Goal: Task Accomplishment & Management: Complete application form

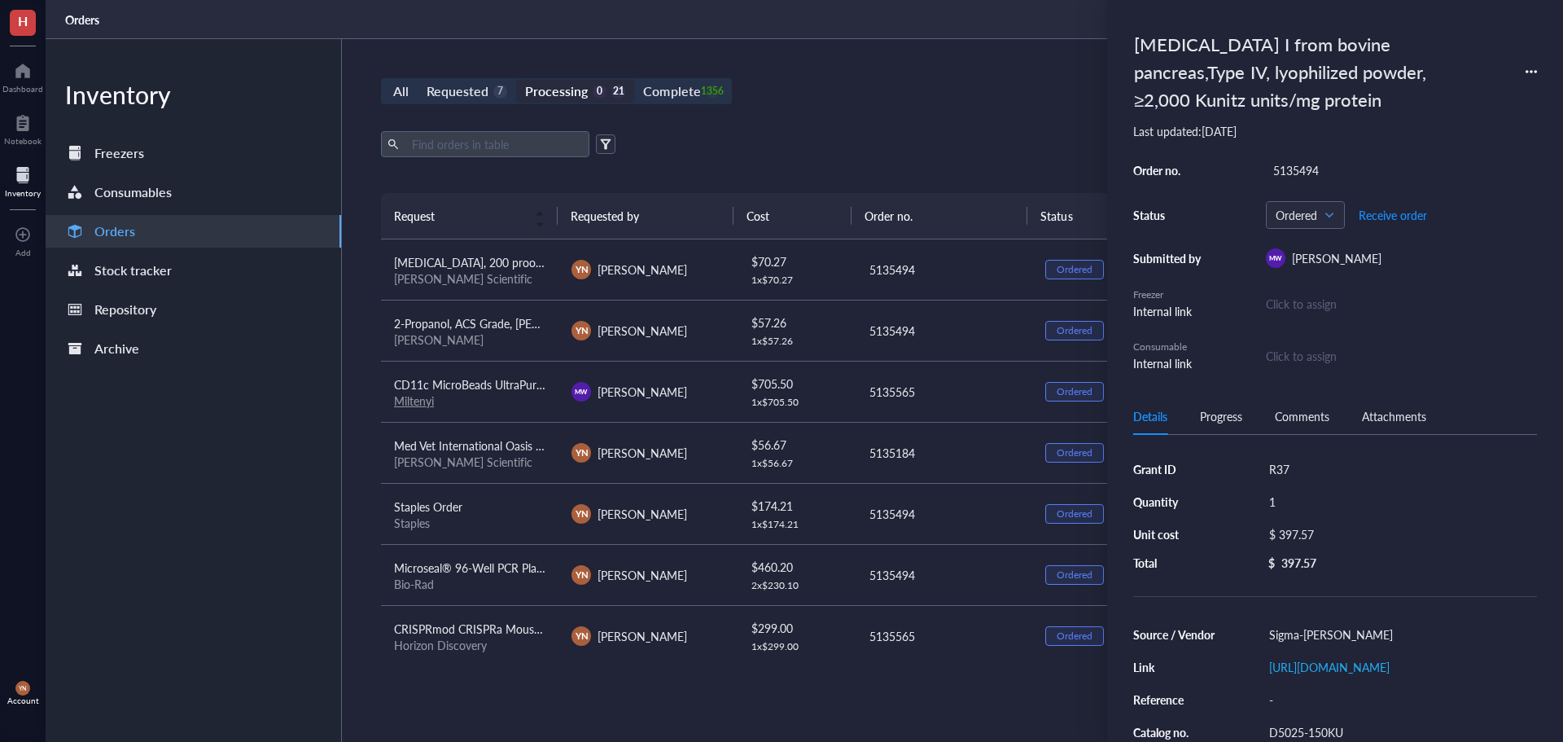
scroll to position [572, 0]
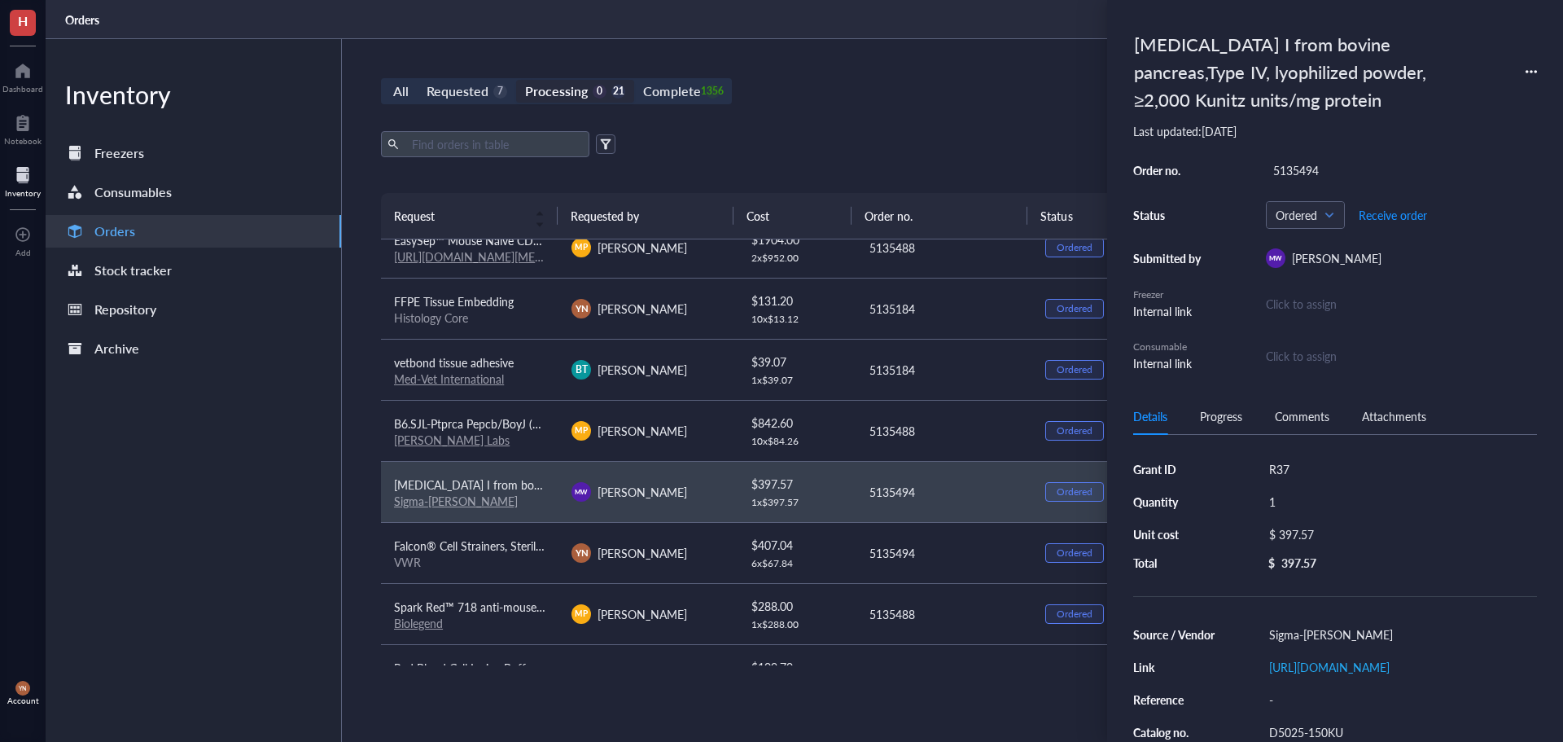
click at [835, 124] on div "All Requested 7 Processing 0 21 Complete 1356 New order Export Open archive Req…" at bounding box center [943, 390] width 1203 height 703
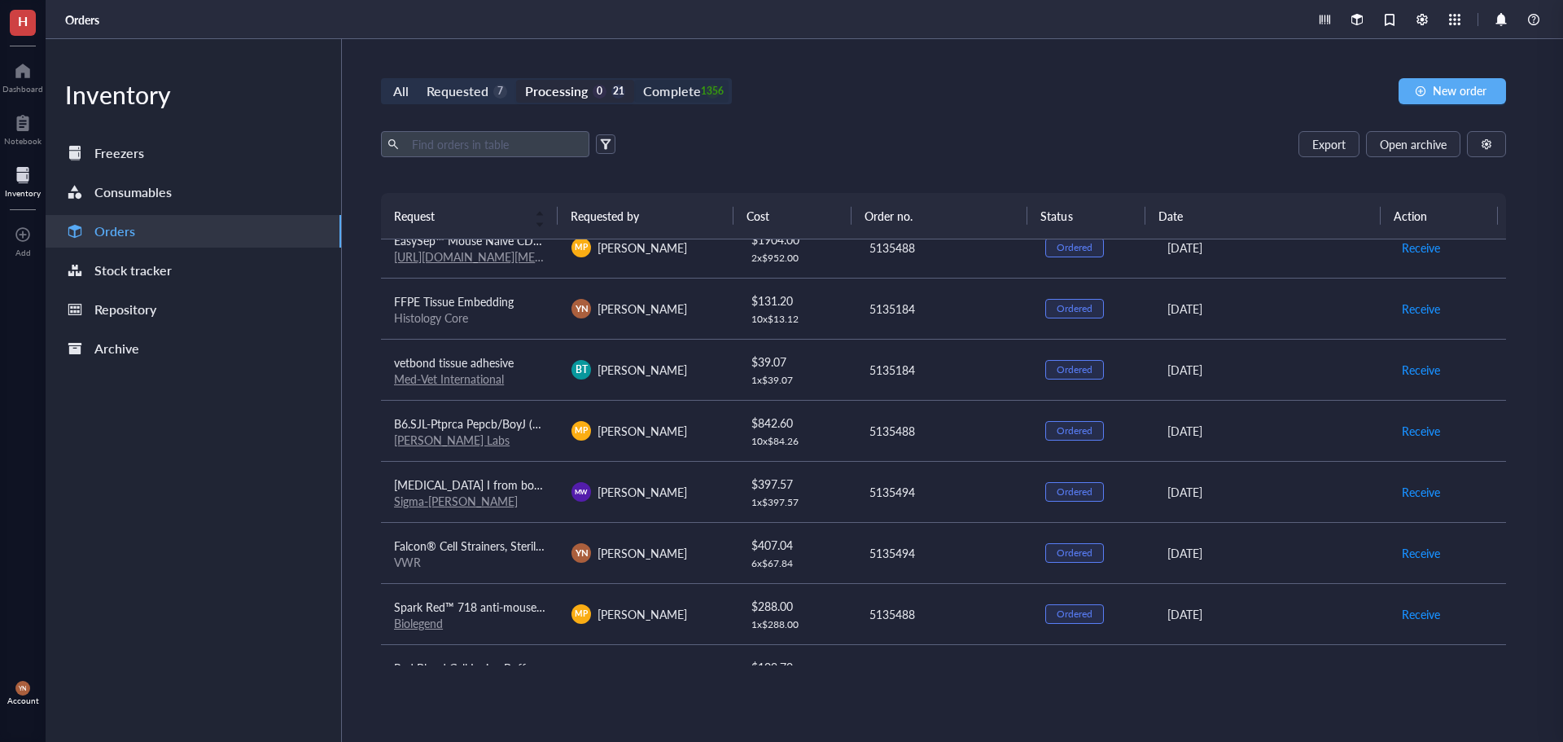
click at [706, 93] on div "1356" at bounding box center [713, 92] width 14 height 14
click at [634, 80] on input "Complete 1356" at bounding box center [634, 80] width 0 height 0
click at [502, 139] on input "text" at bounding box center [493, 144] width 177 height 24
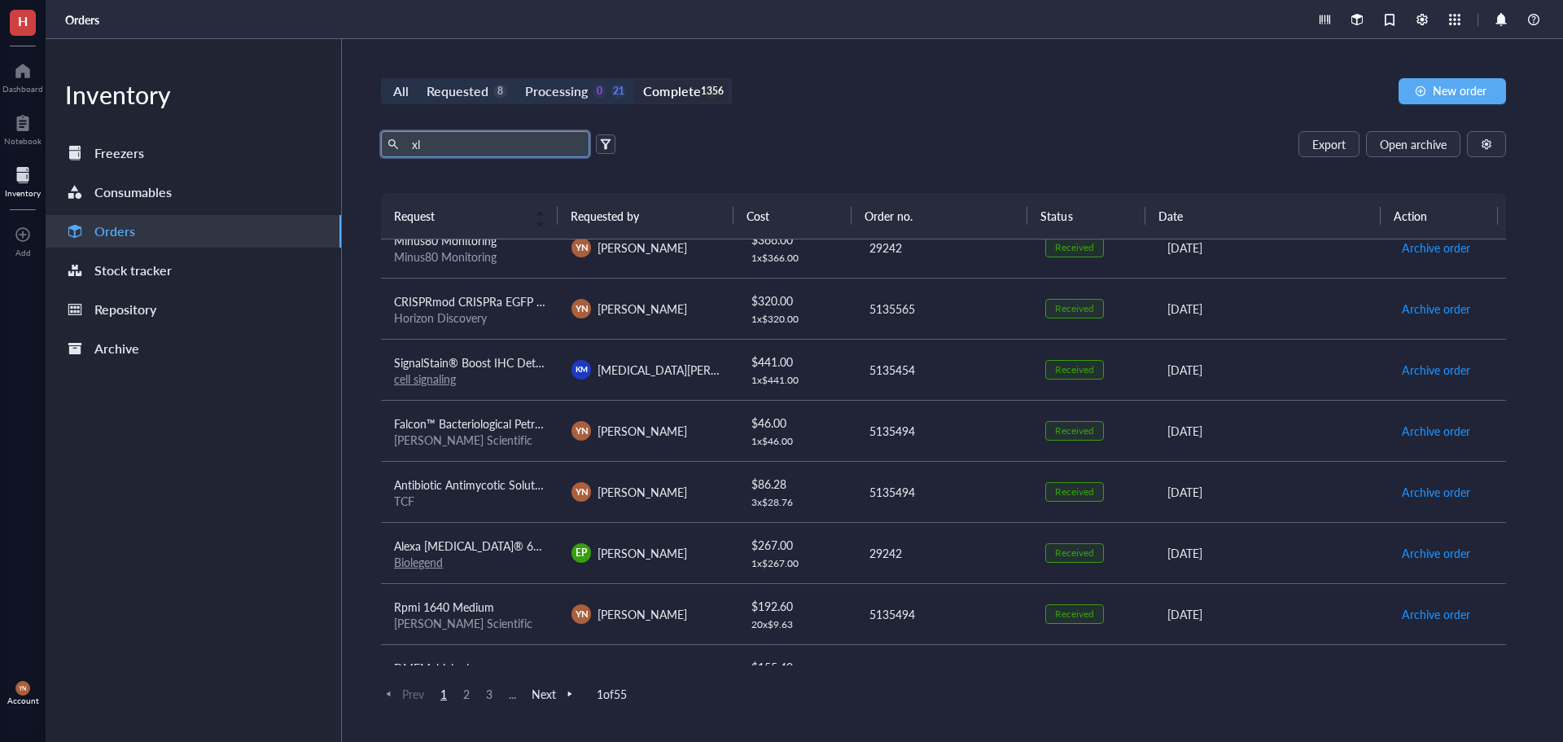
type input "xl"
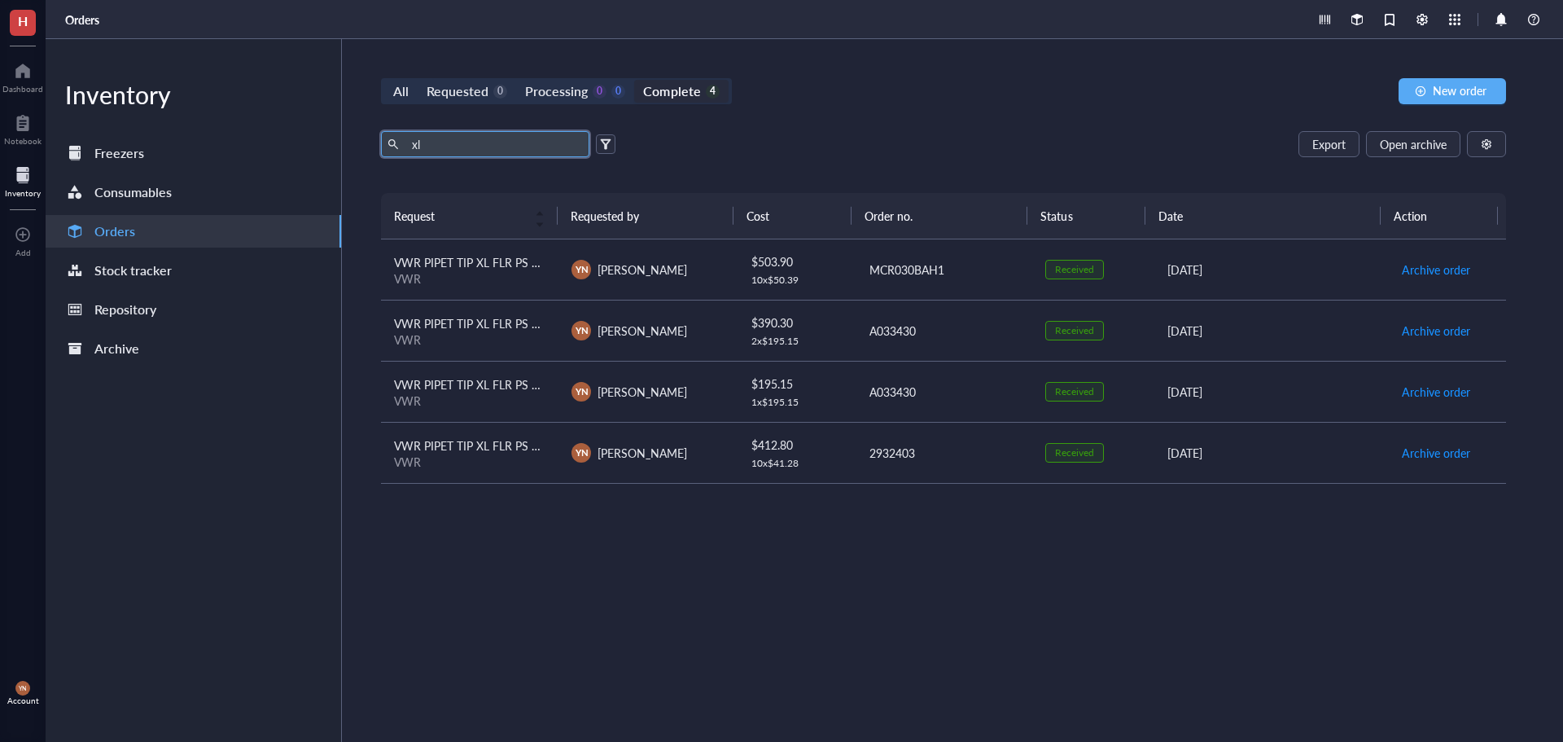
click at [497, 271] on div "VWR" at bounding box center [469, 278] width 151 height 15
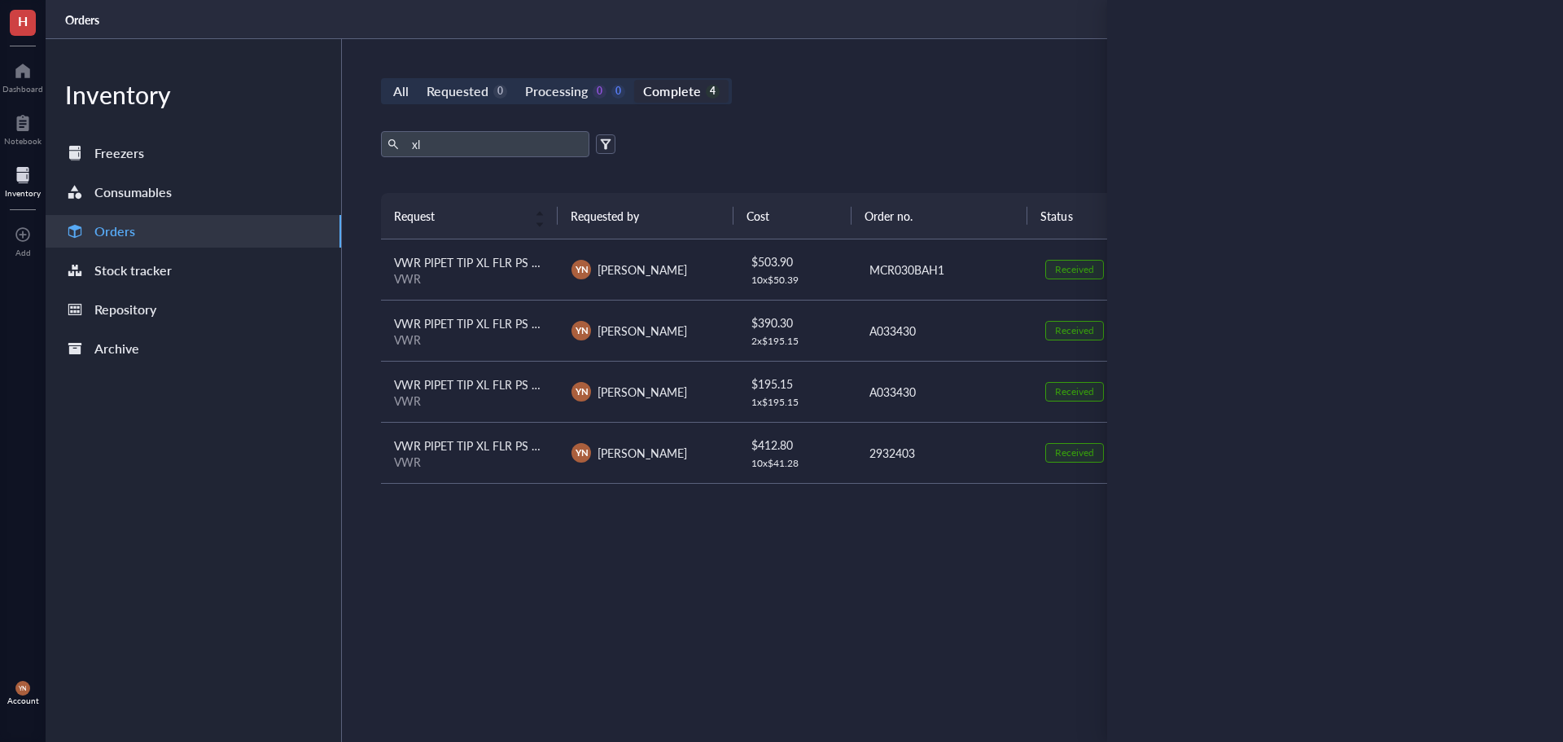
click at [992, 100] on div "All Requested 0 Processing 0 0 Complete 4 New order" at bounding box center [943, 91] width 1125 height 26
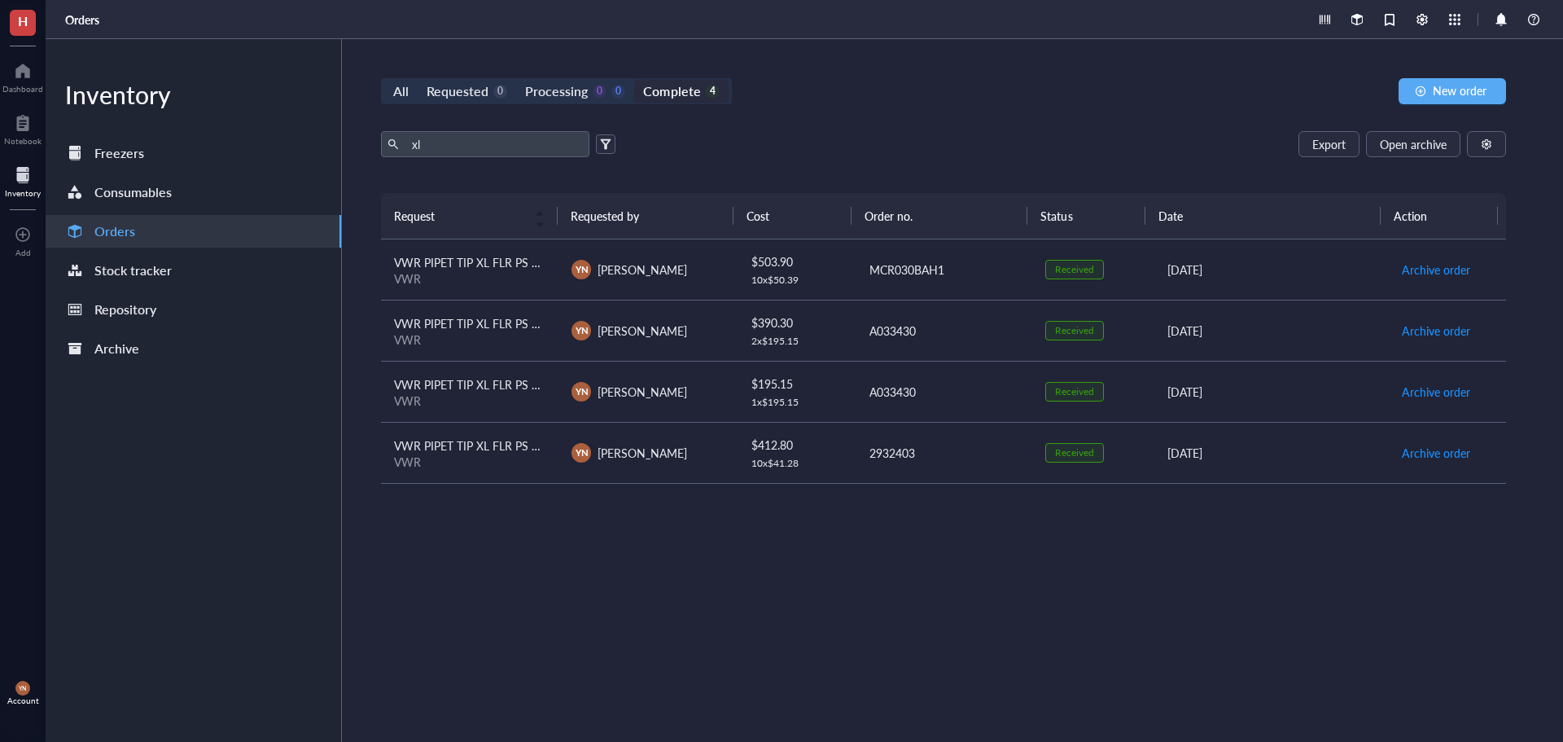
click at [465, 277] on div "VWR" at bounding box center [469, 278] width 151 height 15
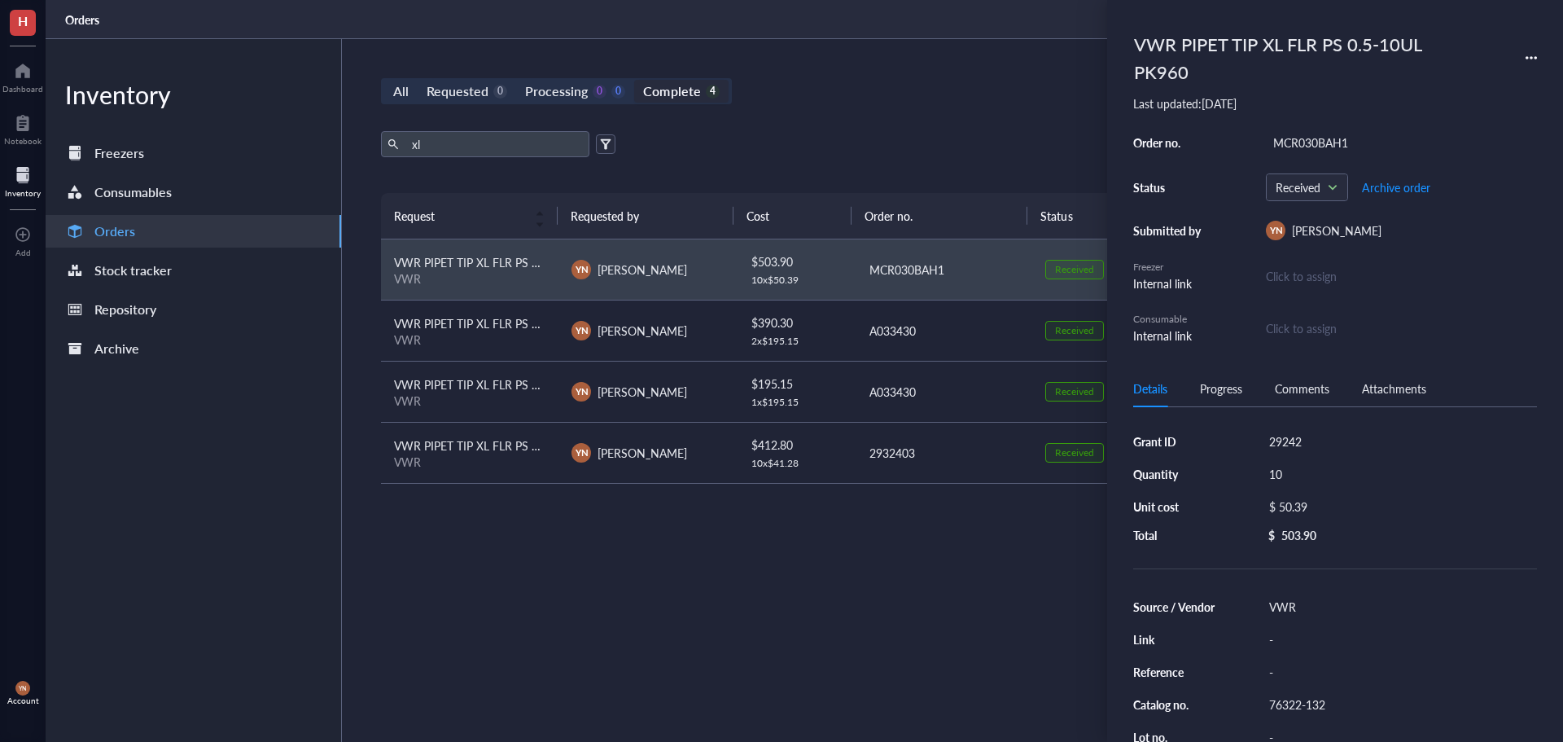
click at [699, 323] on div "YN Y-Van Nguyen" at bounding box center [647, 331] width 151 height 20
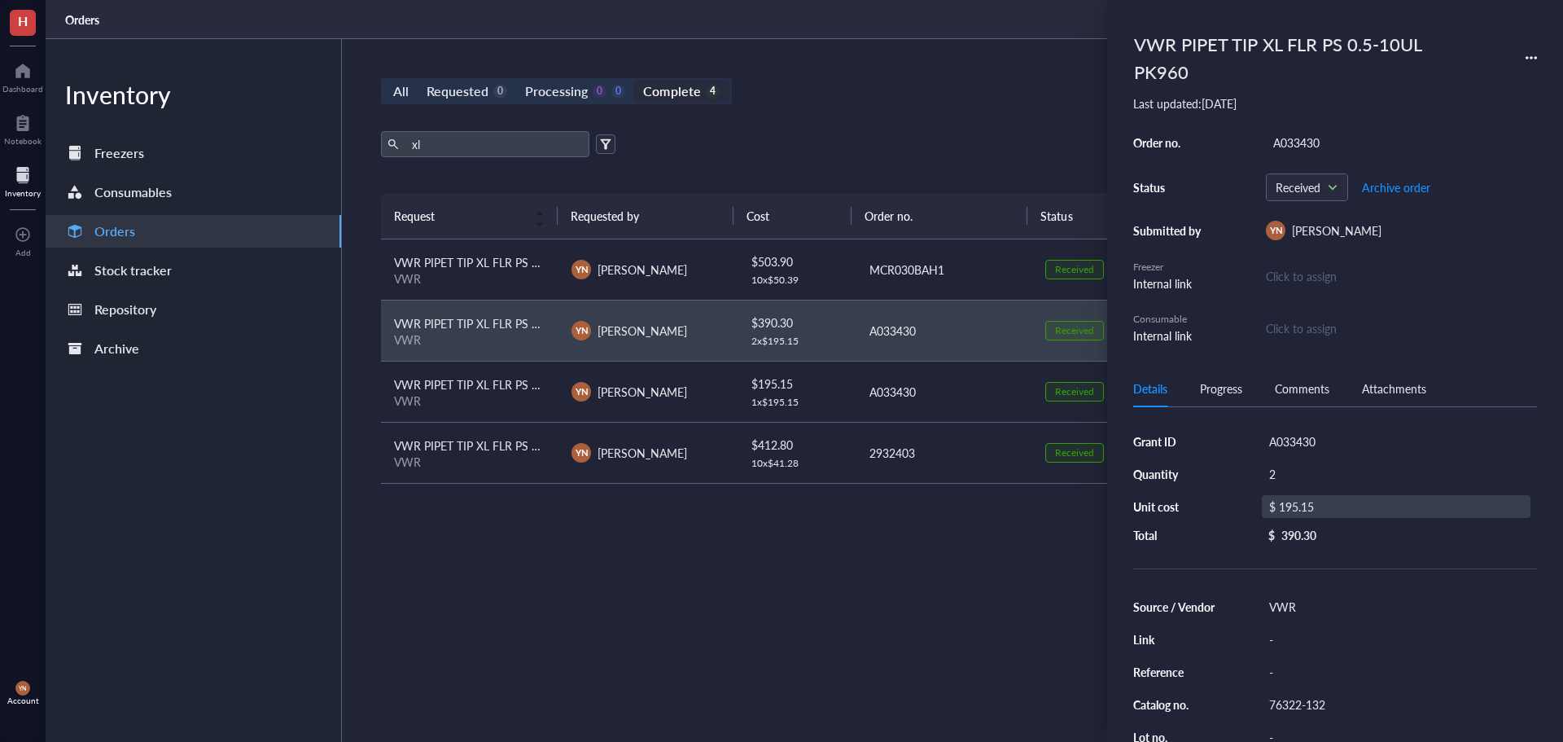
click at [1352, 505] on div "$ 195.15" at bounding box center [1396, 506] width 269 height 23
click at [791, 676] on div "Request Requested by Cost Order no. Status Date Action VWR PIPET TIP XL FLR PS …" at bounding box center [943, 438] width 1125 height 491
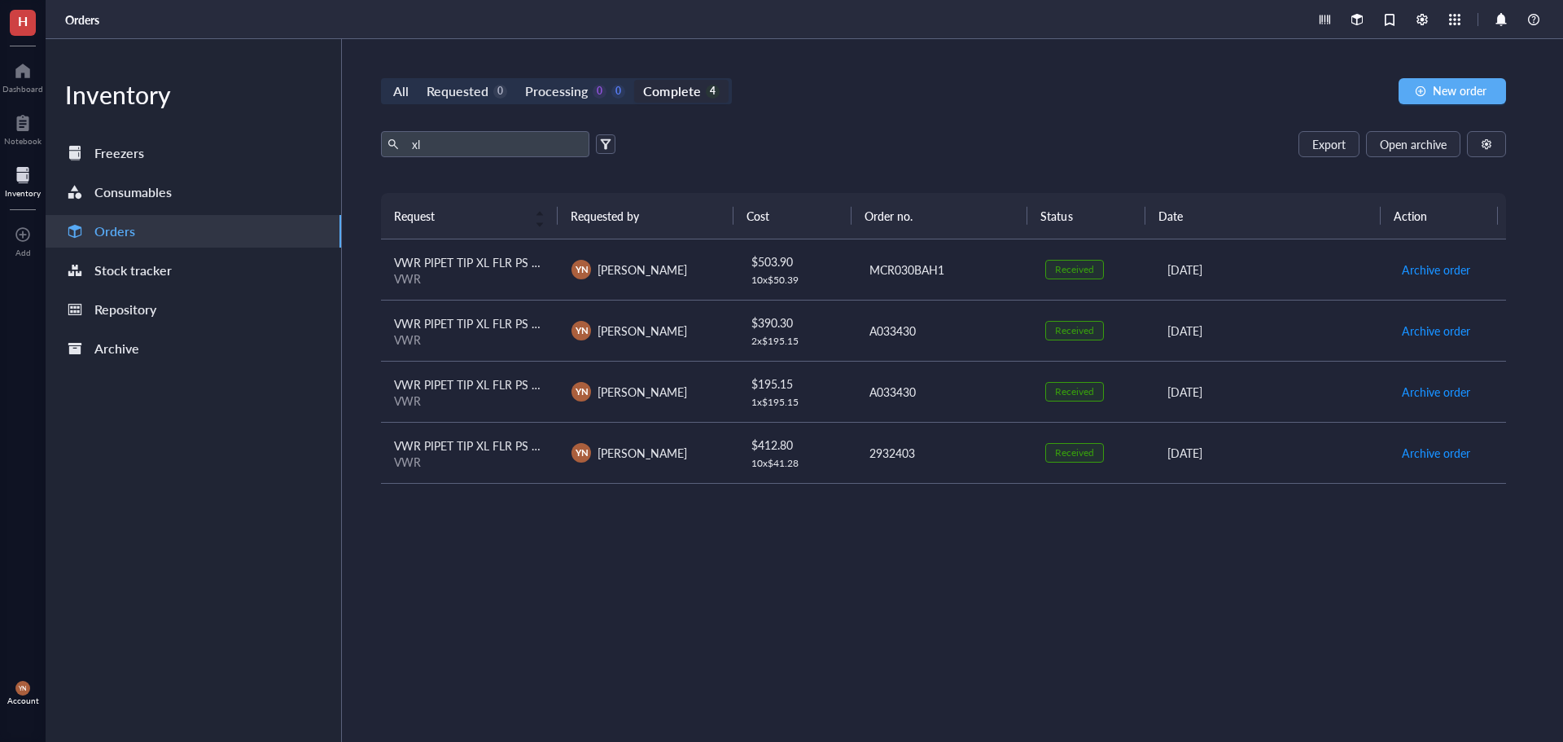
click at [498, 279] on div "VWR" at bounding box center [469, 278] width 151 height 15
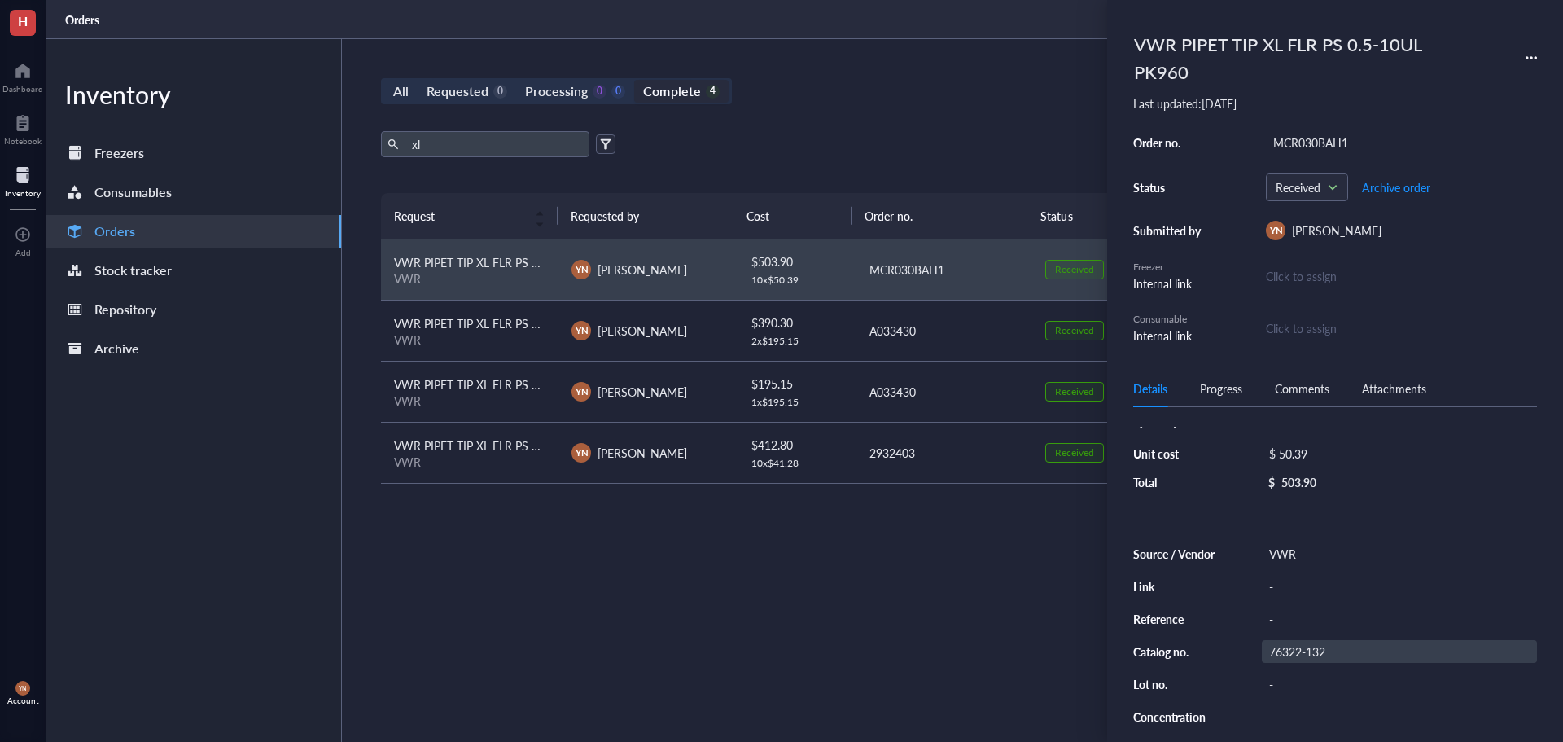
scroll to position [81, 0]
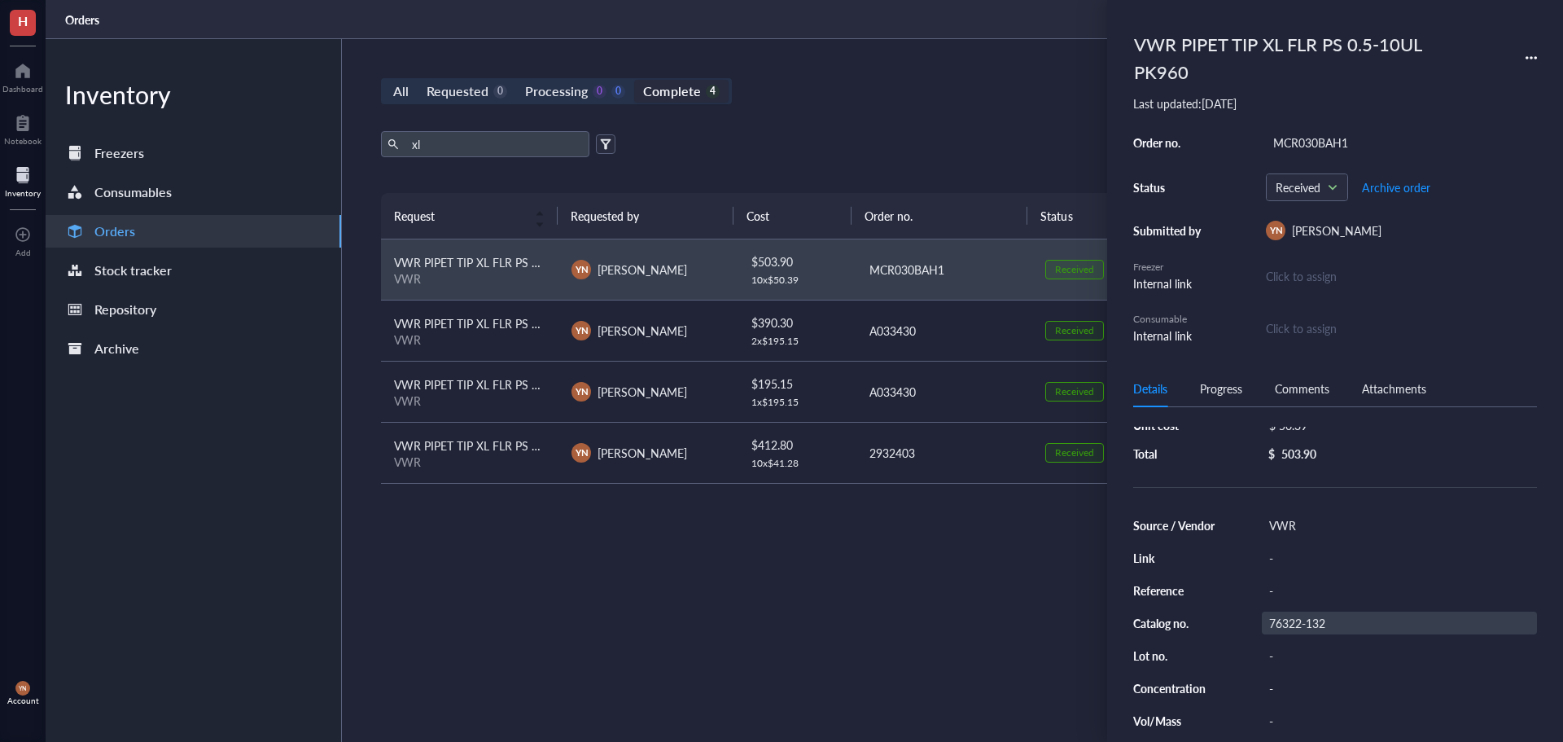
click at [1310, 626] on div "76322-132" at bounding box center [1399, 622] width 275 height 23
click at [1310, 626] on input "76322-132" at bounding box center [1299, 622] width 72 height 21
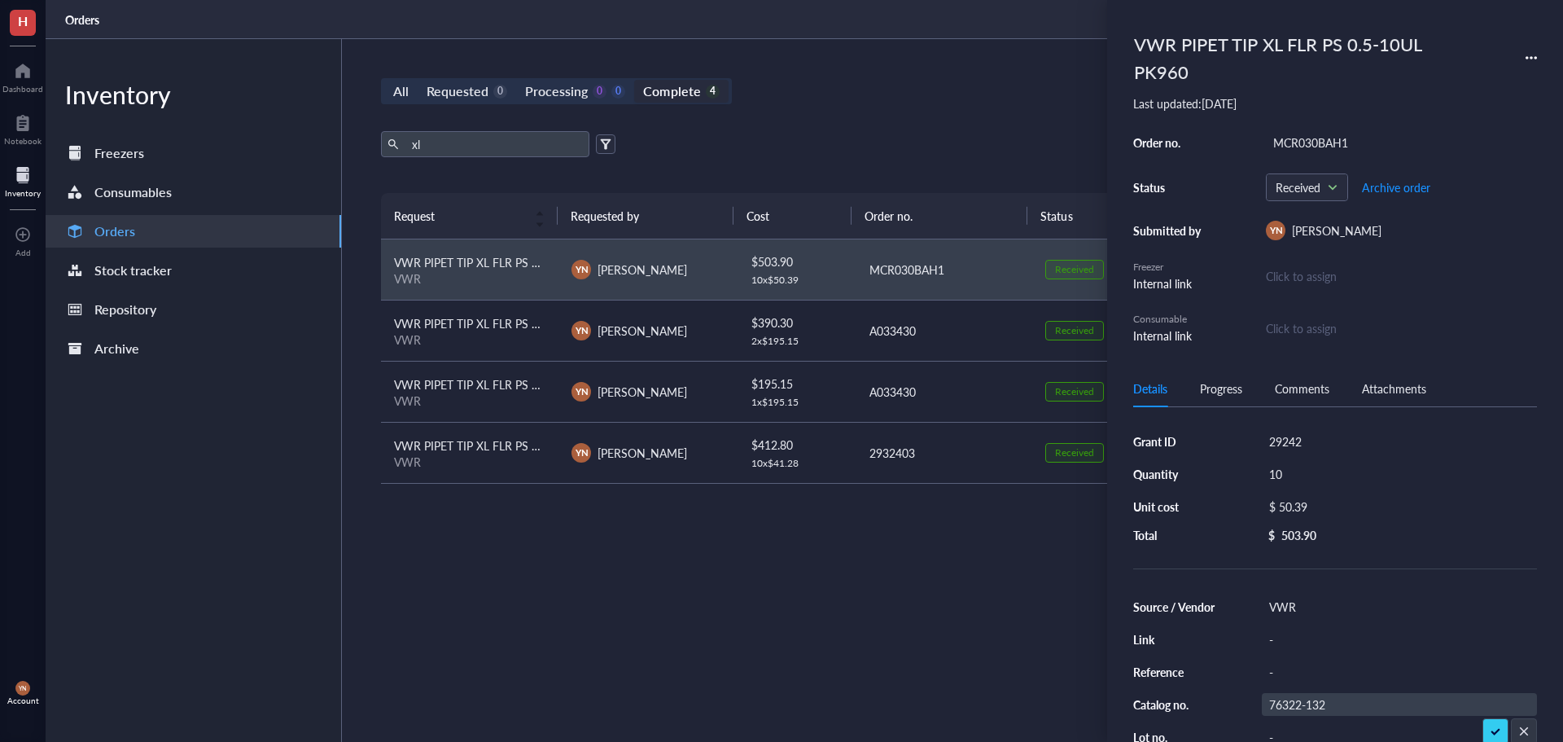
click at [524, 598] on div "Request Requested by Cost Order no. Status Date Action VWR PIPET TIP XL FLR PS …" at bounding box center [943, 428] width 1125 height 471
click at [990, 162] on div "xl Export Open archive Requester Requested on Source / Vendor Last updated" at bounding box center [943, 162] width 1125 height 62
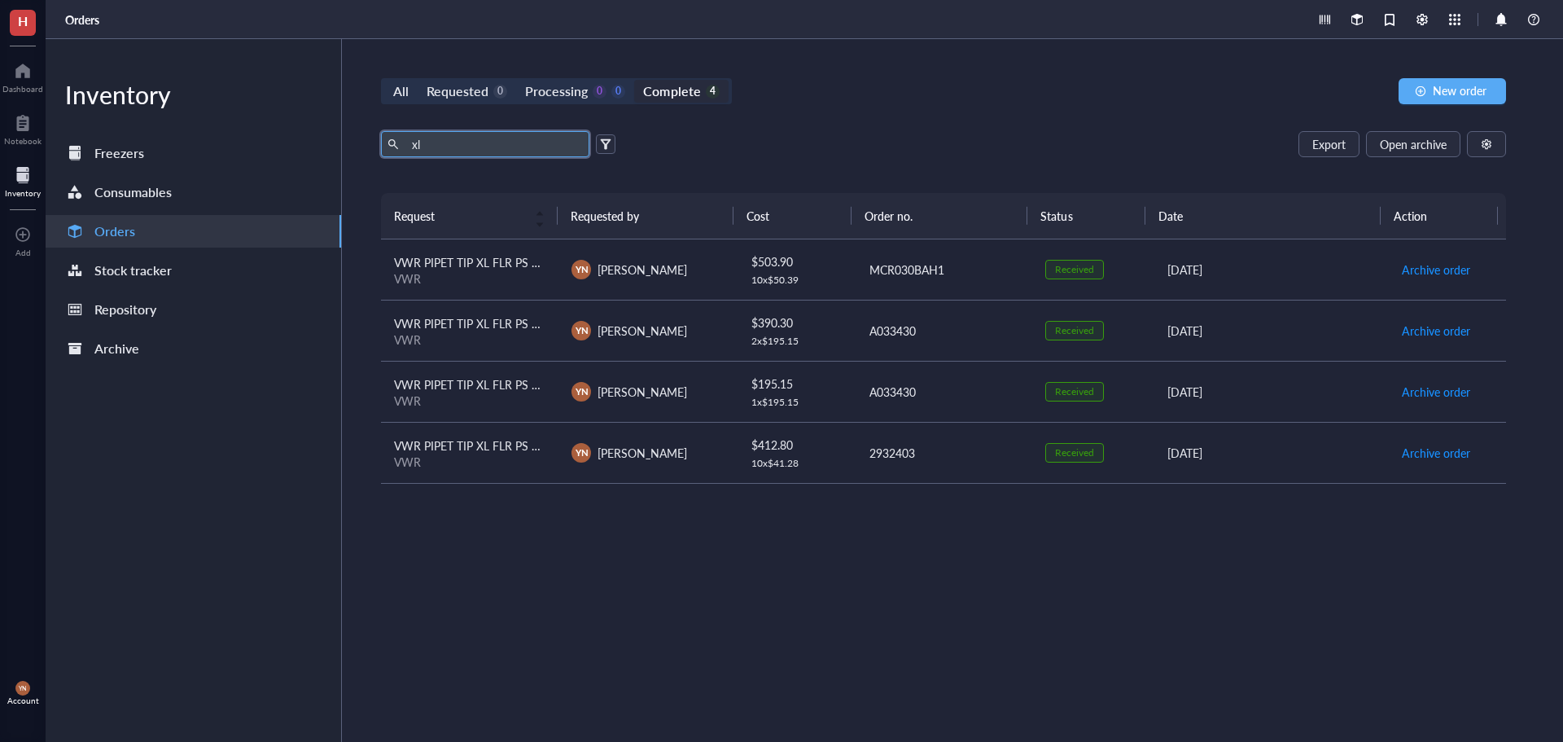
drag, startPoint x: 442, startPoint y: 138, endPoint x: 161, endPoint y: 134, distance: 280.9
click at [164, 136] on div "Inventory Freezers Consumables Orders Stock tracker Repository Archive All Requ…" at bounding box center [805, 390] width 1518 height 703
click at [882, 78] on div "All Requested 0 Processing 0 0 Complete 4 New order" at bounding box center [943, 91] width 1125 height 26
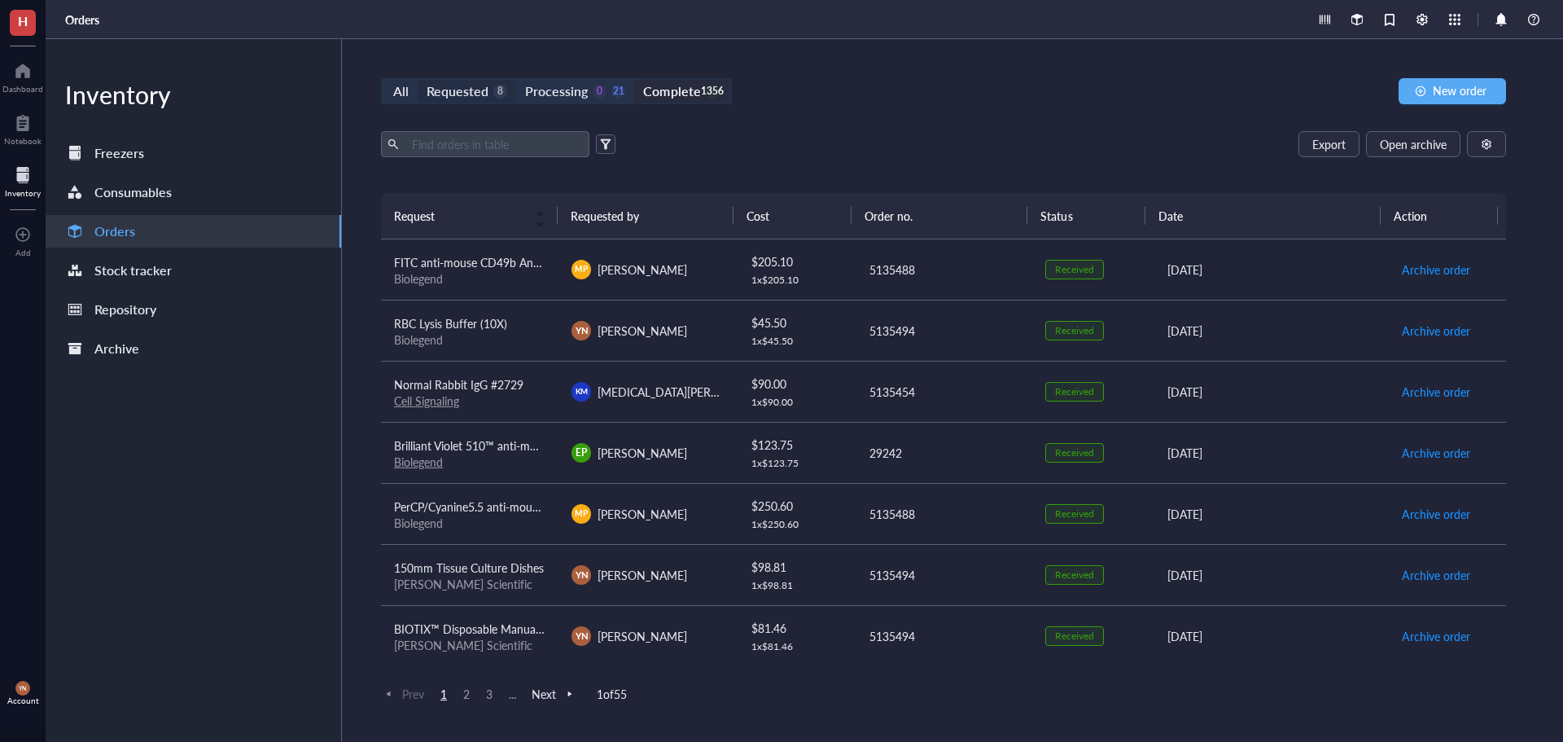
click at [457, 95] on div "Requested" at bounding box center [458, 91] width 62 height 23
click at [418, 80] on input "Requested 8" at bounding box center [418, 80] width 0 height 0
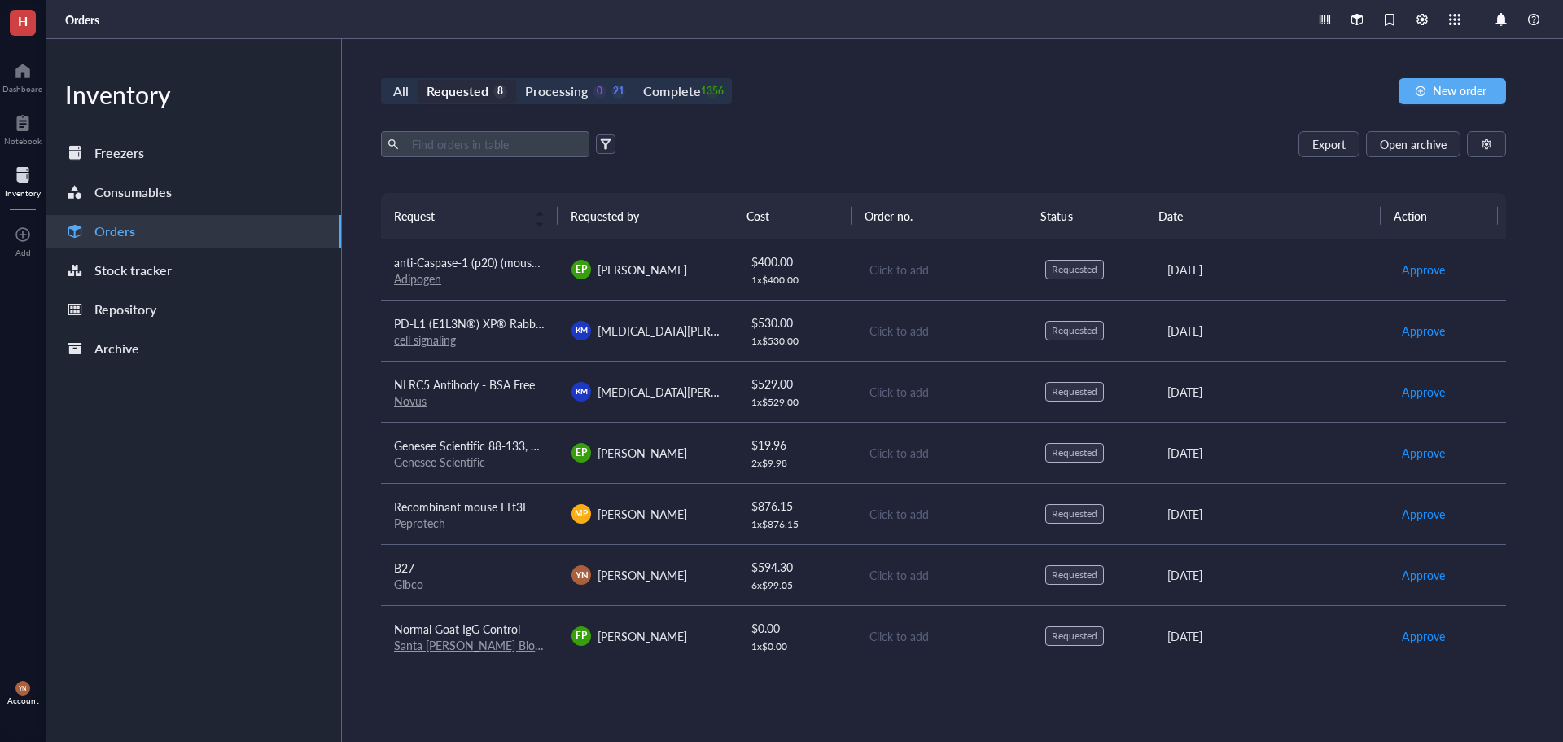
click at [768, 148] on div "Export Open archive" at bounding box center [943, 144] width 1125 height 26
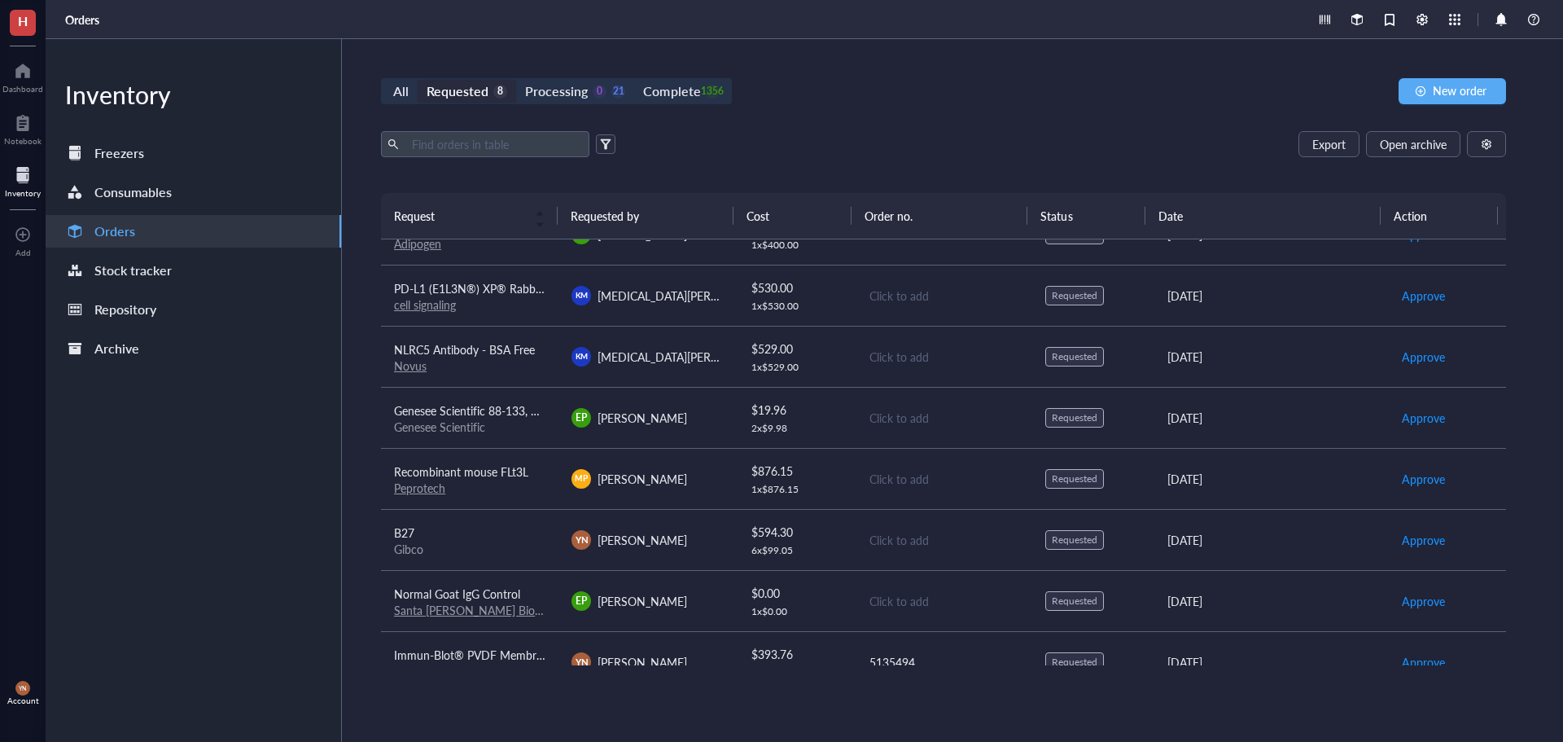
scroll to position [63, 0]
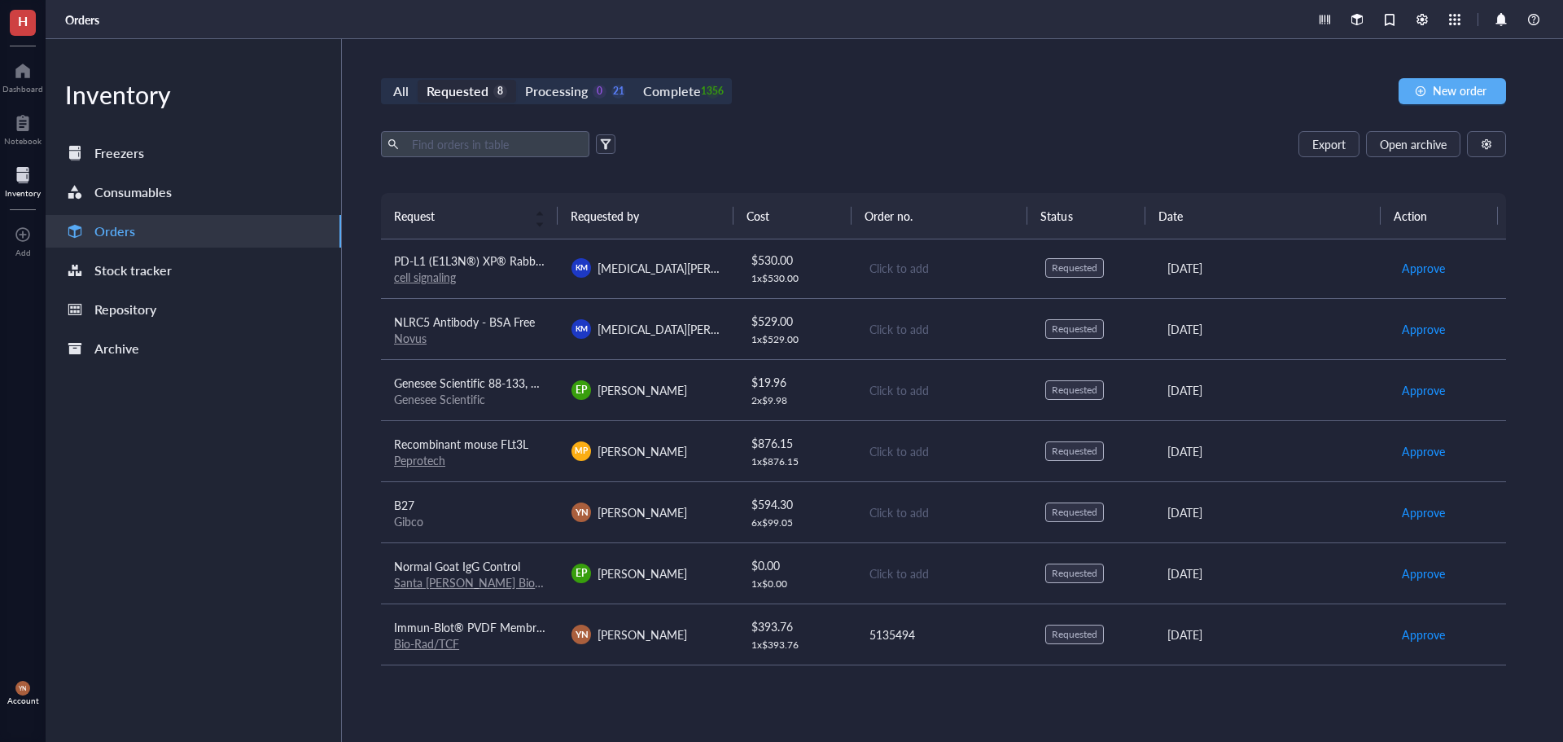
click at [503, 329] on span "NLRC5 Antibody - BSA Free" at bounding box center [464, 321] width 141 height 16
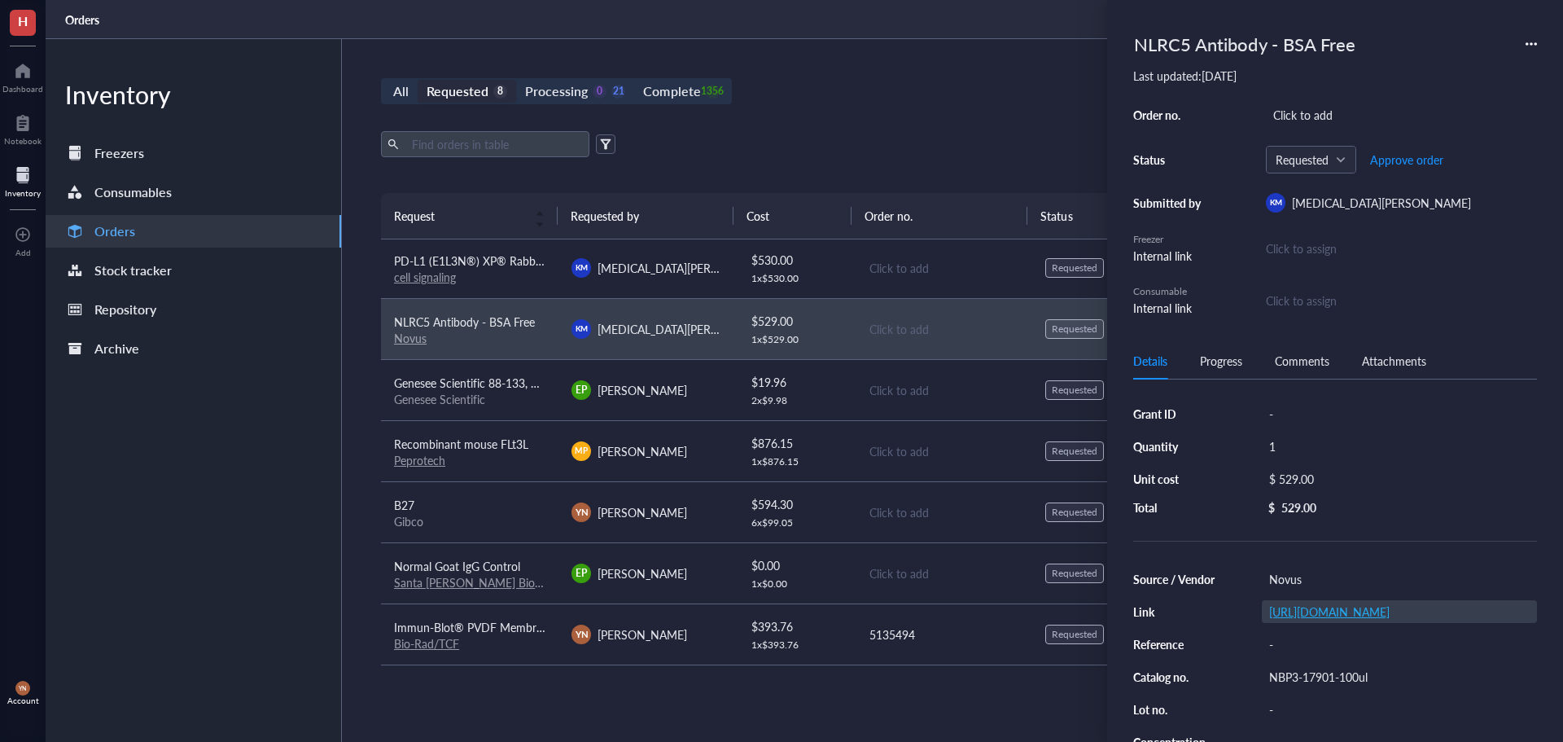
click at [1381, 620] on link "https://www.novusbio.com/products/nlrc5-antibody_nbp3-17901#datasheet" at bounding box center [1329, 611] width 121 height 16
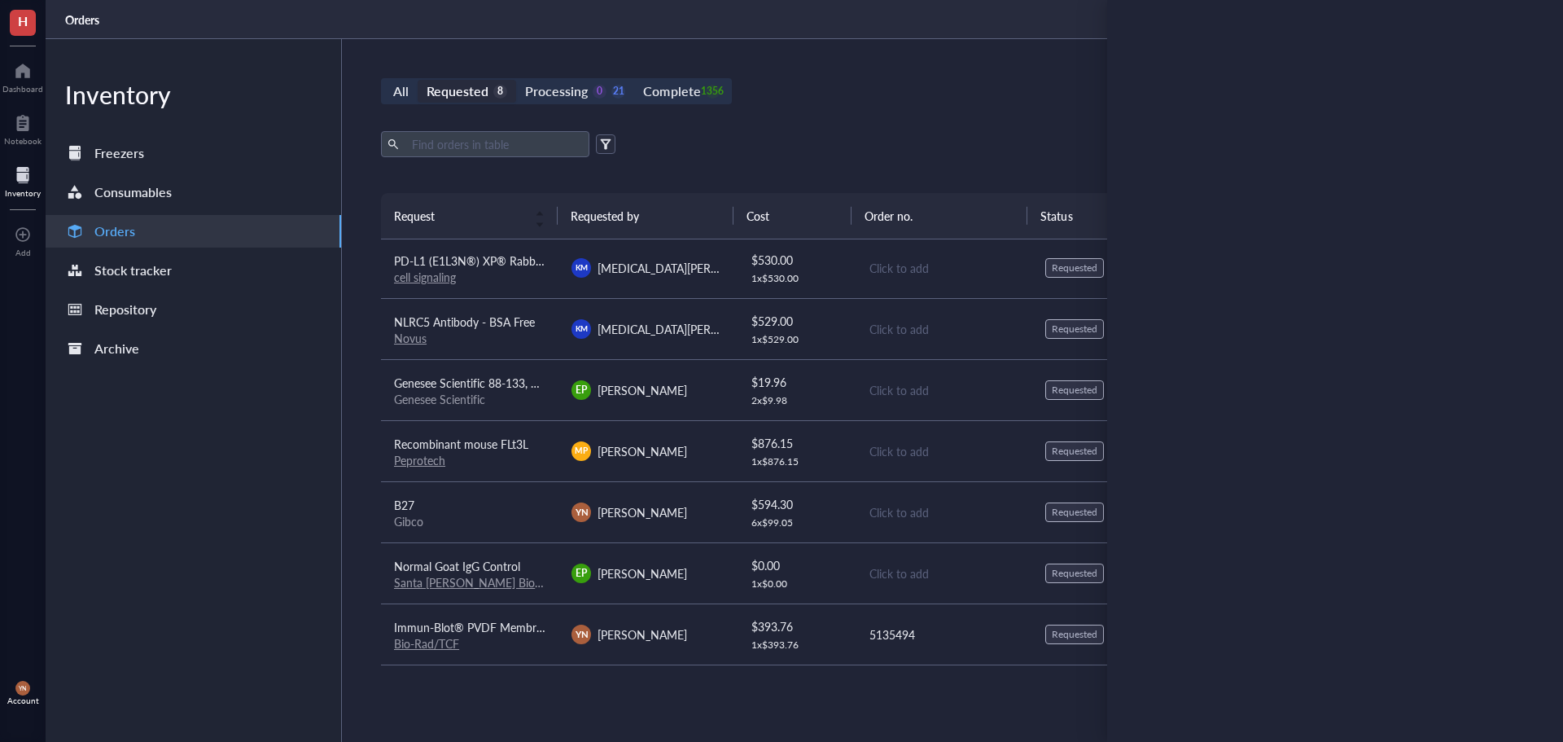
click at [801, 111] on div "All Requested 8 Processing 0 21 Complete 1356 New order Export Open archive Req…" at bounding box center [943, 390] width 1203 height 703
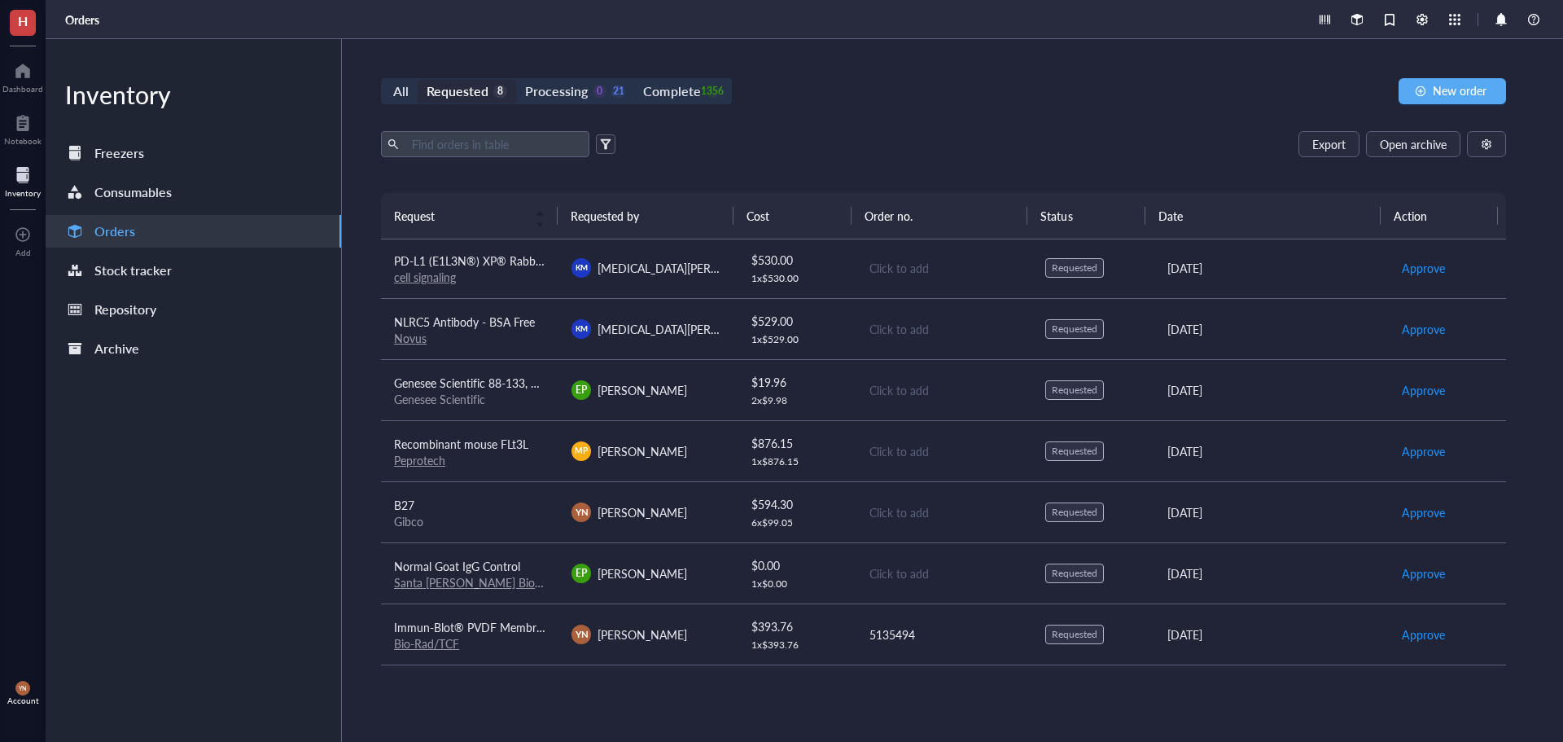
click at [505, 563] on span "Normal Goat IgG Control" at bounding box center [457, 566] width 126 height 16
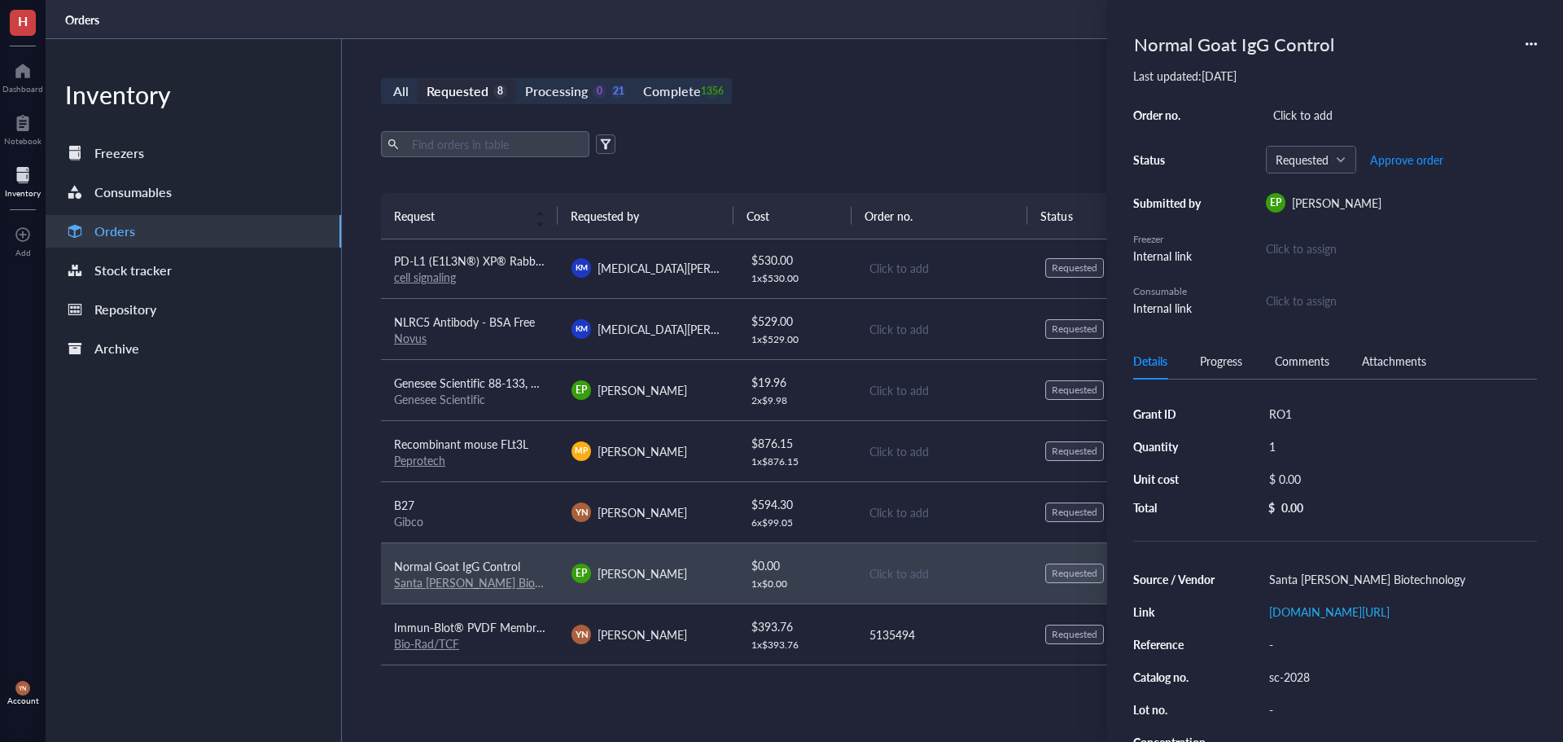
scroll to position [0, 0]
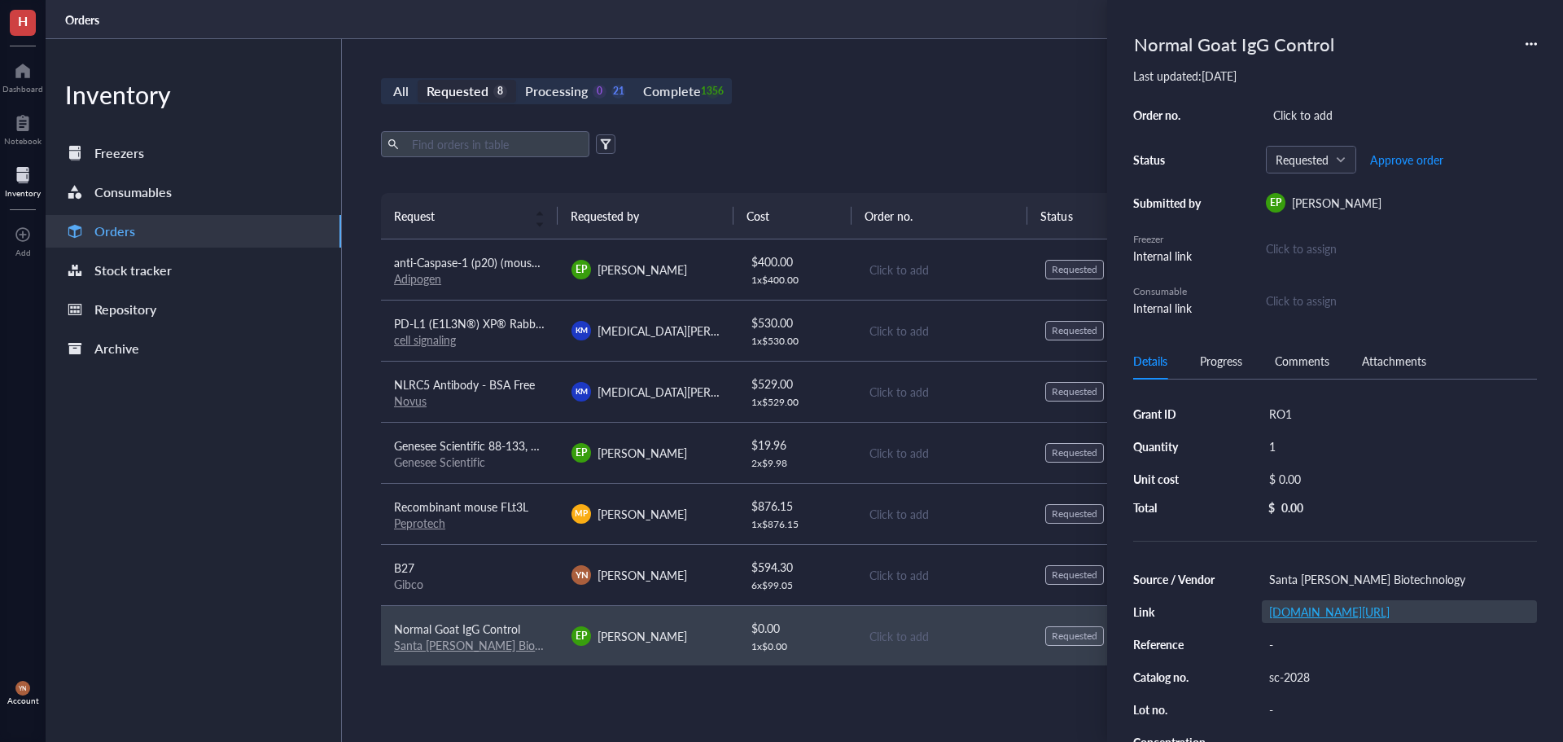
click at [1302, 612] on link "datasheets.scbt.com/sc-2028.pdf" at bounding box center [1329, 611] width 121 height 16
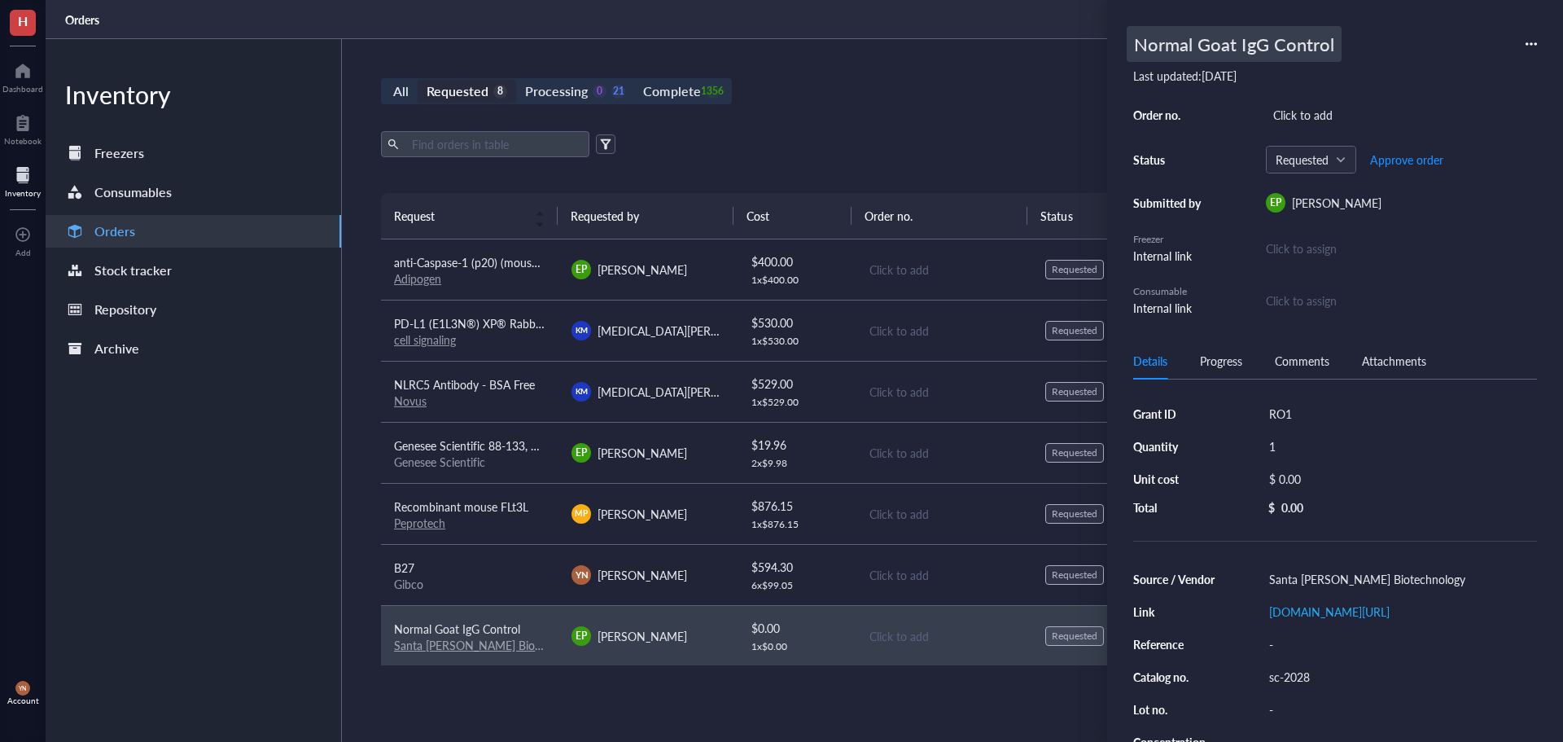
click at [1258, 50] on div "Normal Goat IgG Control" at bounding box center [1234, 44] width 215 height 36
click at [1258, 50] on input "Normal Goat IgG Control" at bounding box center [1260, 44] width 265 height 34
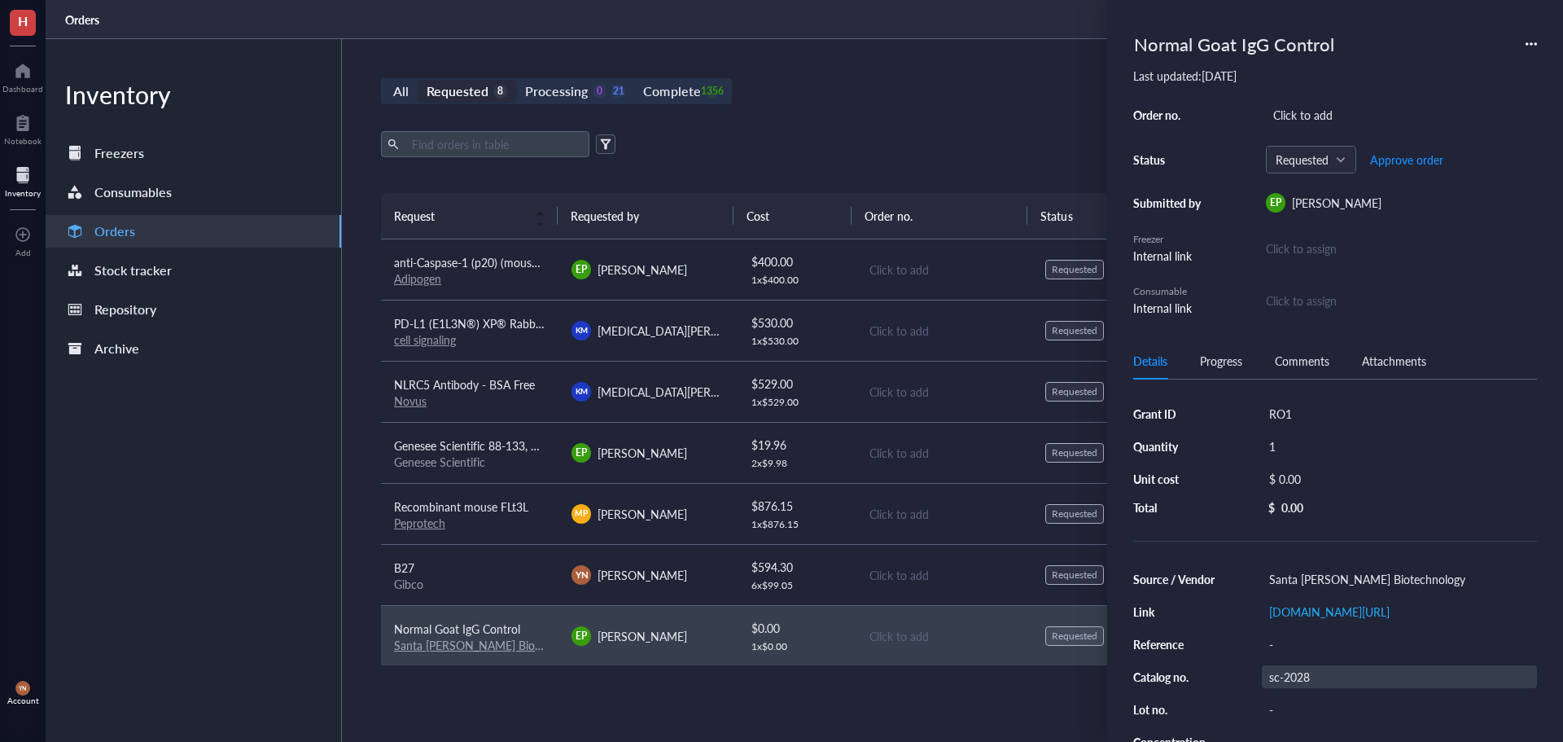
click at [1315, 672] on div "sc-2028" at bounding box center [1399, 676] width 275 height 23
click at [1315, 672] on input "sc-2028" at bounding box center [1292, 676] width 59 height 21
type input "v"
type input "AB-108-C"
click at [1302, 576] on div "Santa Cruz Biotechnology" at bounding box center [1399, 579] width 275 height 23
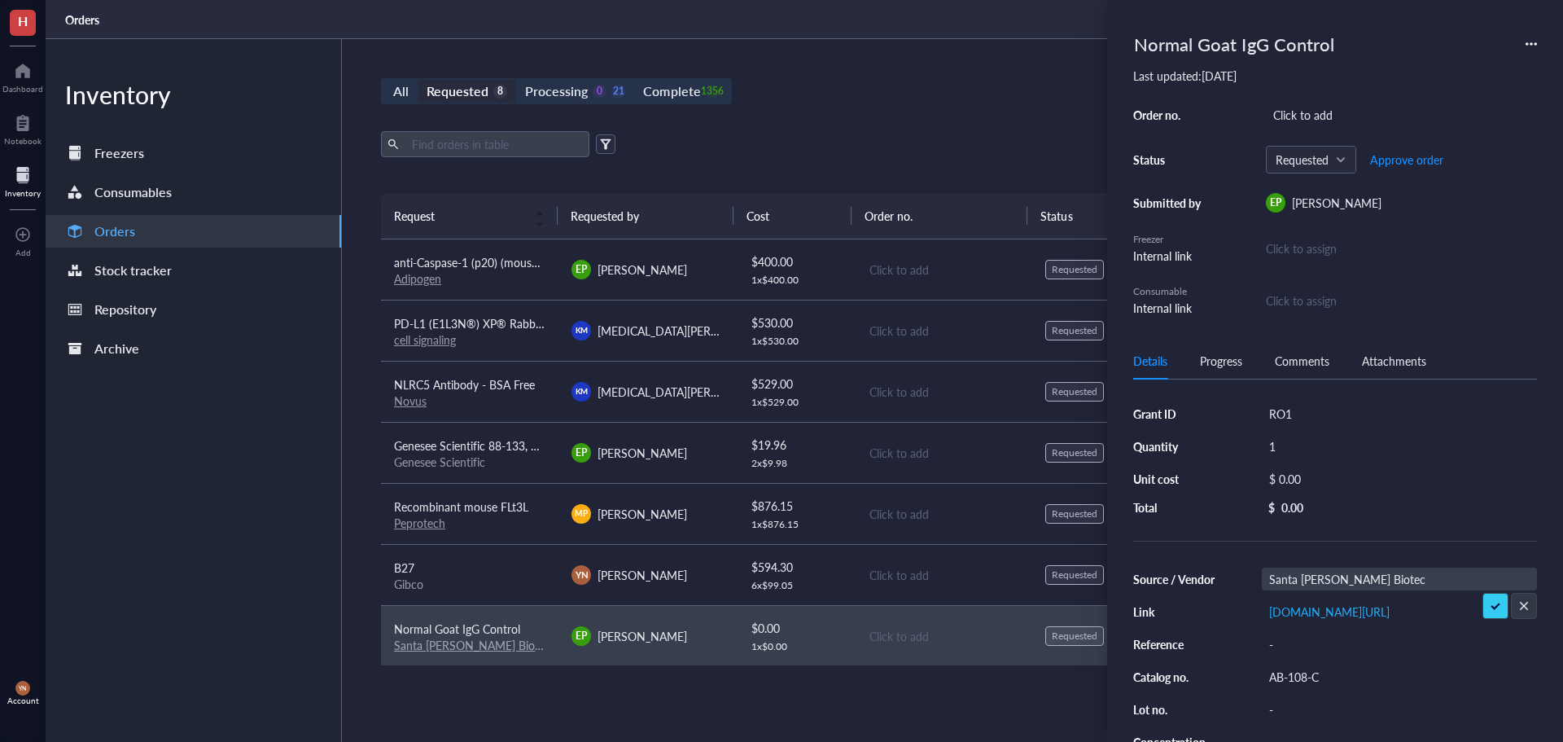
click at [1302, 576] on input "Santa Cruz Biotechnology" at bounding box center [1347, 578] width 169 height 21
type input "Bio-Techne"
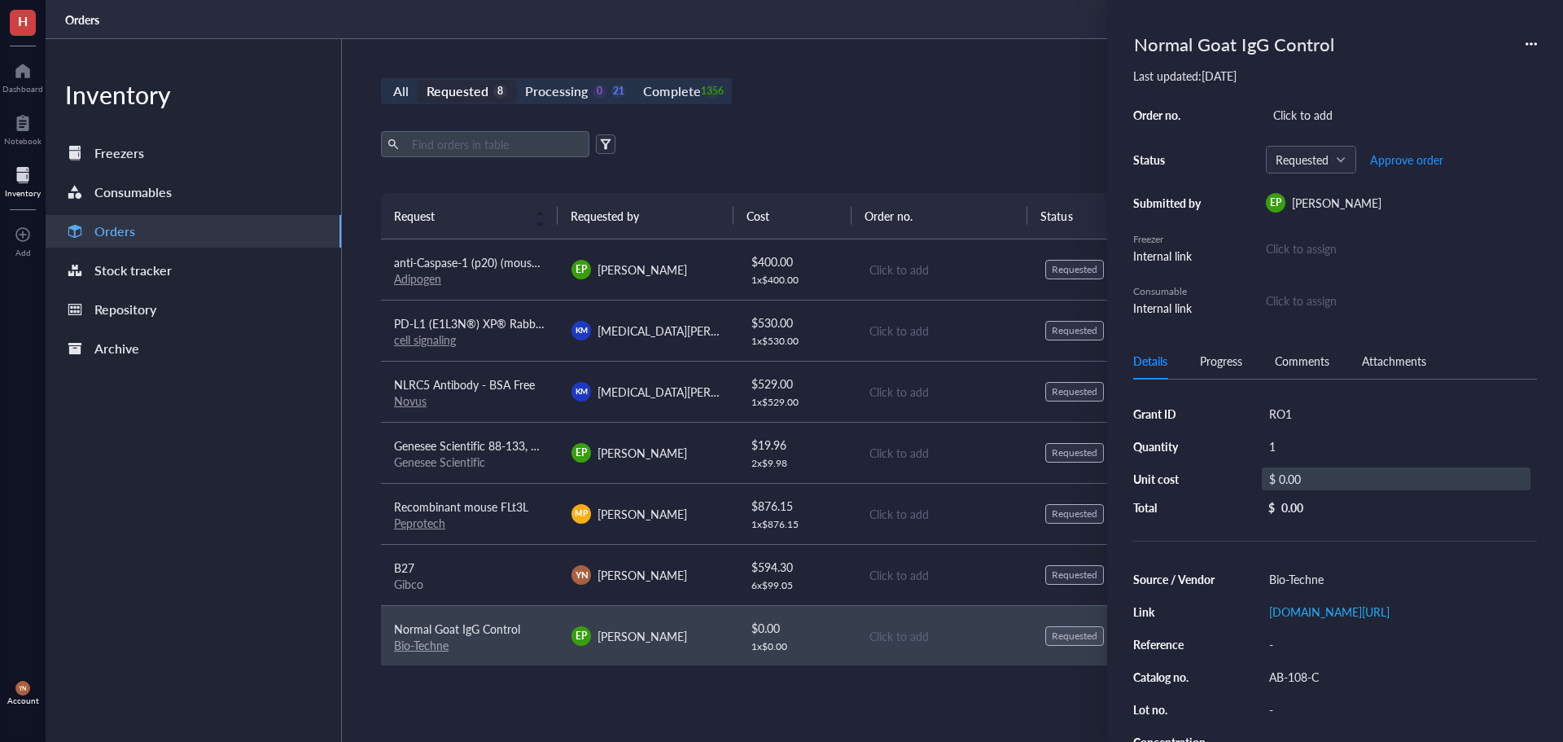
click at [1304, 475] on div "$ 0.00" at bounding box center [1396, 478] width 269 height 23
type input "129"
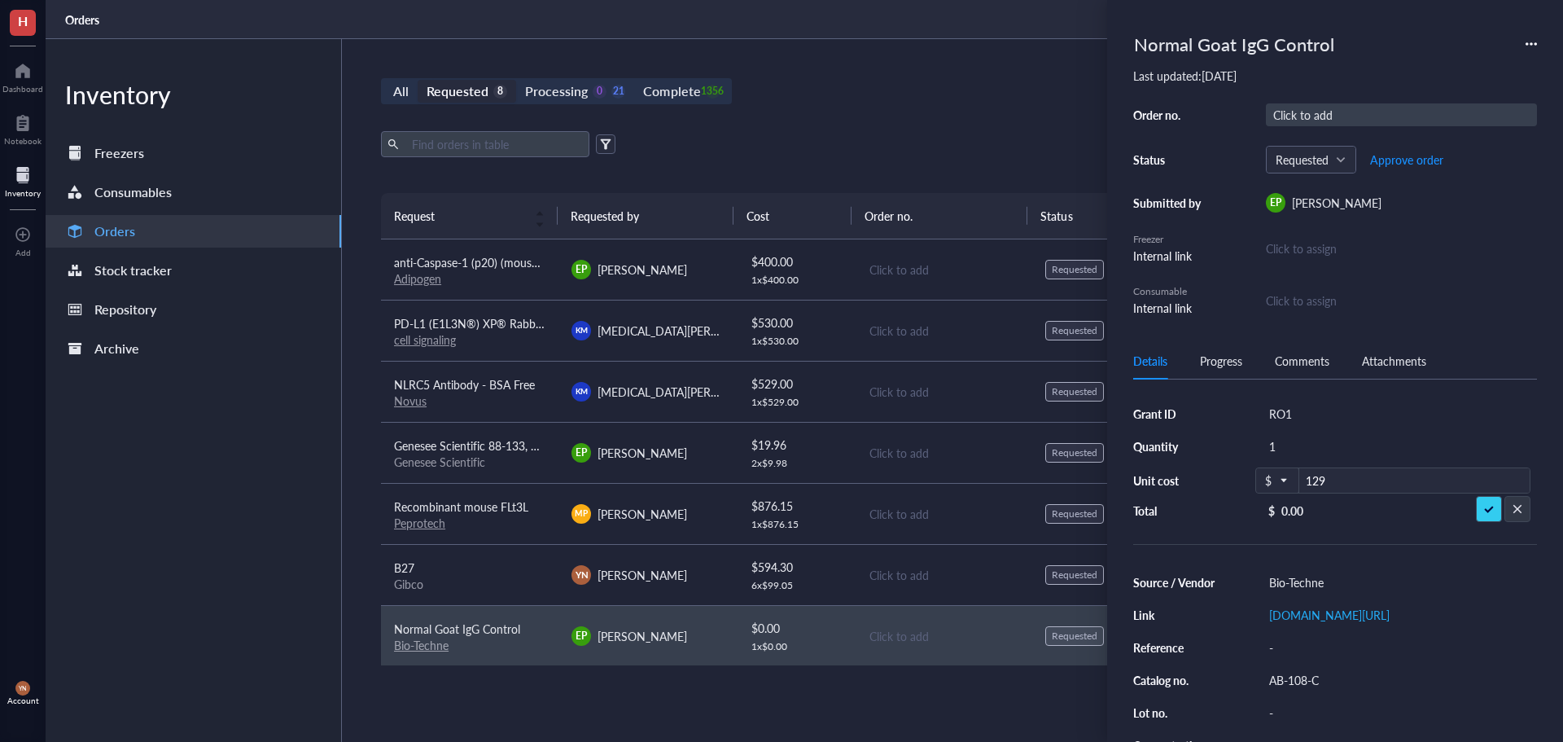
click at [1288, 121] on div "Click to add" at bounding box center [1401, 114] width 271 height 23
type input "5135184"
click at [972, 118] on div "All Requested 8 Processing 0 21 Complete 1356 New order Export Open archive Req…" at bounding box center [943, 390] width 1203 height 703
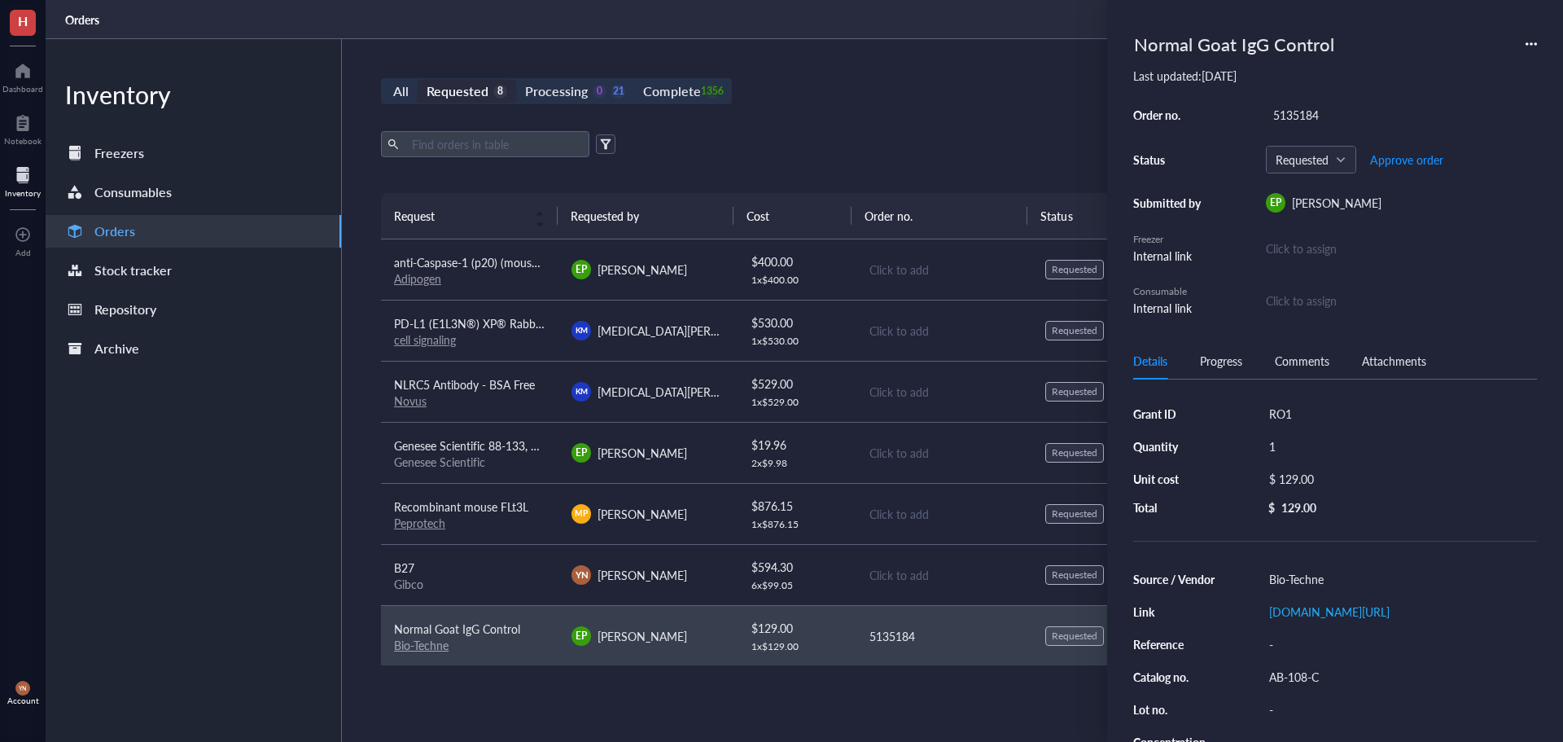
click at [513, 405] on div "Novus" at bounding box center [469, 400] width 151 height 15
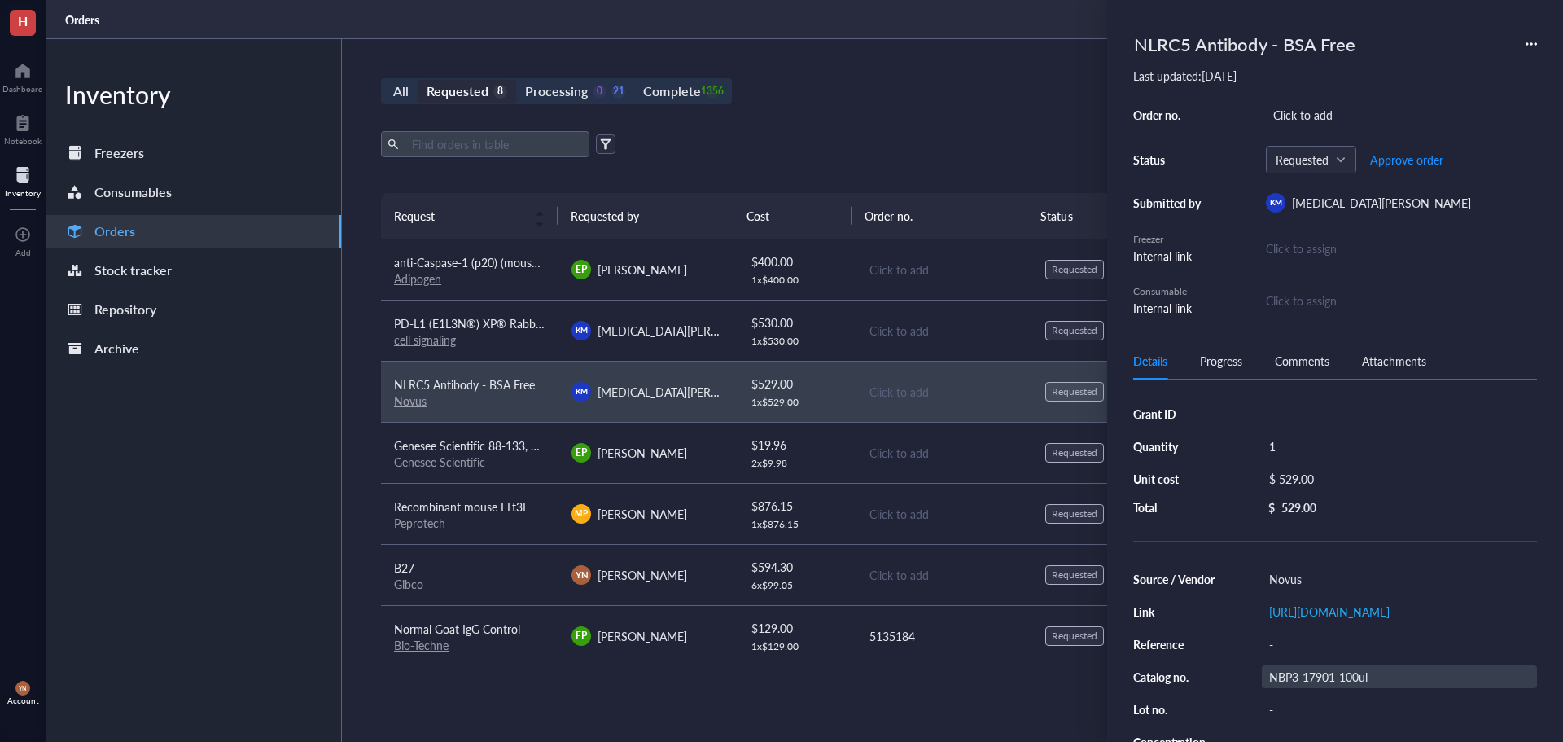
click at [1308, 688] on div "NBP3-17901-100ul" at bounding box center [1399, 676] width 275 height 23
click at [1308, 687] on input "NBP3-17901-100ul" at bounding box center [1321, 676] width 117 height 21
click at [1335, 608] on link "https://www.novusbio.com/products/nlrc5-antibody_nbp3-17901#datasheet" at bounding box center [1329, 611] width 121 height 16
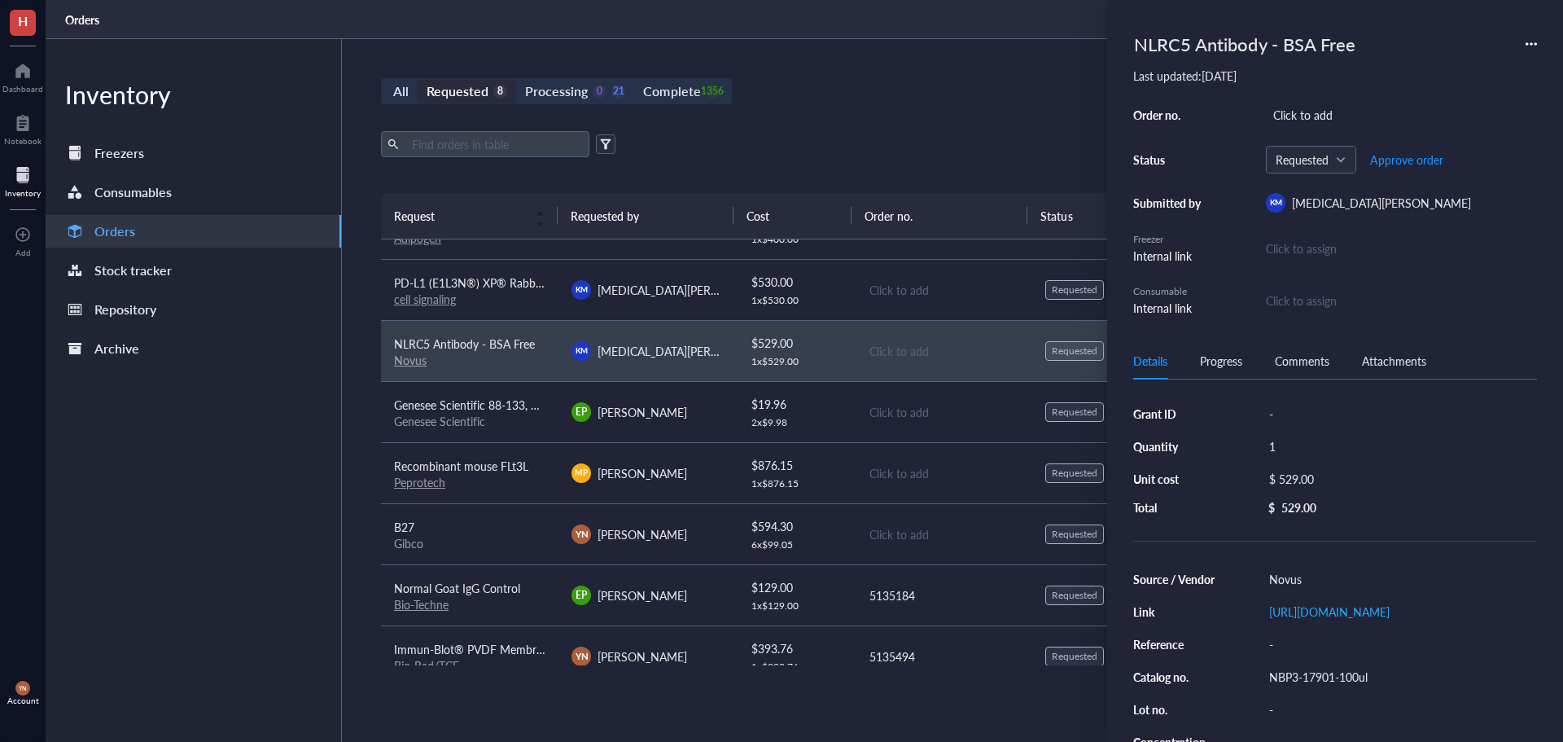
scroll to position [63, 0]
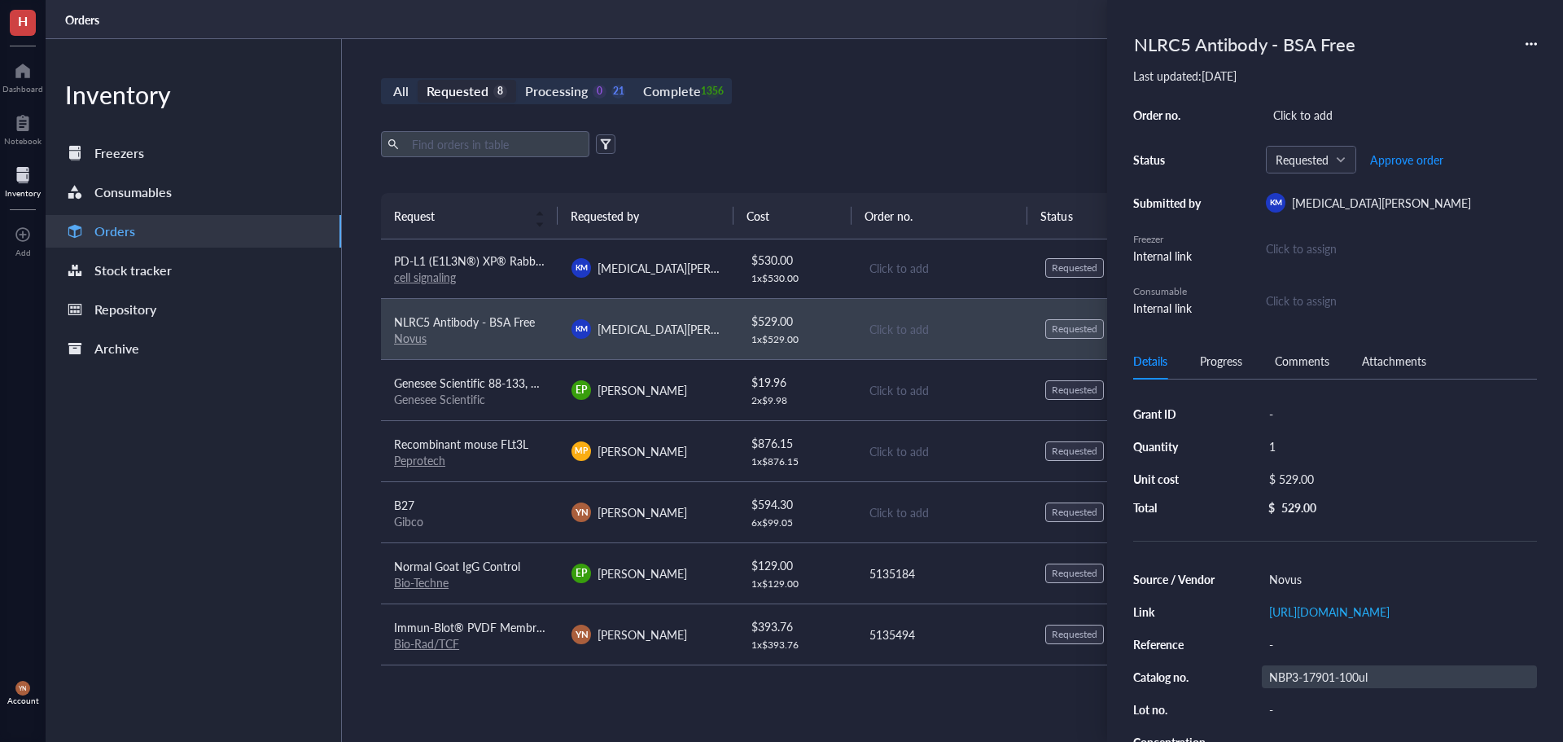
click at [1318, 688] on div "NBP3-17901-100ul" at bounding box center [1399, 676] width 275 height 23
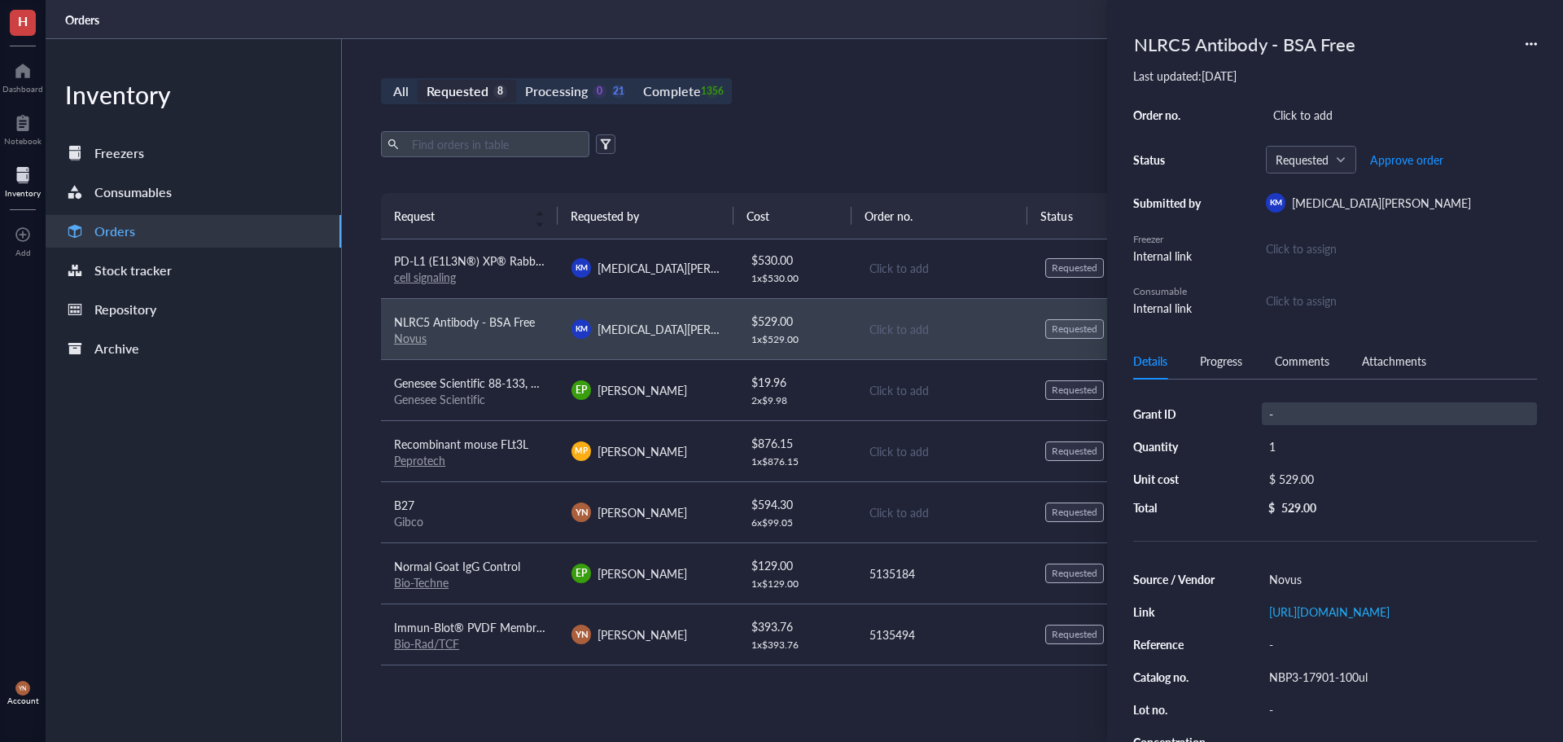
click at [1280, 408] on div "-" at bounding box center [1399, 413] width 275 height 23
type input "ACRA"
click at [881, 122] on div "All Requested 8 Processing 0 21 Complete 1356 New order Export Open archive Req…" at bounding box center [943, 390] width 1203 height 703
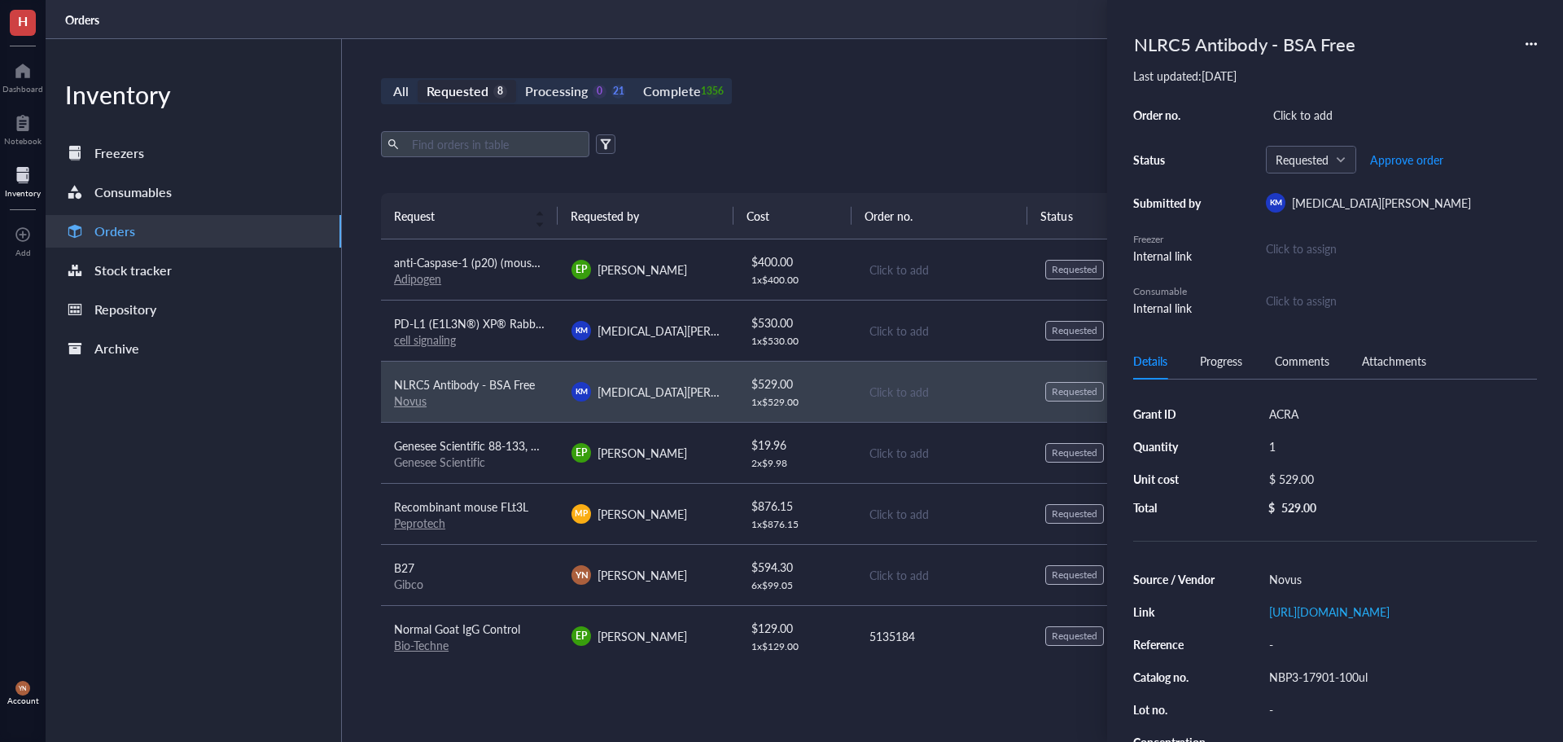
click at [477, 287] on td "anti-Caspase-1 (p20) (mouse), mAb (Casper-1) Adipogen" at bounding box center [469, 269] width 177 height 61
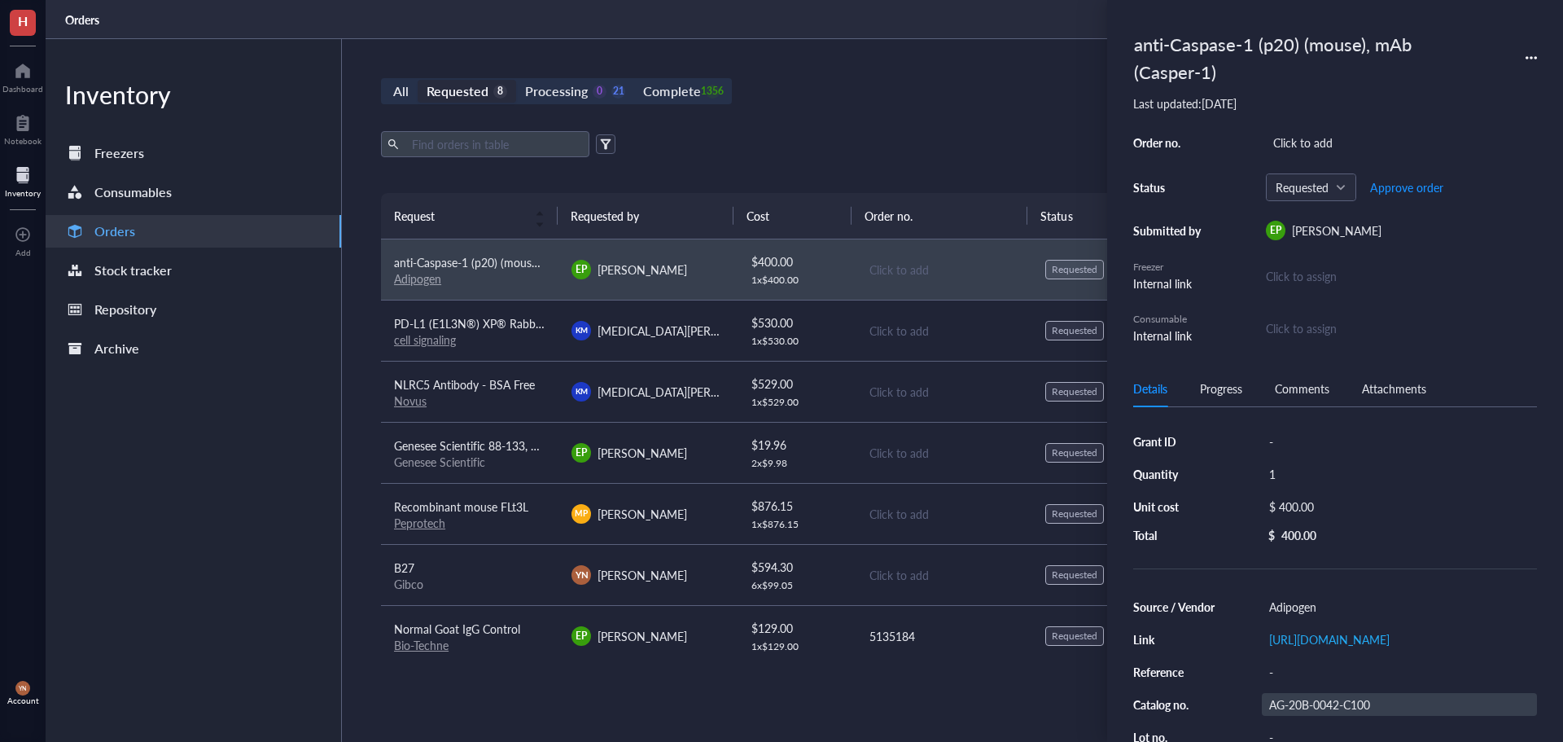
click at [1334, 712] on div "AG-20B-0042-C100" at bounding box center [1399, 704] width 275 height 23
click at [1334, 712] on input "AG-20B-0042-C100" at bounding box center [1321, 704] width 117 height 21
click at [1312, 633] on link "https://adipogen.com/ag-20b-0042-anti-caspase-1-p20-mouse-mab-casper-1.html" at bounding box center [1329, 639] width 121 height 16
click at [480, 452] on span "Genesee Scientific 88-133, Liquid Bleach Germicidal Ultra Bleach, 1 Gallon/Unit" at bounding box center [593, 445] width 398 height 16
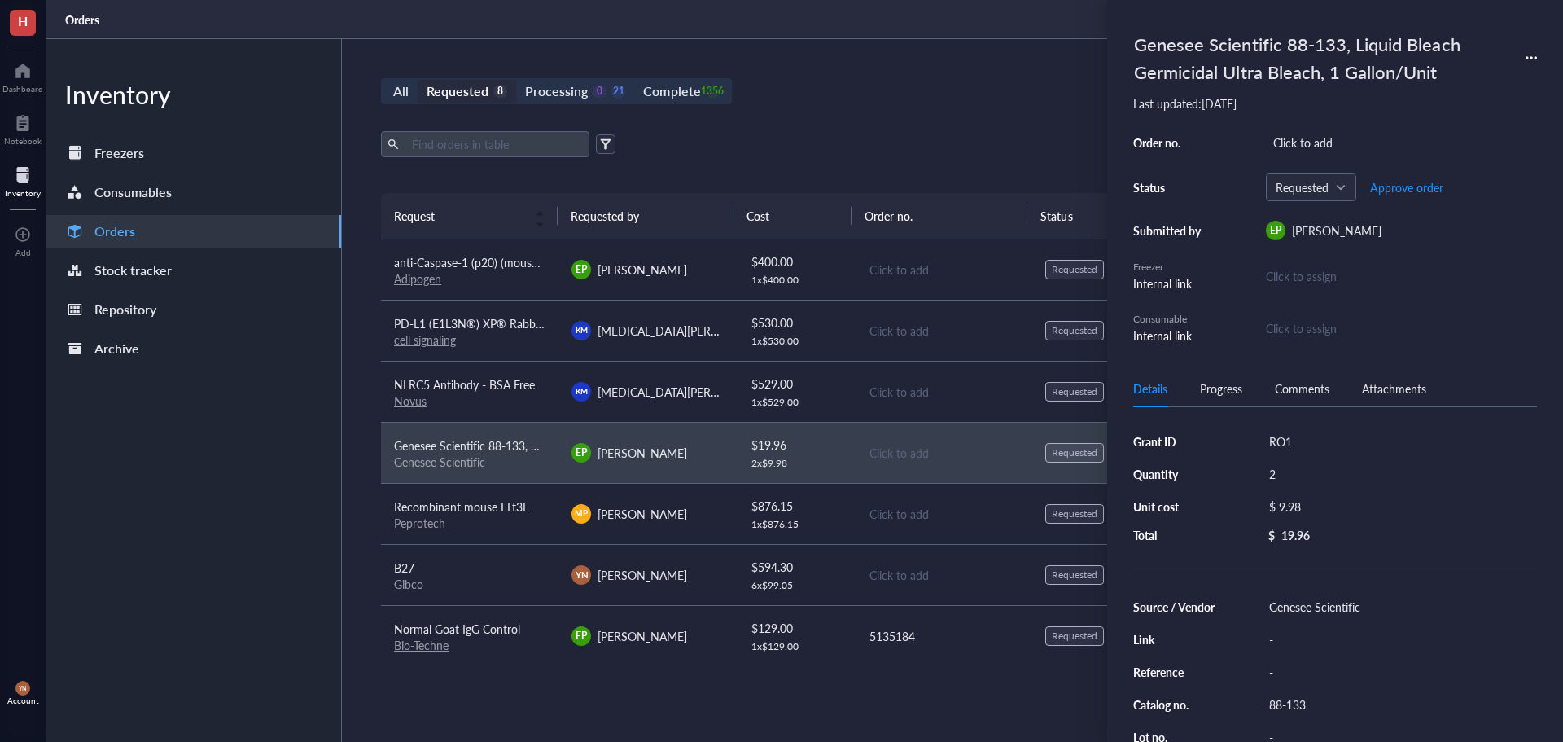
scroll to position [63, 0]
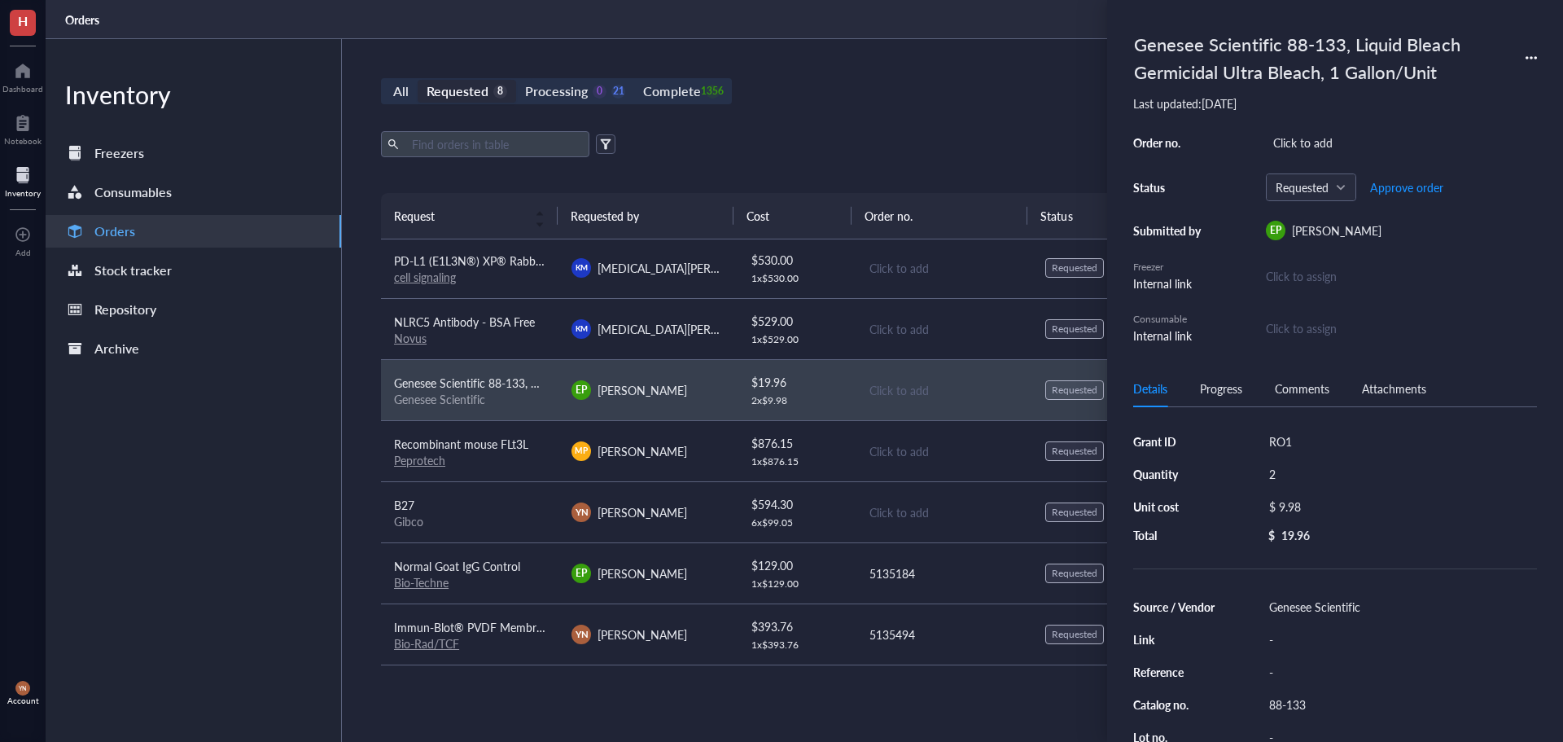
click at [458, 504] on div "B27" at bounding box center [469, 505] width 151 height 18
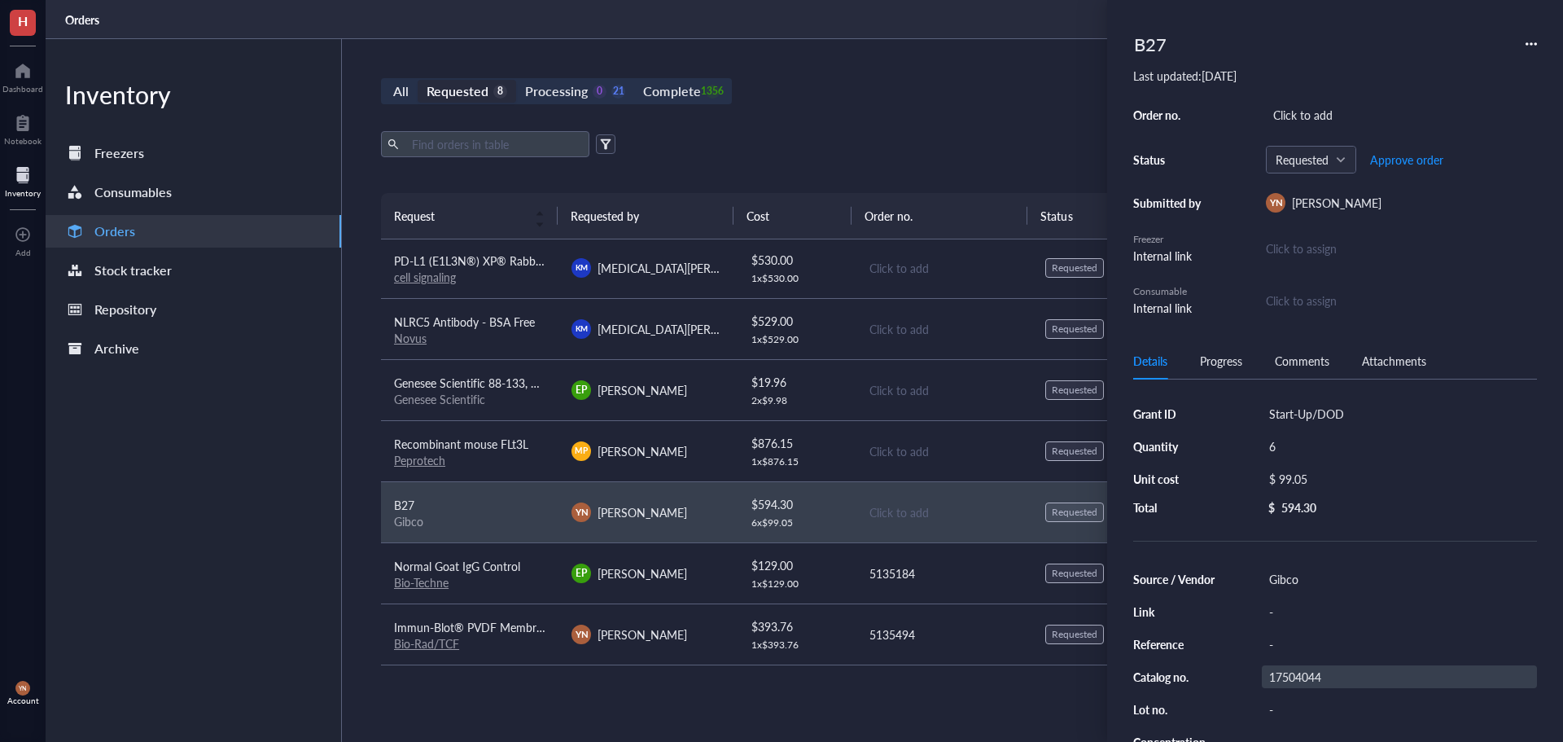
click at [1288, 668] on div "17504044" at bounding box center [1399, 676] width 275 height 23
click at [1288, 668] on input "17504044" at bounding box center [1295, 676] width 65 height 21
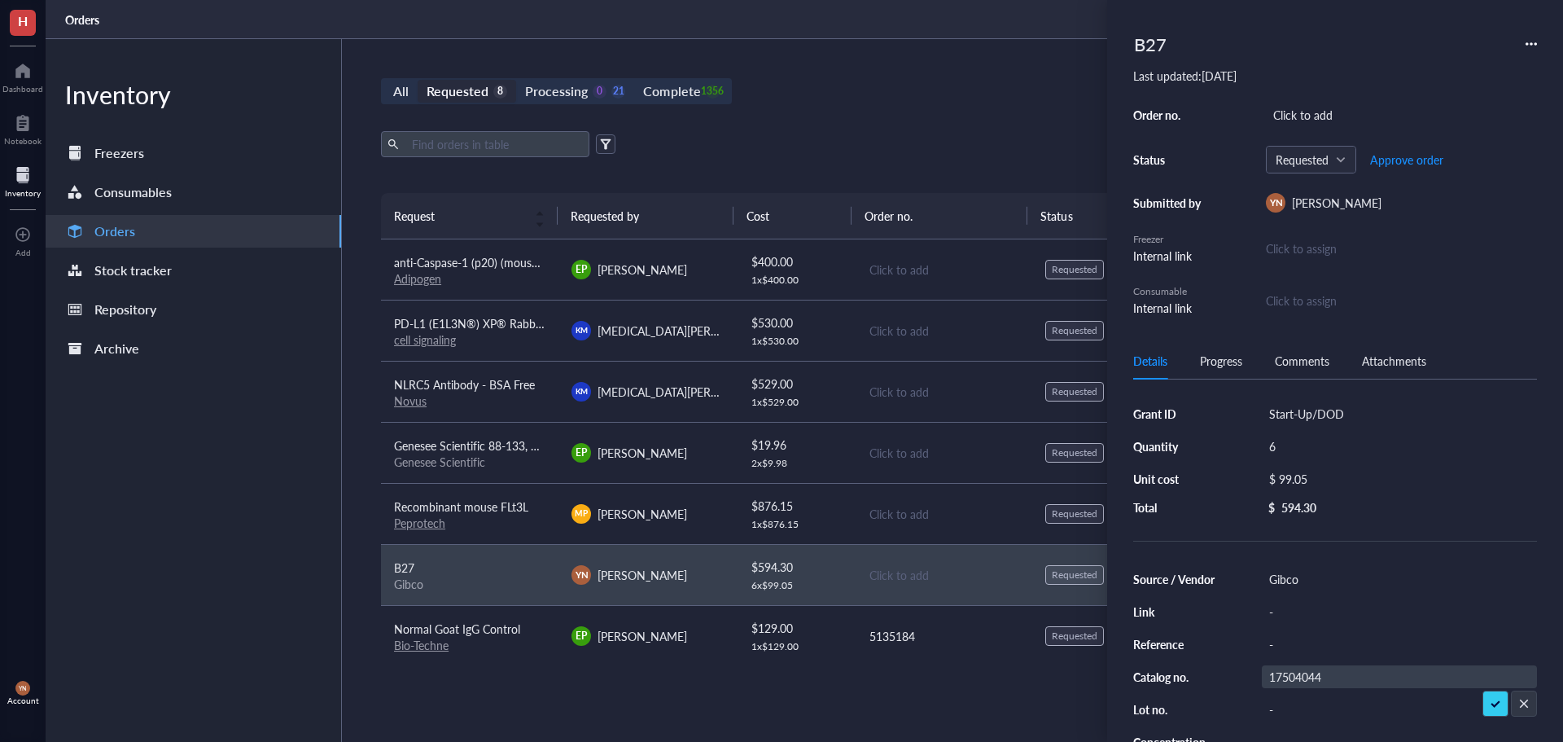
click at [511, 654] on td "Normal Goat IgG Control Bio-Techne" at bounding box center [469, 635] width 177 height 61
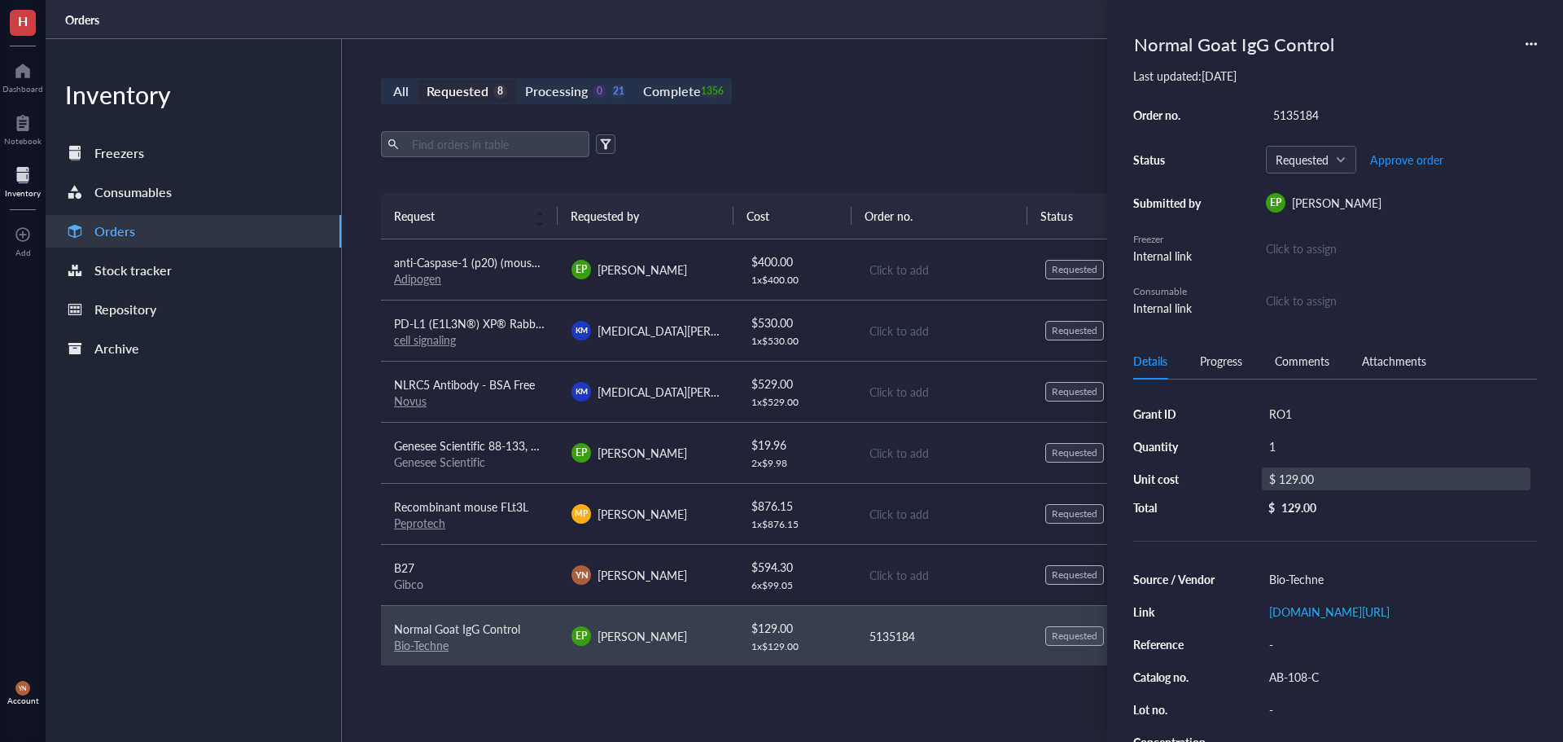
click at [1335, 473] on div "$ 129.00" at bounding box center [1396, 478] width 269 height 23
type input "142.06"
click at [918, 53] on div "All Requested 8 Processing 0 21 Complete 1356 New order Export Open archive Req…" at bounding box center [943, 390] width 1203 height 703
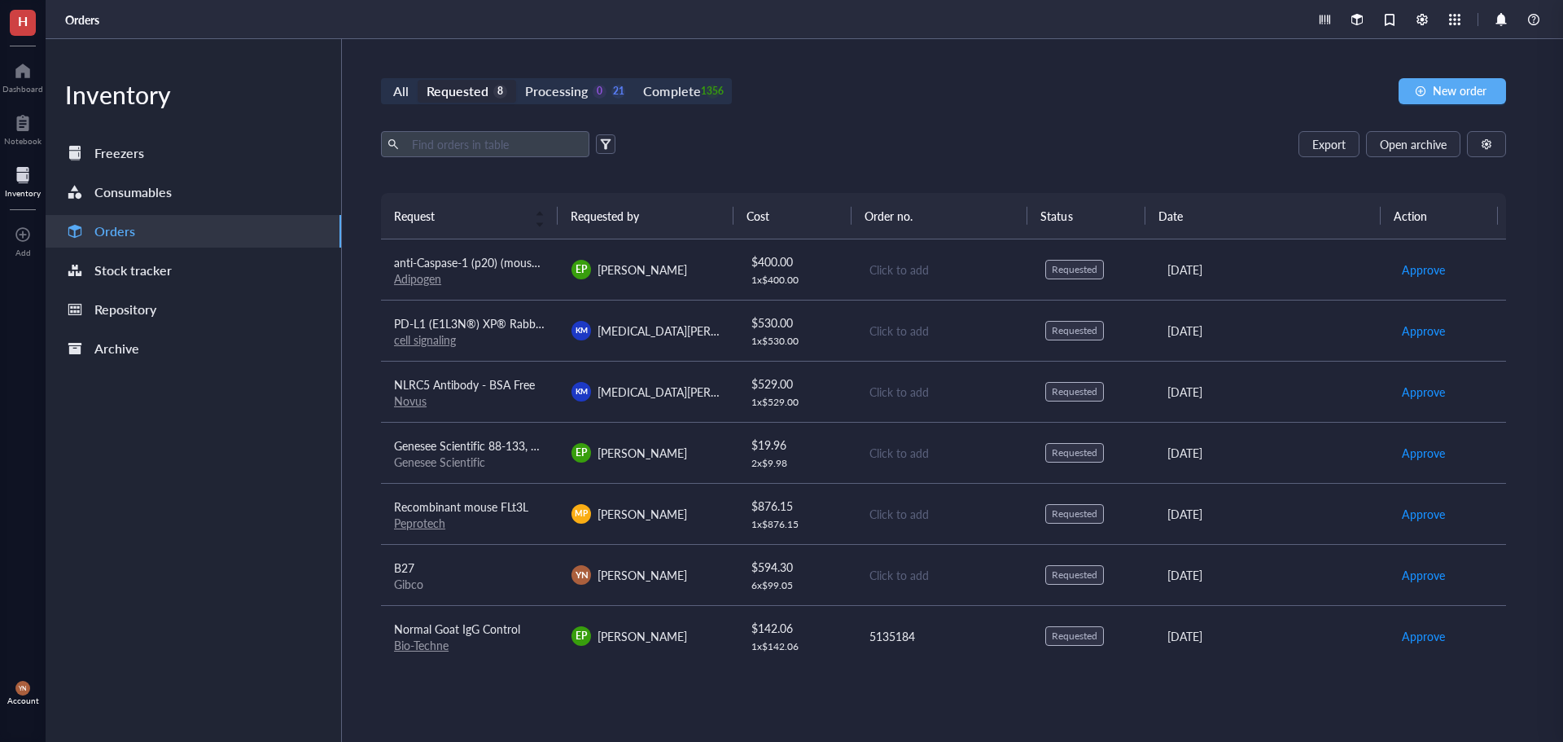
click at [501, 386] on span "NLRC5 Antibody - BSA Free" at bounding box center [464, 384] width 141 height 16
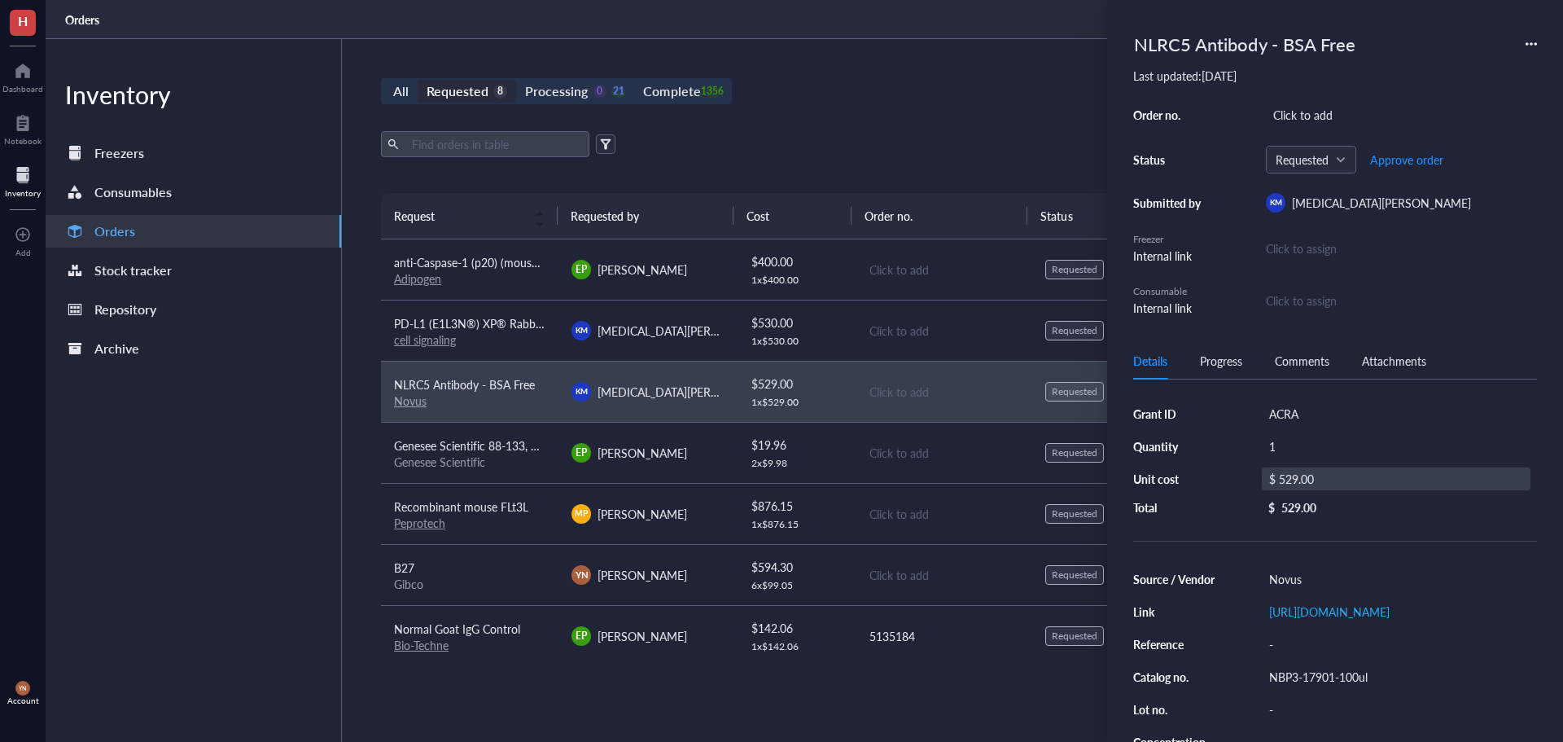
click at [1312, 476] on div "$ 529.00" at bounding box center [1396, 478] width 269 height 23
click at [1344, 477] on input "529.00" at bounding box center [1414, 481] width 230 height 26
type input "551.61"
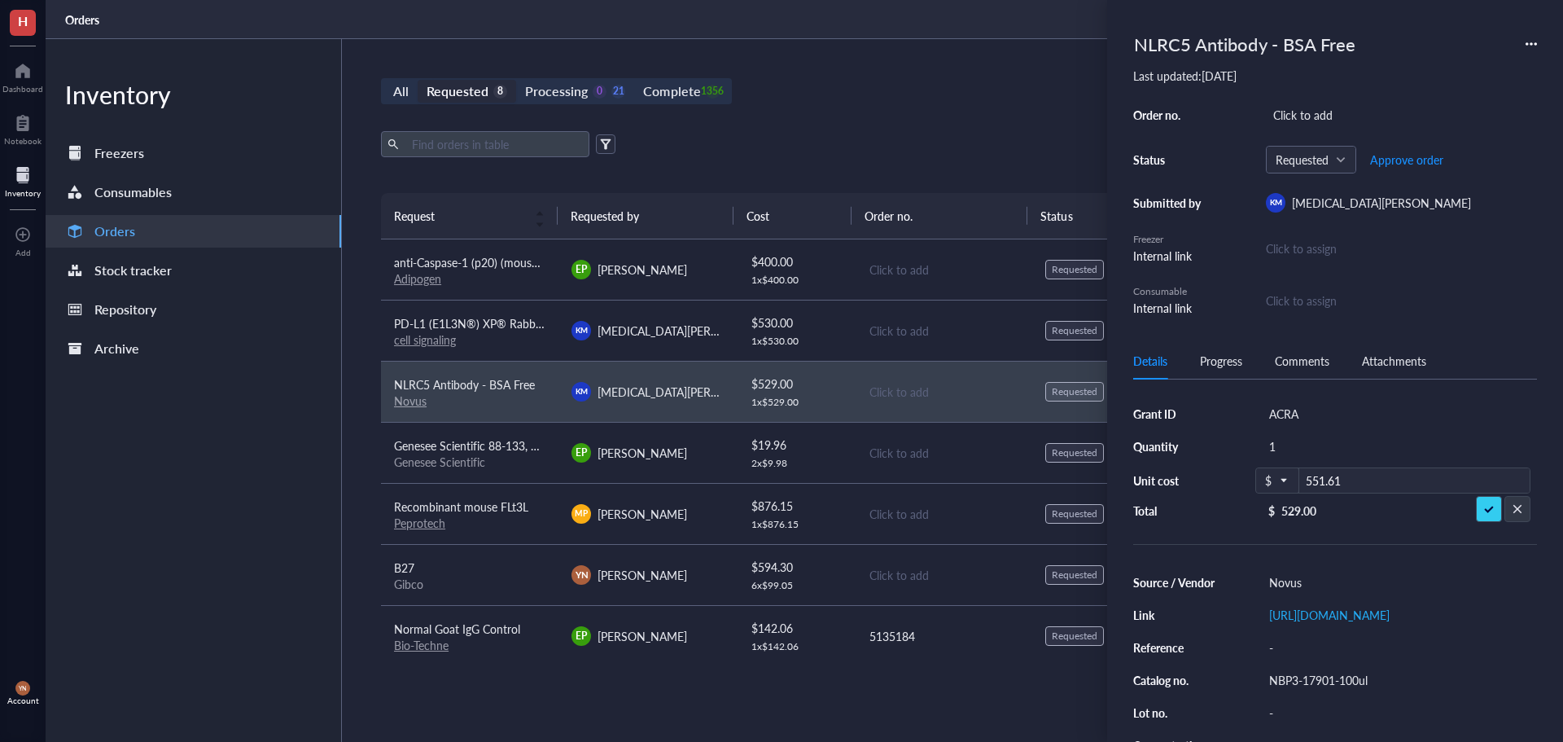
click at [966, 144] on div "Export Open archive" at bounding box center [943, 144] width 1125 height 26
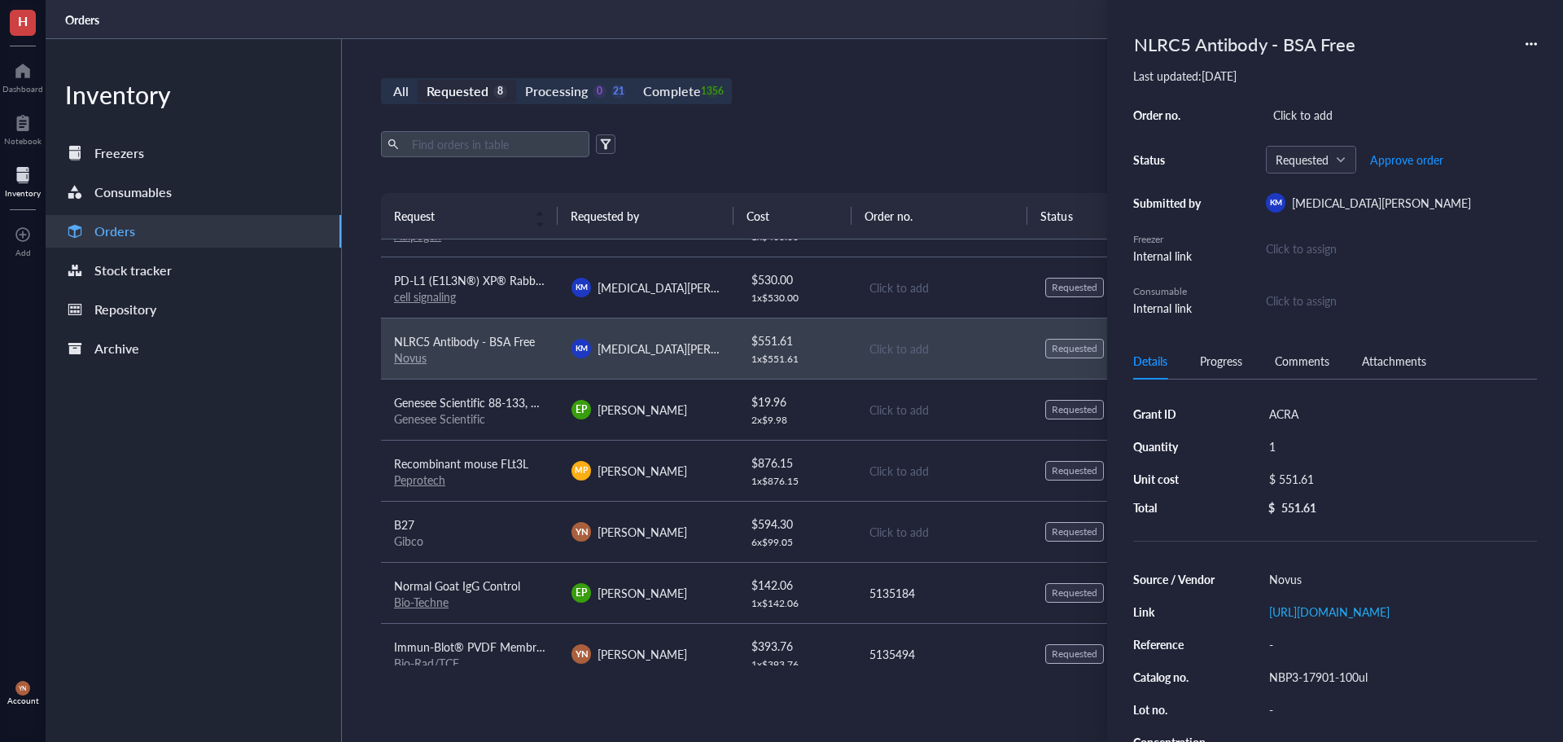
scroll to position [63, 0]
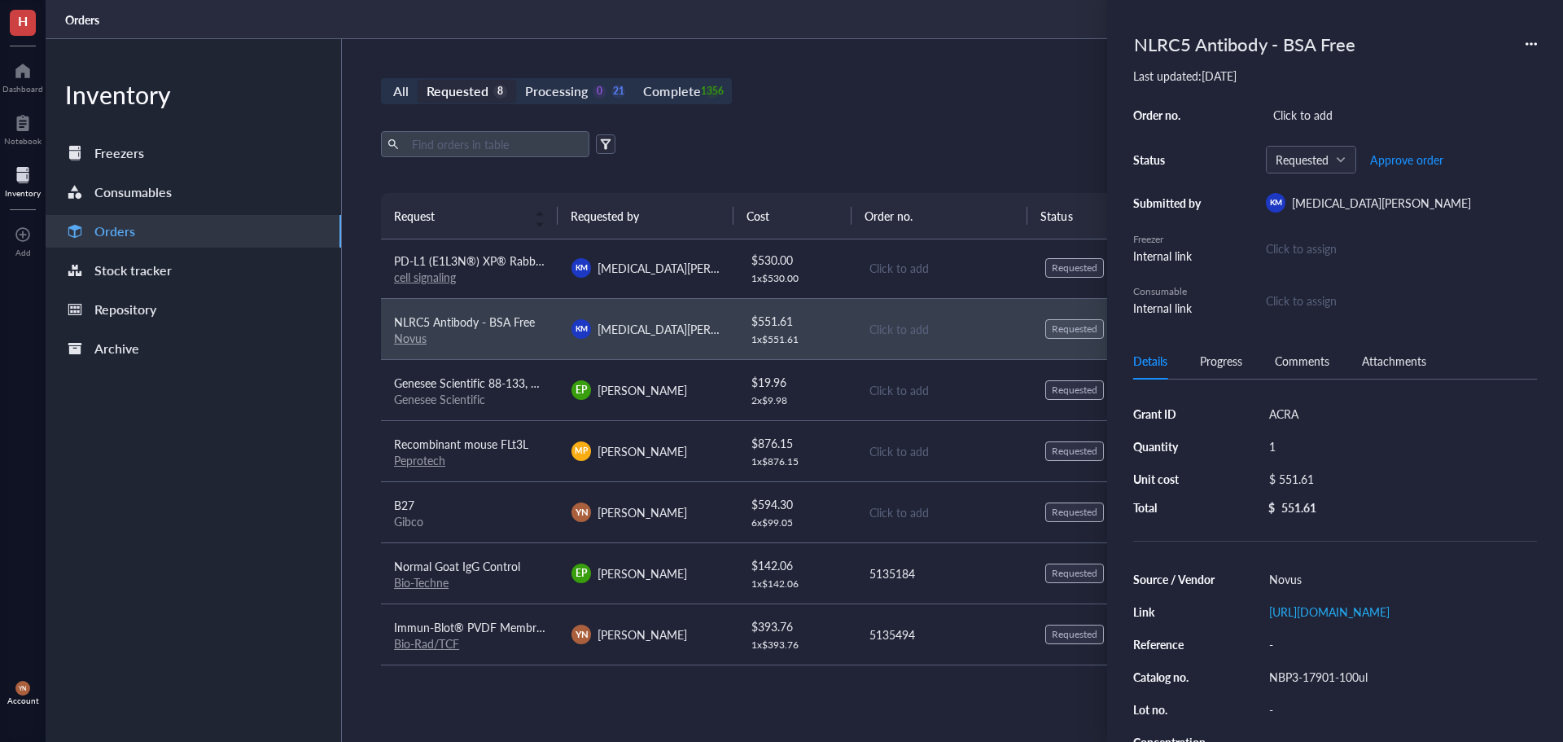
drag, startPoint x: 1349, startPoint y: 101, endPoint x: 1350, endPoint y: 109, distance: 8.2
click at [1349, 103] on div "NLRC5 Antibody - BSA Free Last updated: September 30, 2025 Order no. Click to a…" at bounding box center [1335, 171] width 404 height 291
click at [1350, 109] on div "Click to add" at bounding box center [1401, 114] width 271 height 23
type input "5135454"
click at [1382, 159] on span "Approve order" at bounding box center [1406, 159] width 73 height 13
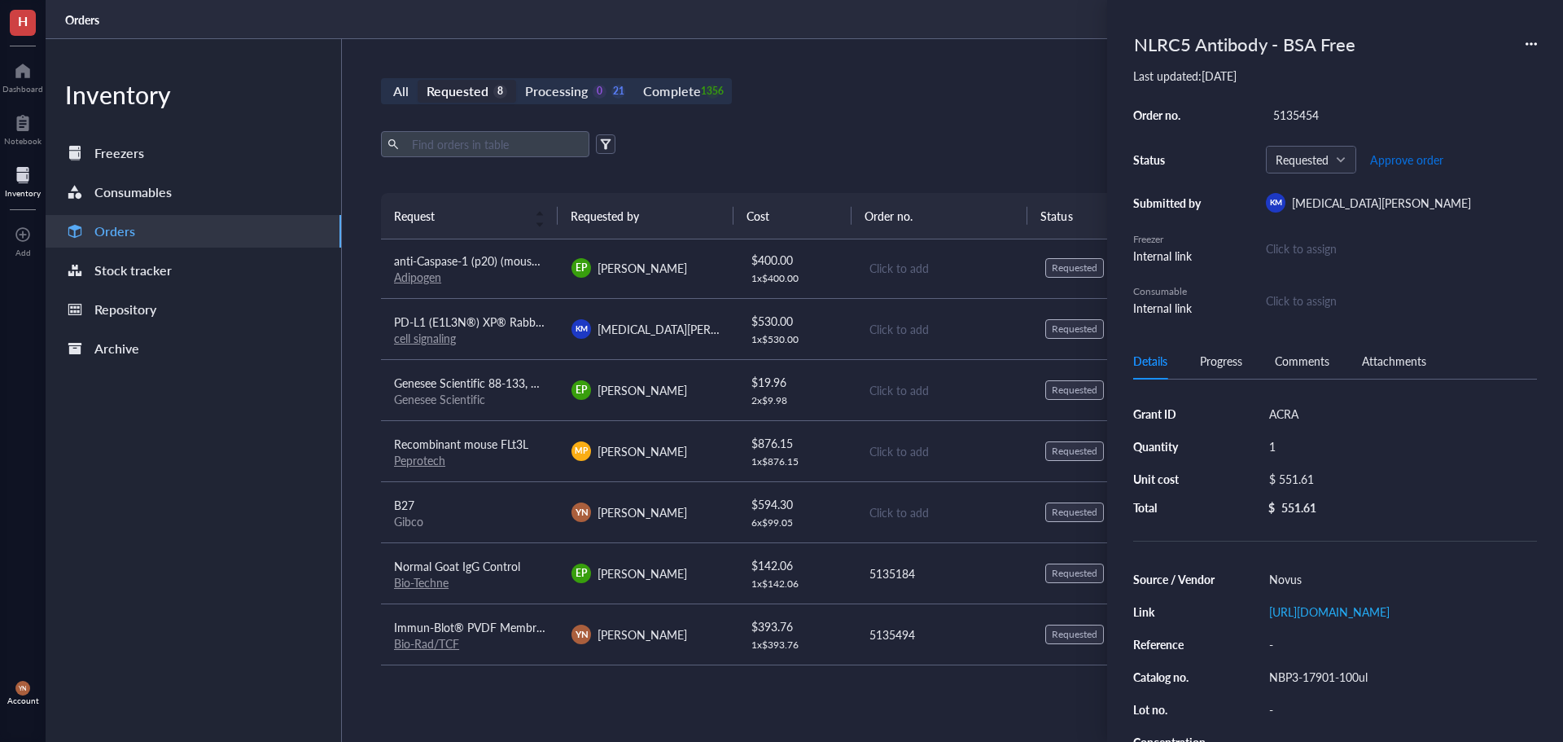
scroll to position [2, 0]
click at [1382, 159] on span "Place order" at bounding box center [1394, 159] width 56 height 13
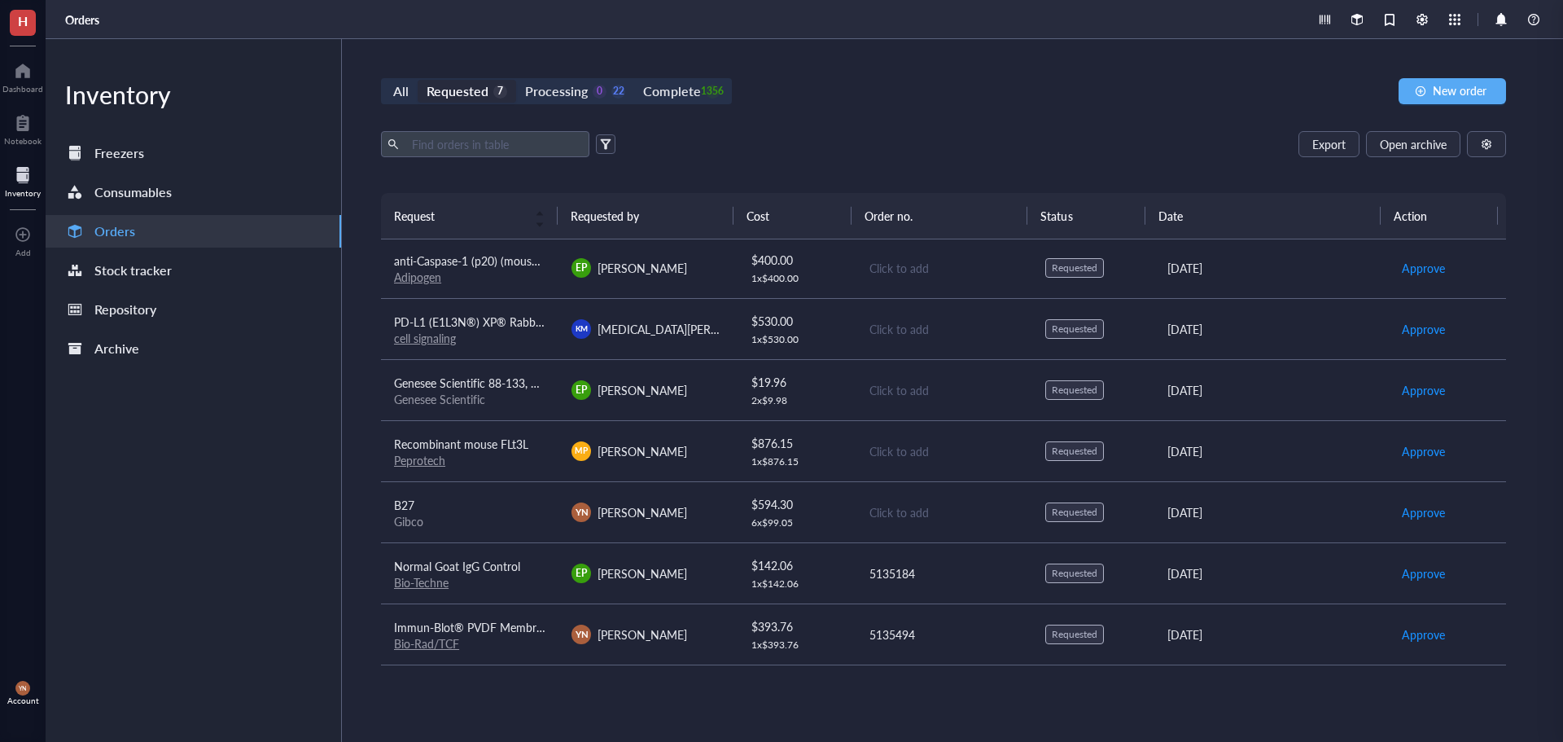
click at [496, 578] on div "Bio-Techne" at bounding box center [469, 582] width 151 height 15
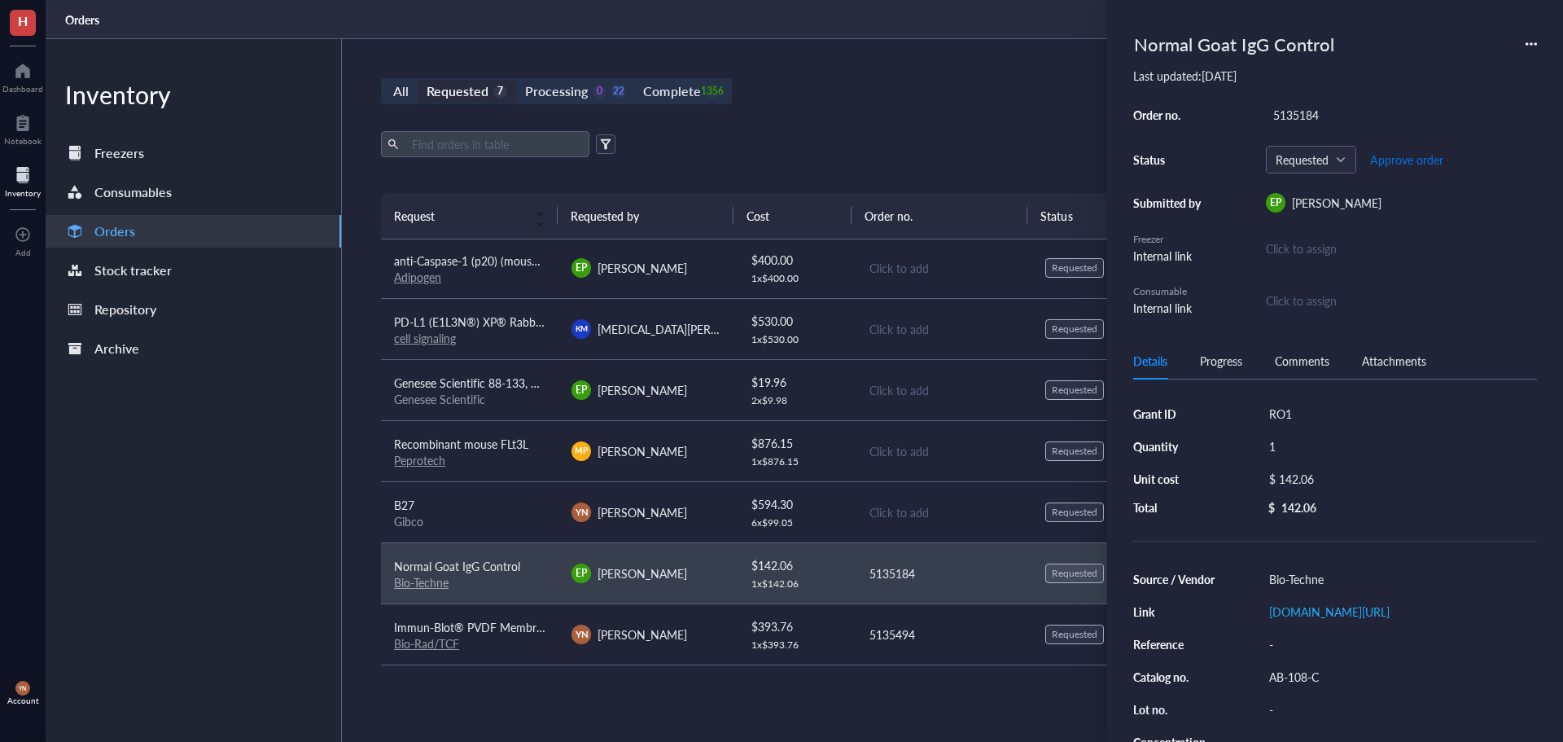
click at [1402, 155] on span "Approve order" at bounding box center [1406, 159] width 73 height 13
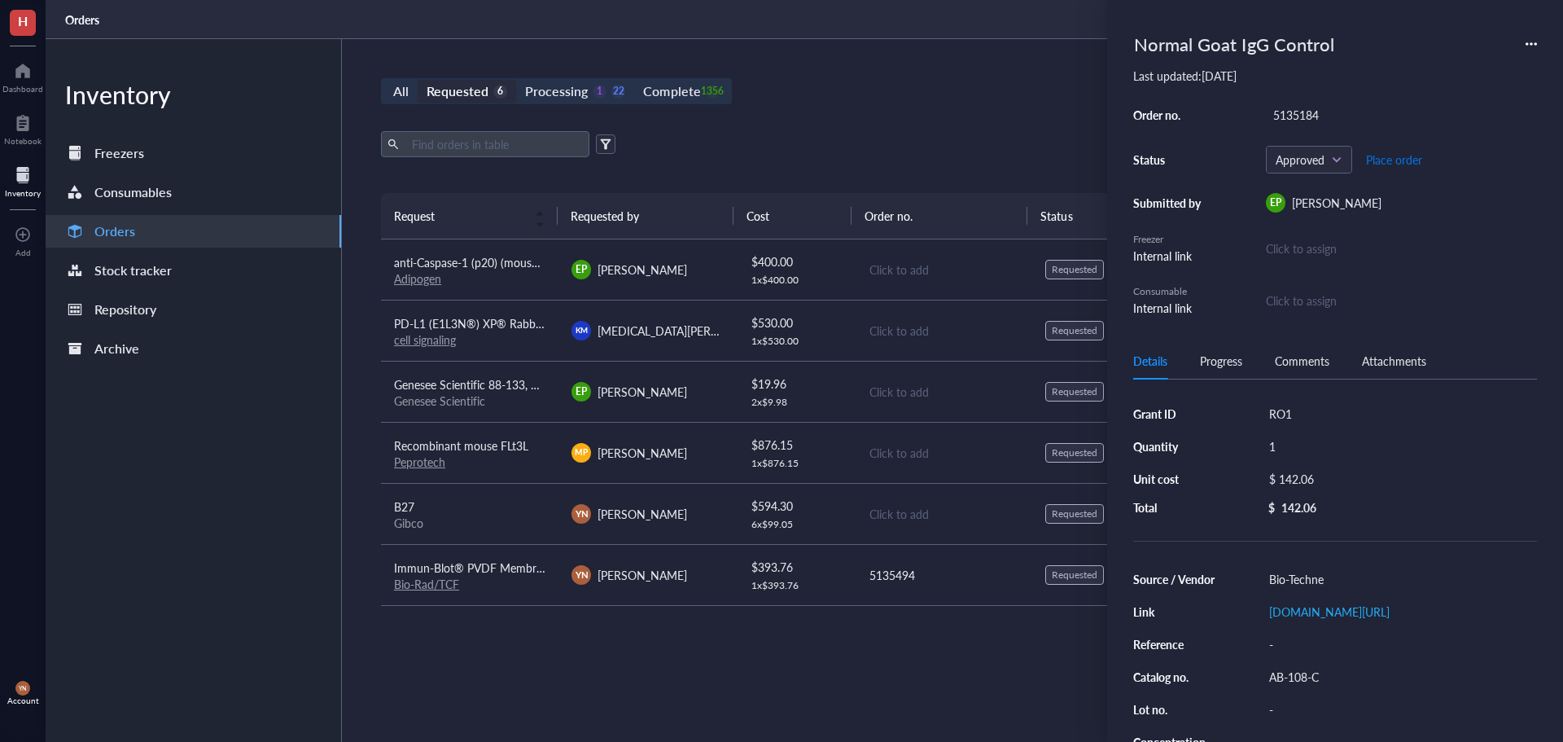
scroll to position [0, 0]
click at [1402, 155] on span "Place order" at bounding box center [1394, 159] width 56 height 13
click at [889, 116] on div "All Requested 6 Processing 0 23 Complete 1356 New order Export Open archive Req…" at bounding box center [943, 390] width 1203 height 703
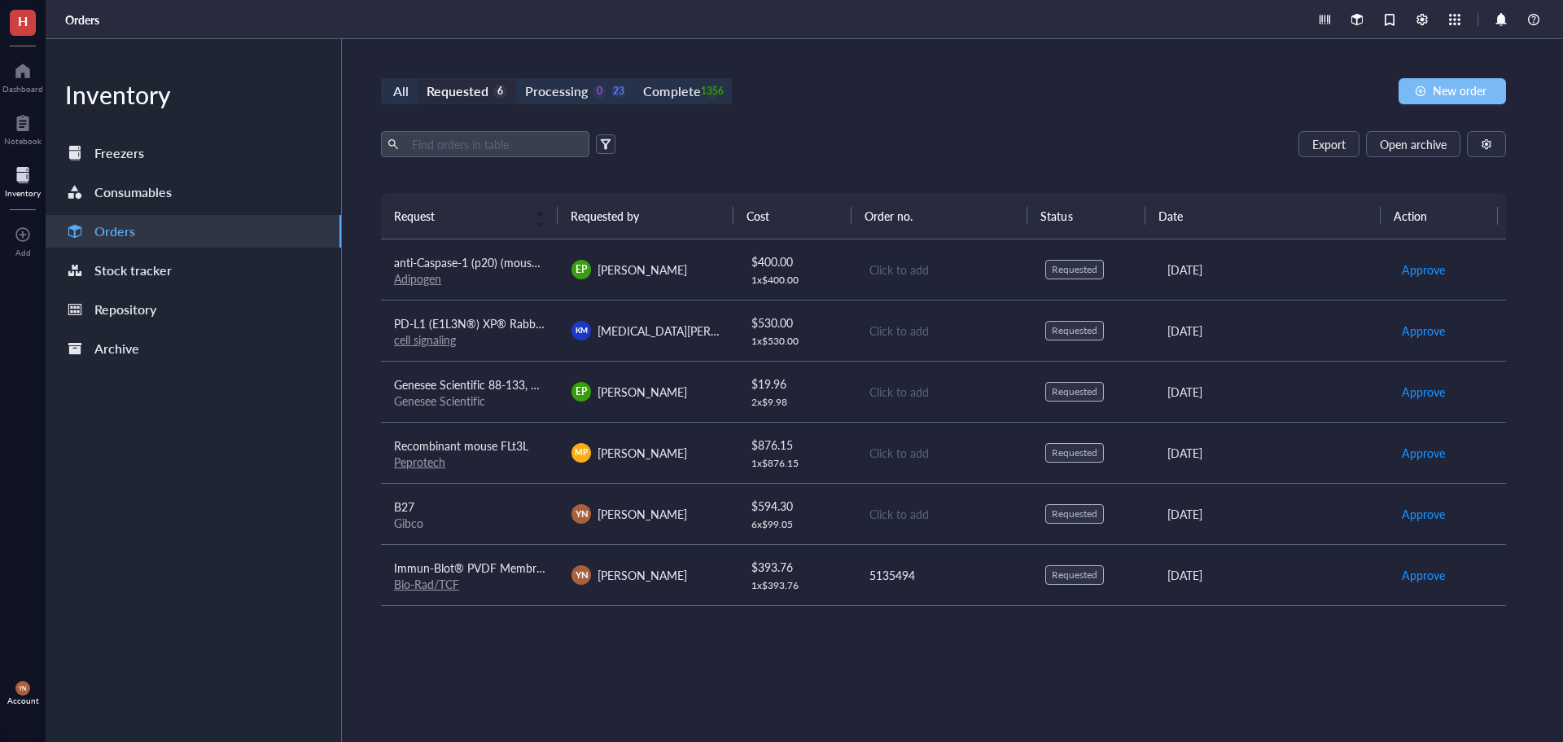
click at [1435, 86] on span "New order" at bounding box center [1460, 90] width 54 height 13
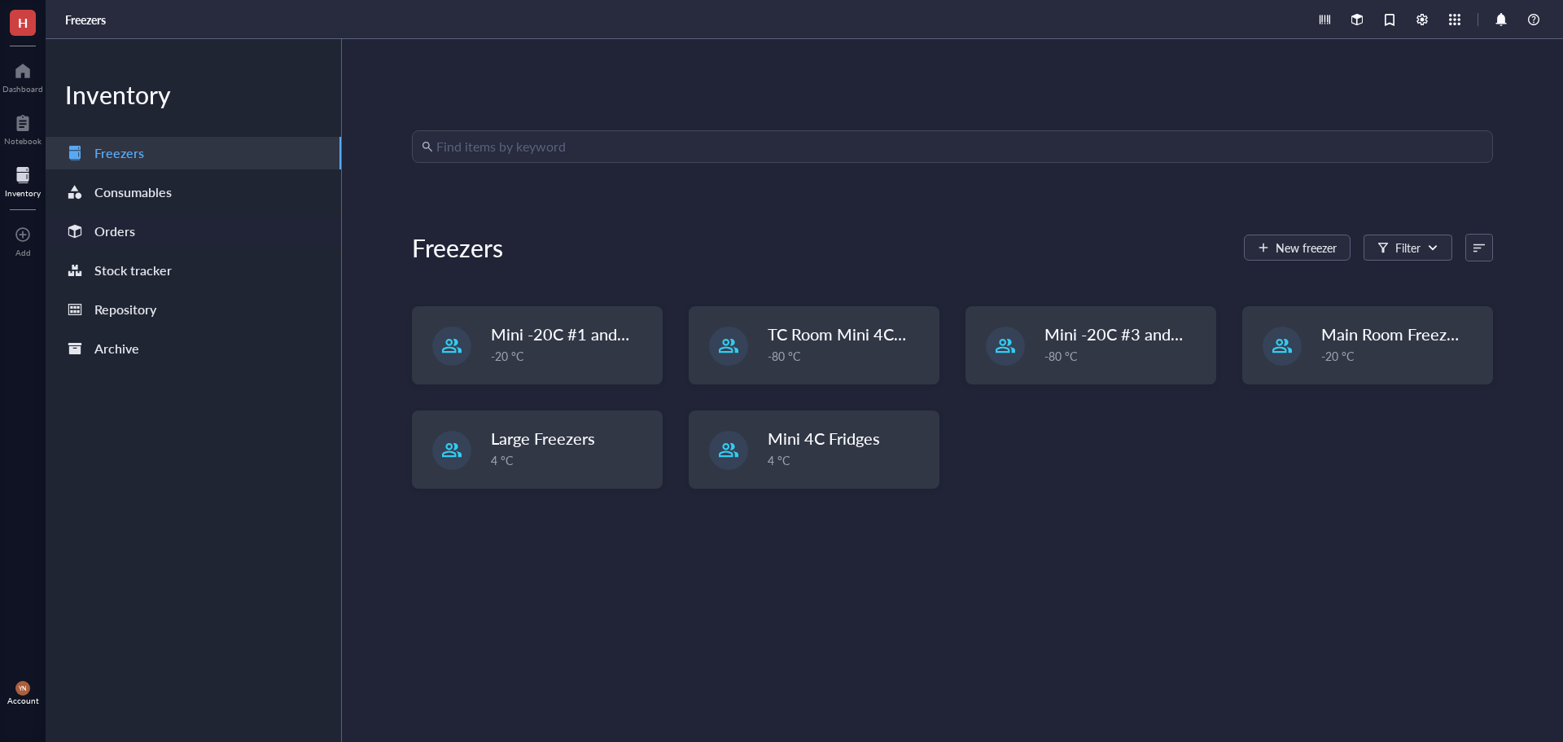
click at [138, 228] on div "Orders" at bounding box center [194, 231] width 296 height 33
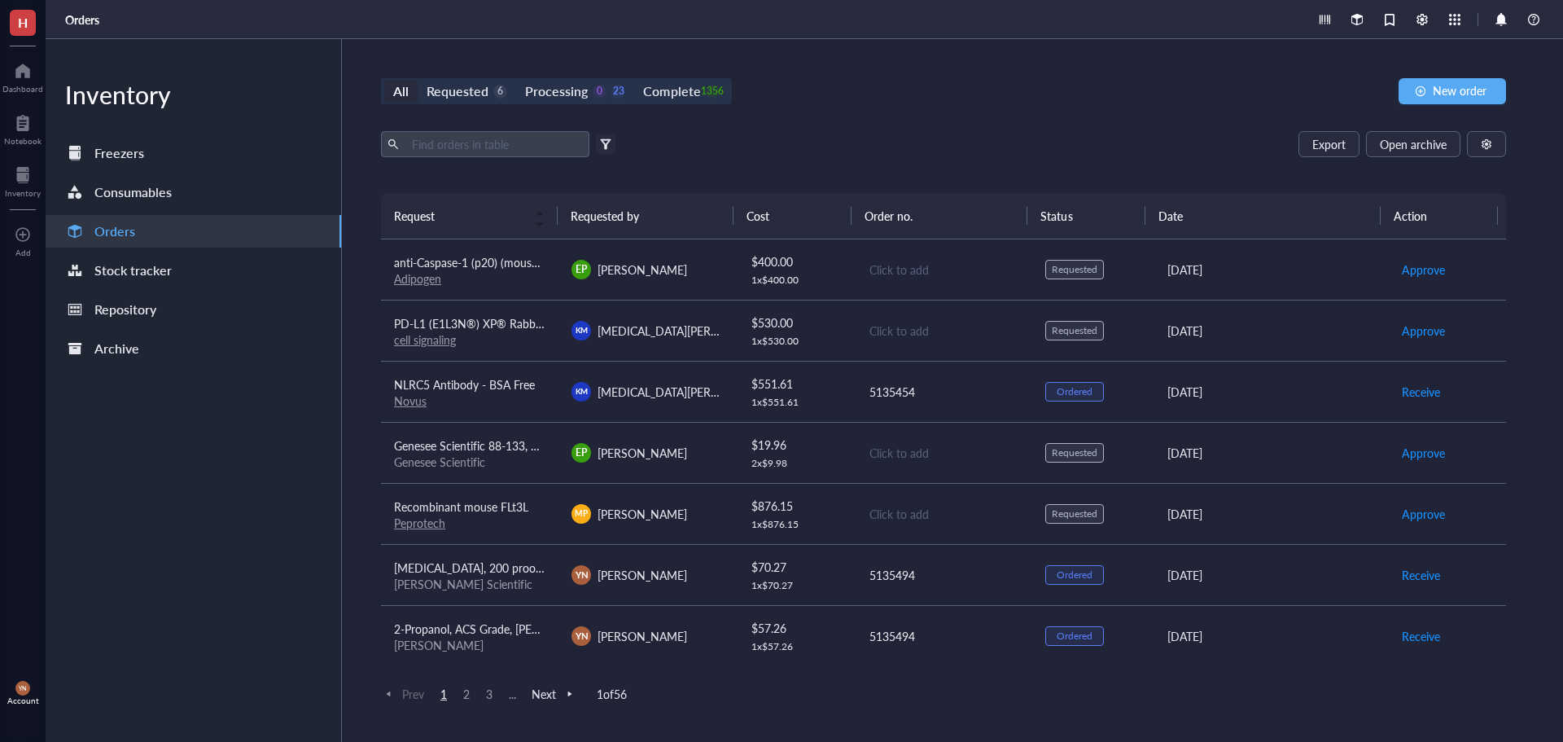
click at [1111, 111] on div "All Requested 6 Processing 0 23 Complete 1356 New order Export Open archive Fil…" at bounding box center [943, 390] width 1203 height 703
click at [1431, 81] on button "New order" at bounding box center [1452, 91] width 107 height 26
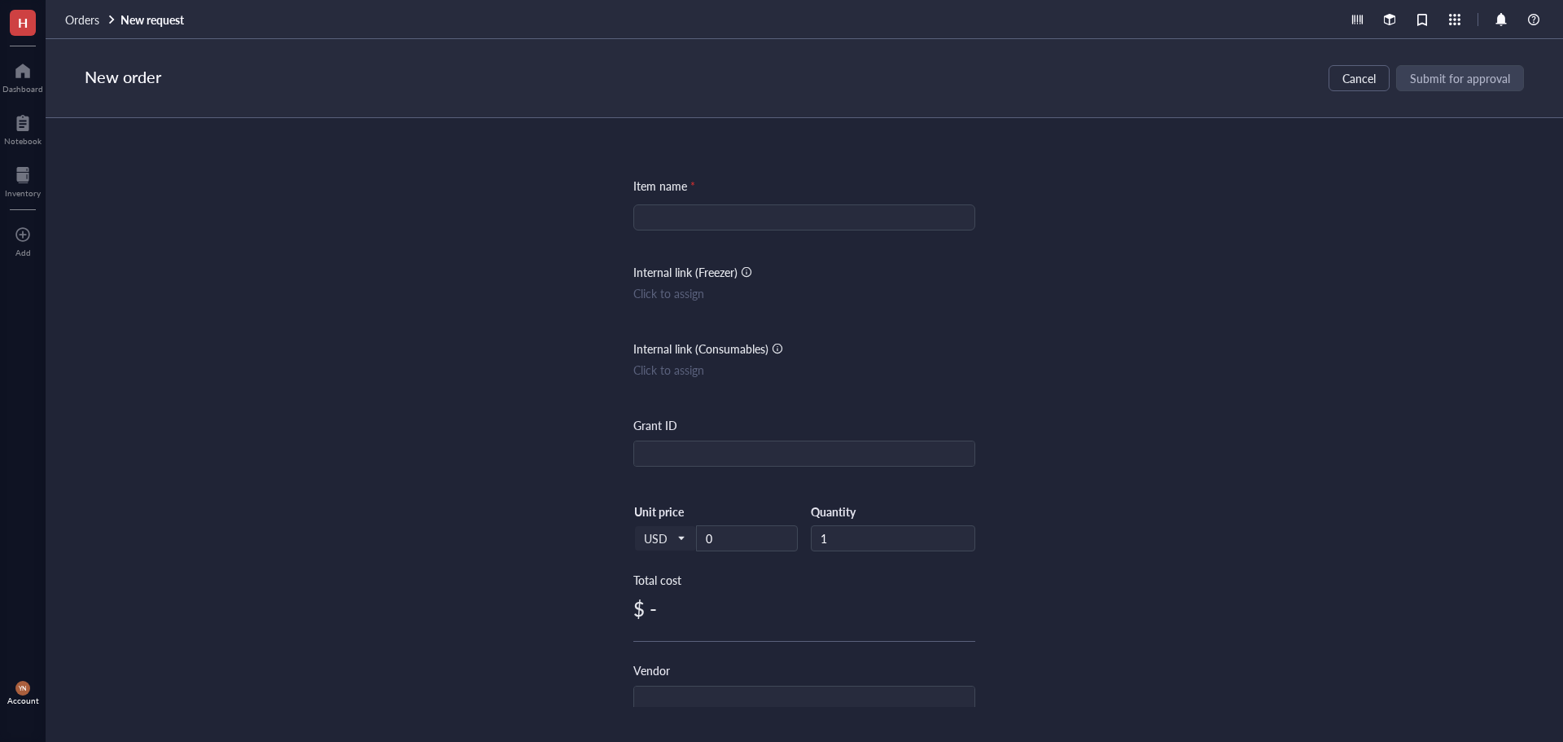
drag, startPoint x: 658, startPoint y: 247, endPoint x: 673, endPoint y: 230, distance: 21.9
click at [659, 246] on div "Item name * Internal link (Freezer) Click to assign Internal link (Consumables)…" at bounding box center [804, 683] width 342 height 1012
click at [675, 227] on input "search" at bounding box center [804, 217] width 322 height 24
paste input "17504044"
type input "17504044"
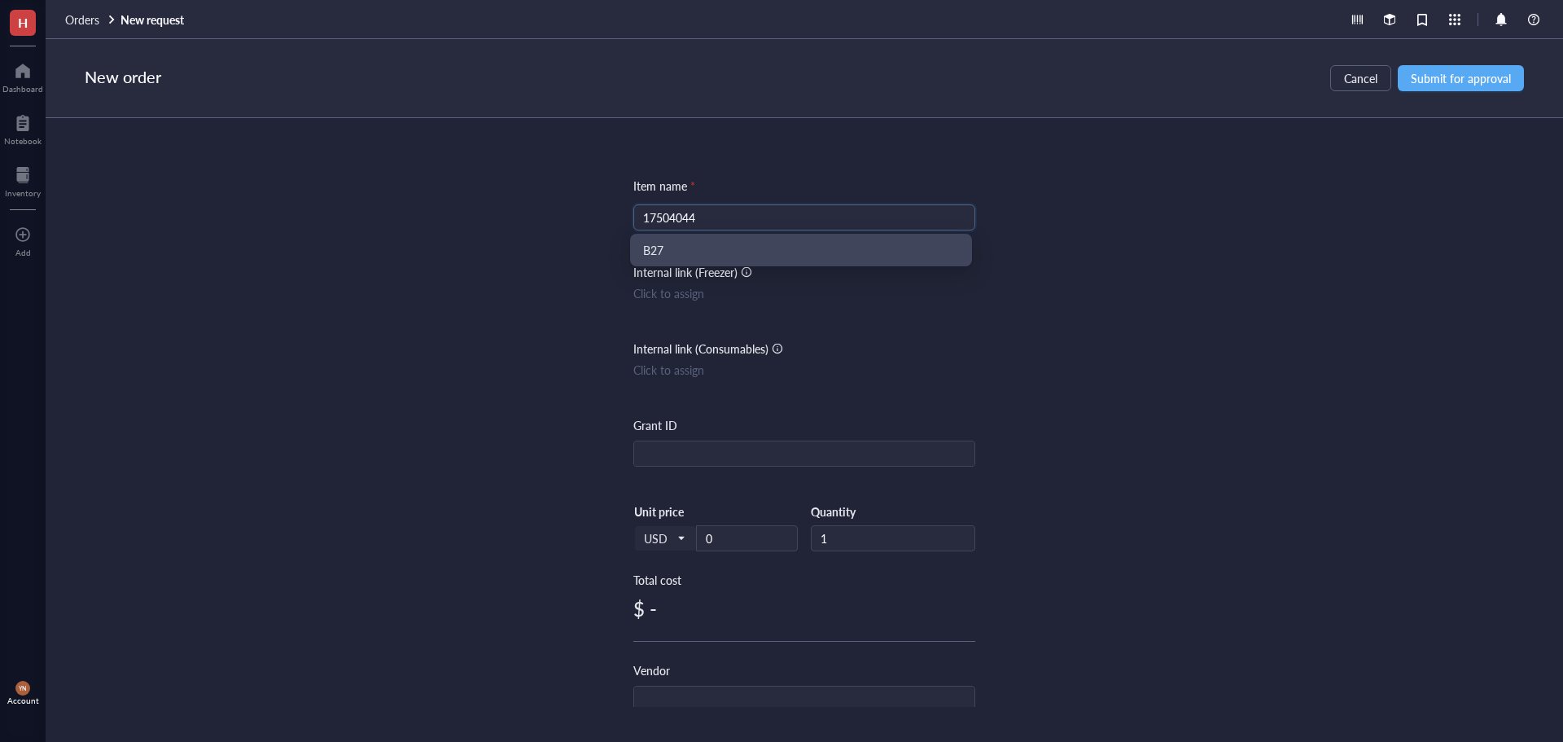
drag, startPoint x: 554, startPoint y: 204, endPoint x: 481, endPoint y: 202, distance: 72.5
click at [486, 202] on div "Item name * 17504044 Internal link (Freezer) Click to assign Internal link (Con…" at bounding box center [805, 412] width 1518 height 589
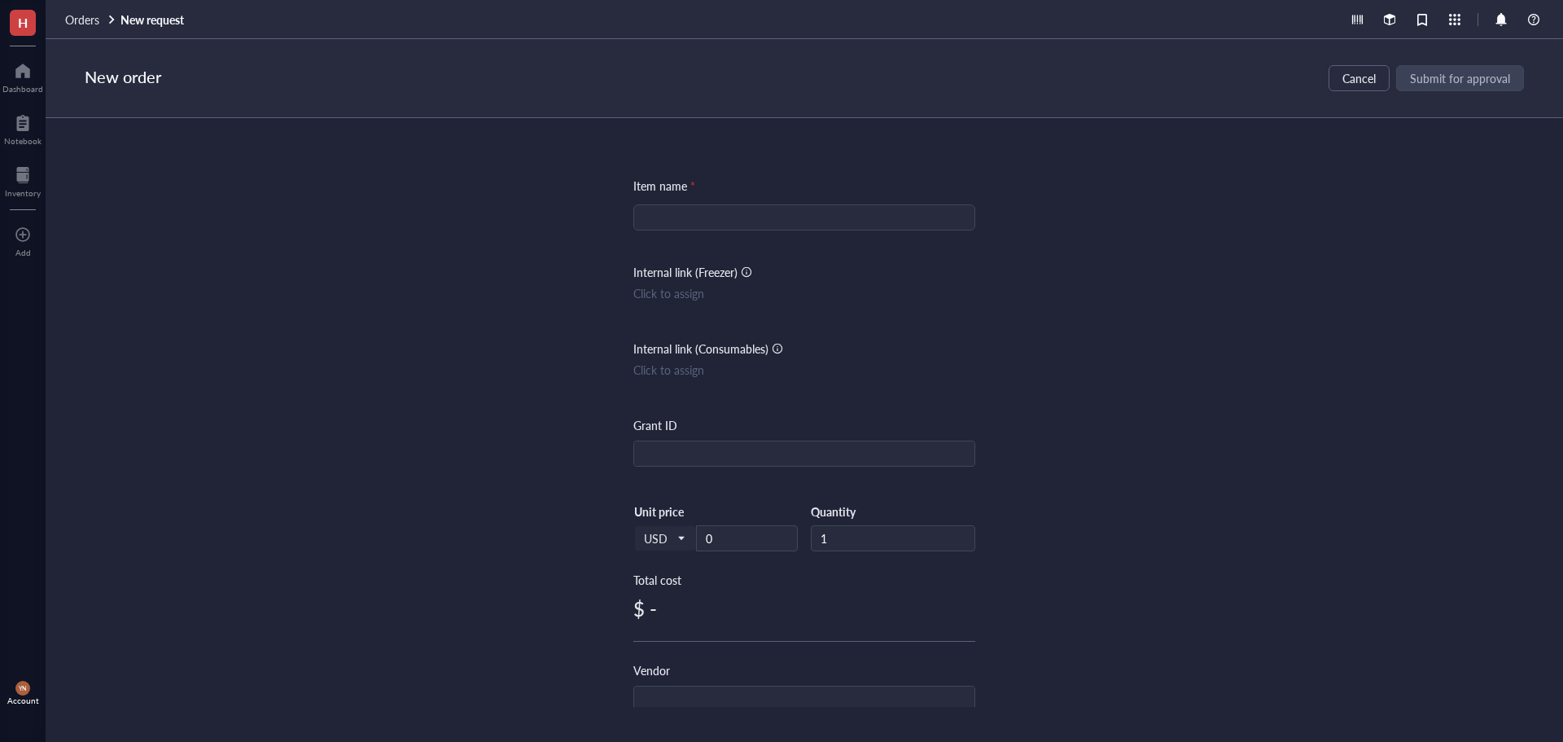
click at [685, 220] on input "search" at bounding box center [804, 217] width 322 height 24
paste input "17504044"
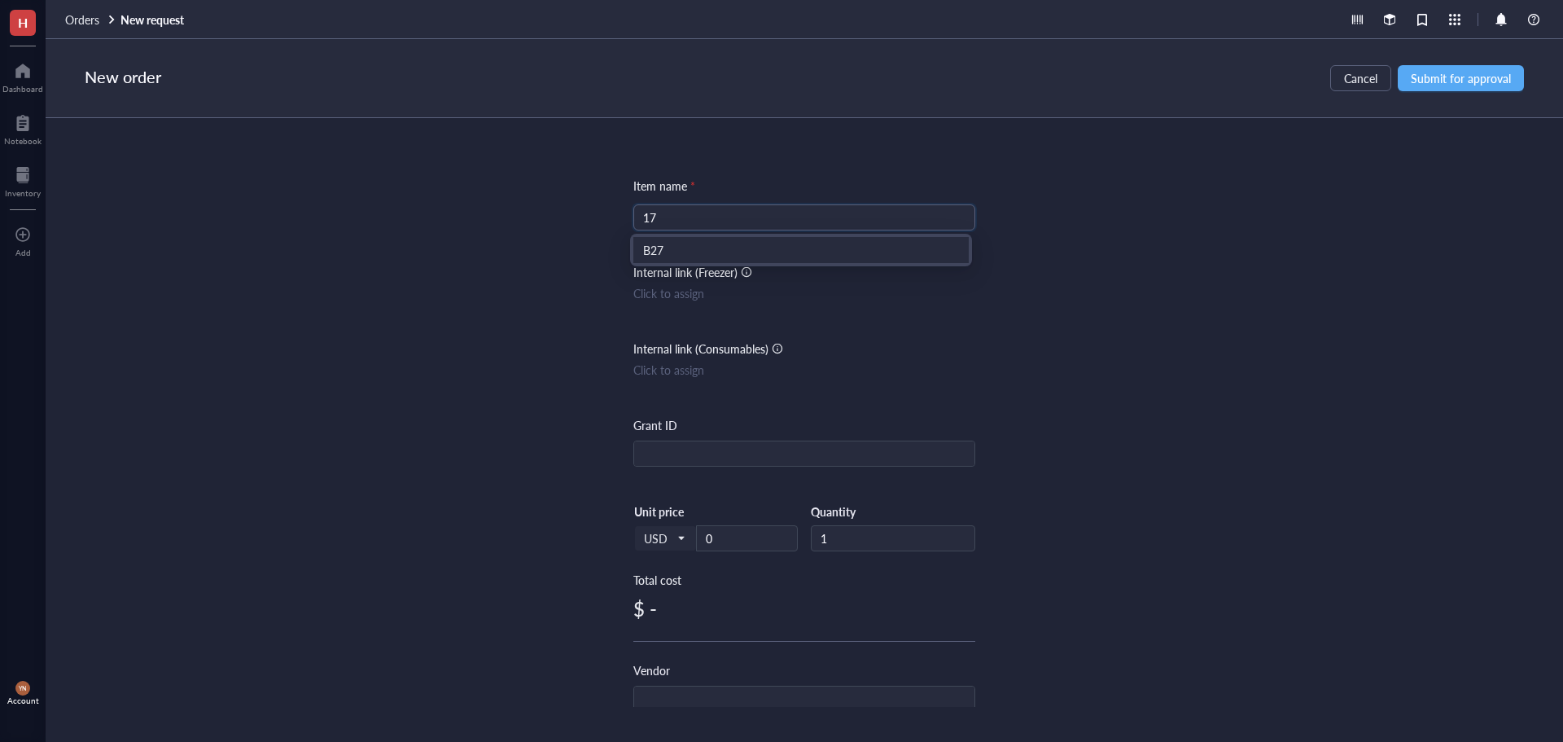
type input "1"
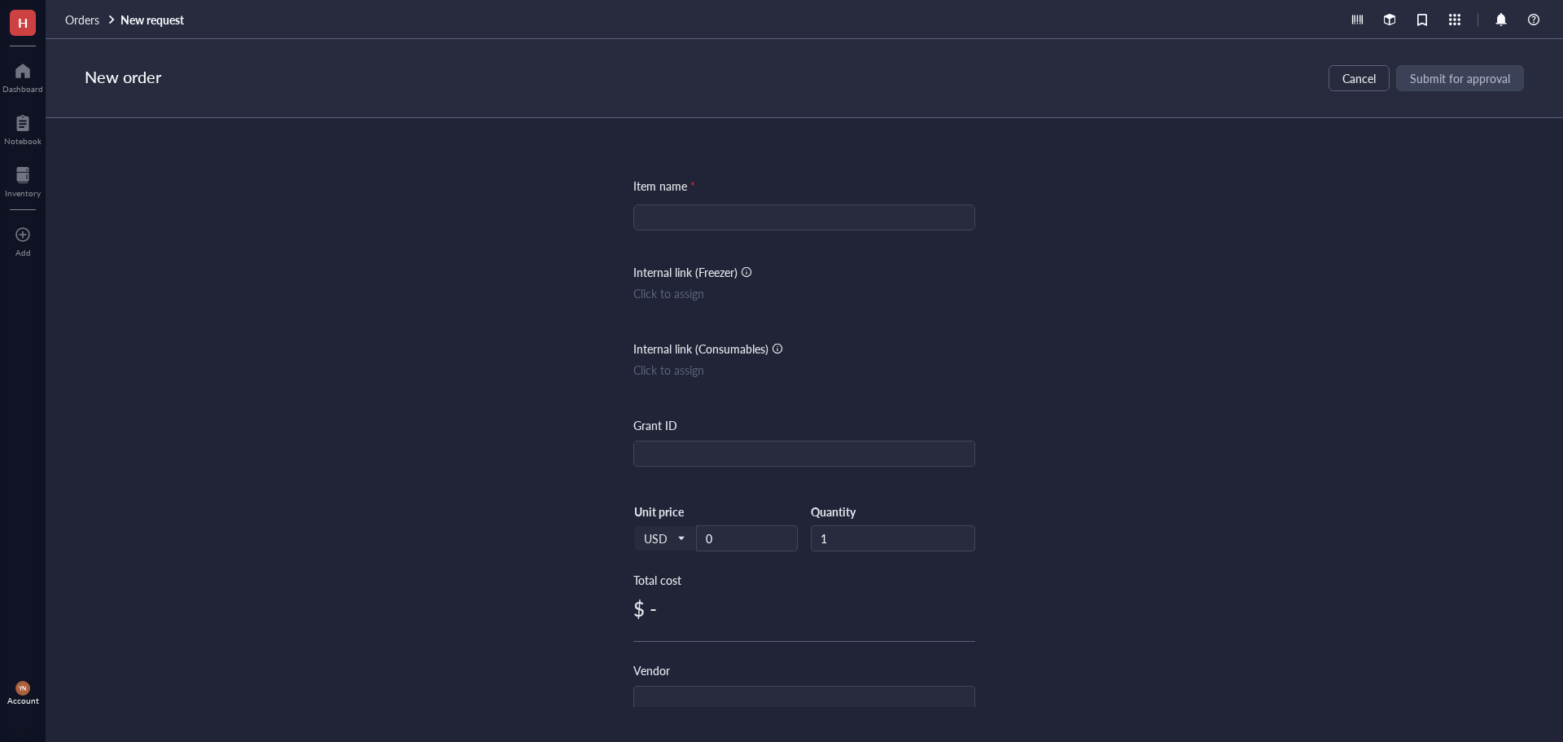
click at [721, 214] on input "search" at bounding box center [804, 217] width 322 height 24
paste input "17504044"
type input "17504044"
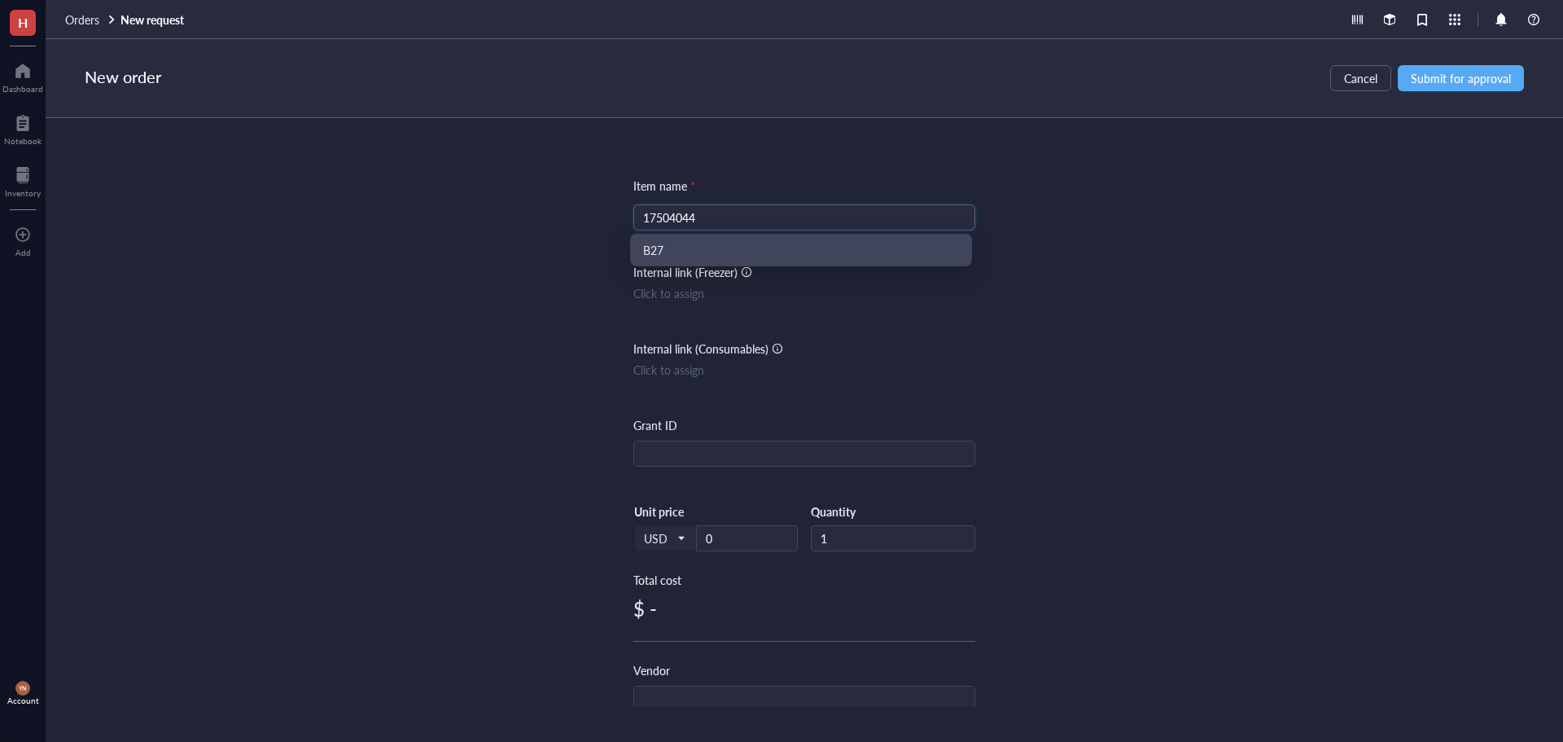
drag, startPoint x: 699, startPoint y: 214, endPoint x: 461, endPoint y: 213, distance: 237.8
click at [470, 213] on div "Item name * 17504044 Internal link (Freezer) Click to assign Internal link (Con…" at bounding box center [805, 412] width 1518 height 589
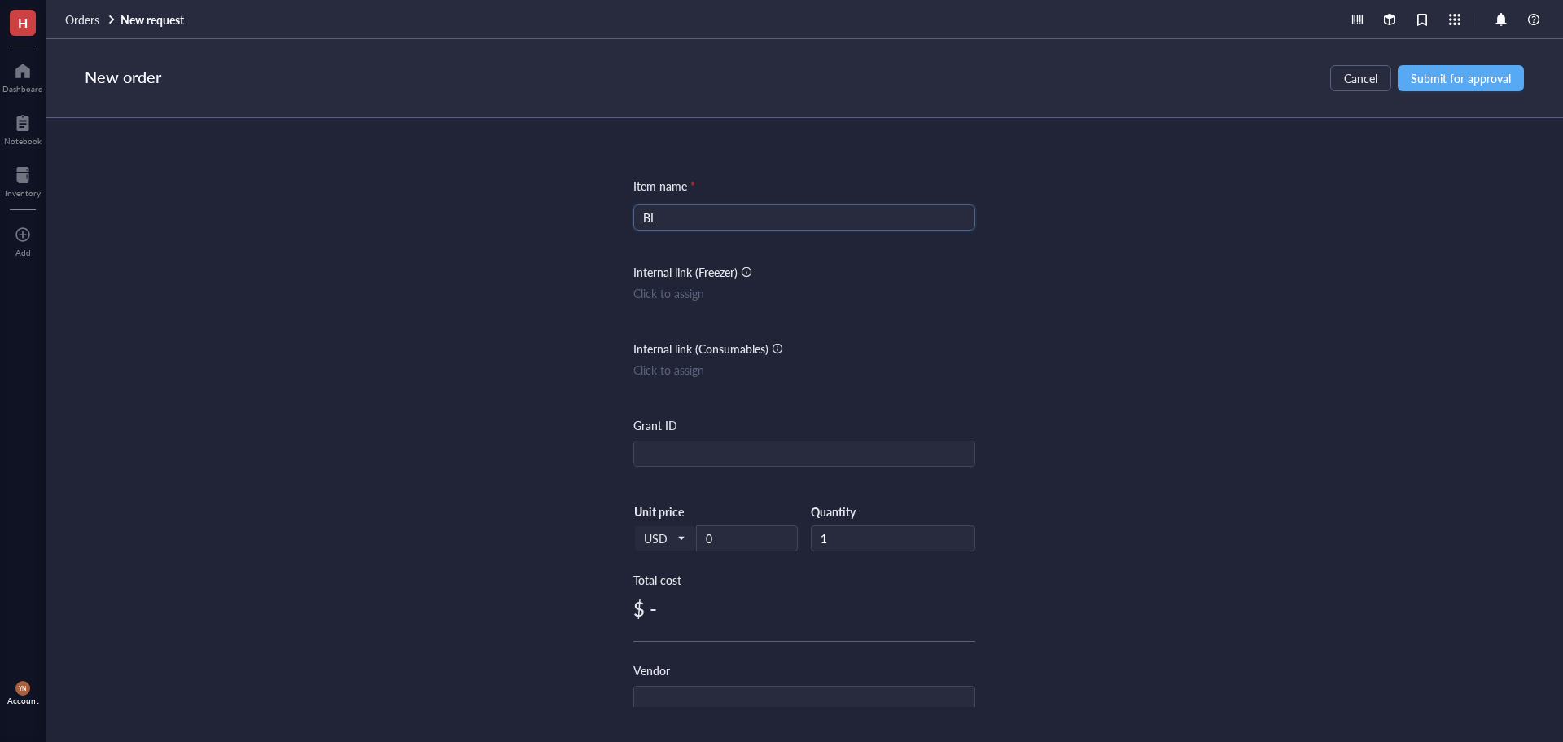
type input "B"
type input "l"
type input "Blade Statcut High Profile 50/PK"
click at [435, 209] on div "Item name * Blade Statcut High Profile 50/PK Internal link (Freezer) Click to a…" at bounding box center [805, 412] width 1518 height 589
click at [706, 447] on input "text" at bounding box center [804, 454] width 340 height 26
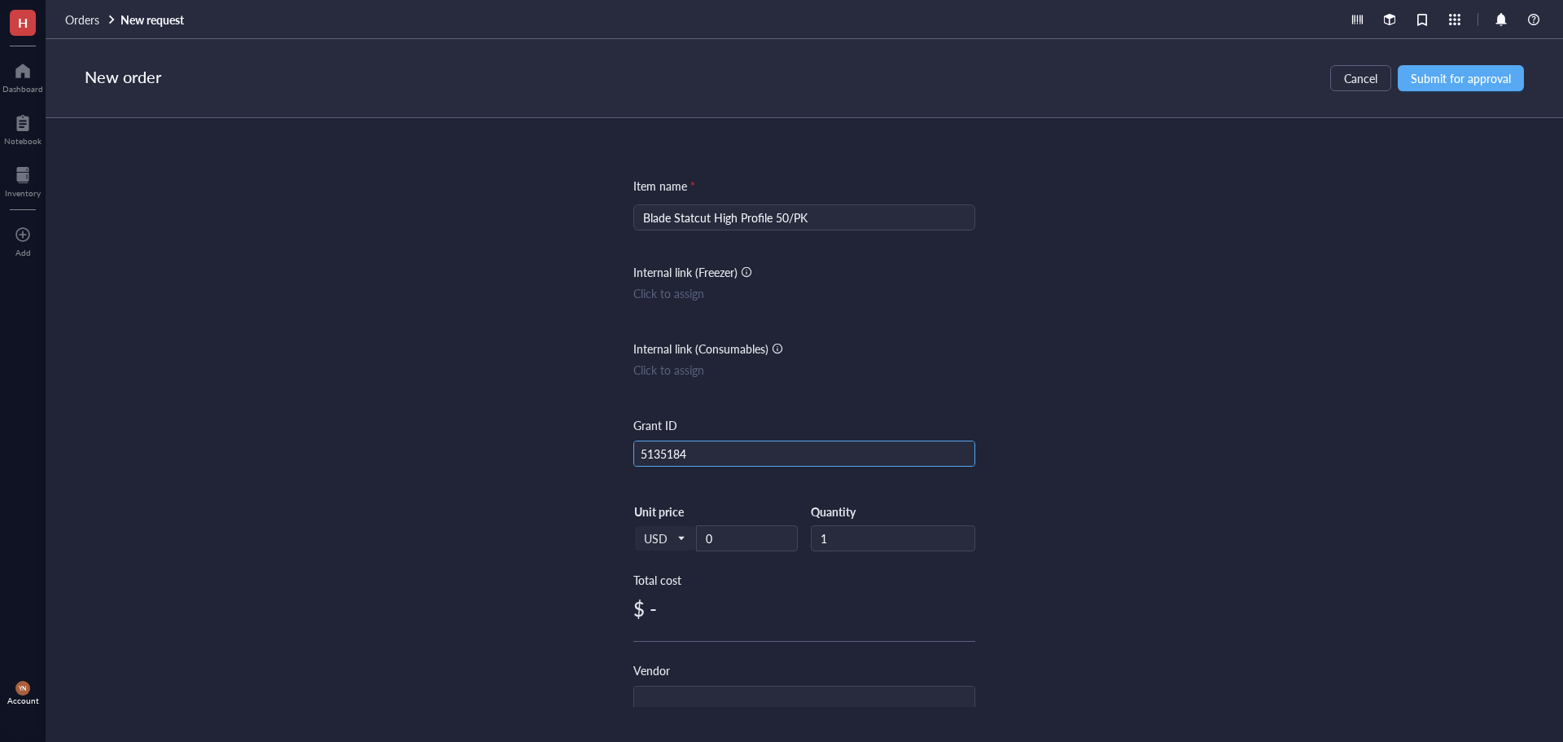
type input "5135184"
click at [725, 522] on div "Unit price 0" at bounding box center [747, 527] width 102 height 47
click at [712, 550] on input "0" at bounding box center [747, 538] width 100 height 24
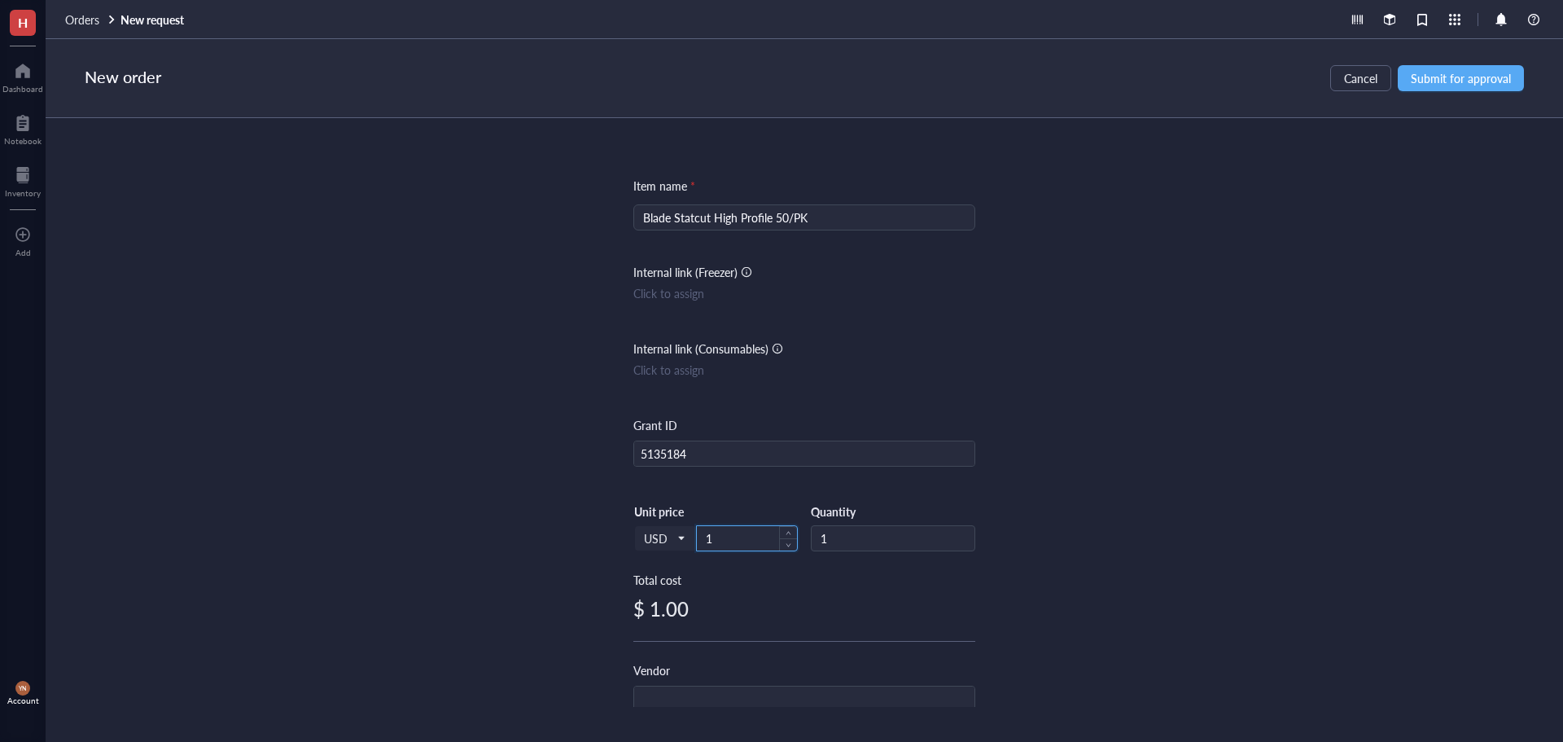
click at [712, 546] on input "1" at bounding box center [747, 538] width 100 height 24
click at [712, 546] on input "15" at bounding box center [747, 538] width 100 height 24
click at [721, 541] on input "15" at bounding box center [747, 538] width 100 height 24
click at [375, 524] on div "Item name * Blade Statcut High Profile 50/PK Internal link (Freezer) Click to a…" at bounding box center [805, 412] width 1518 height 589
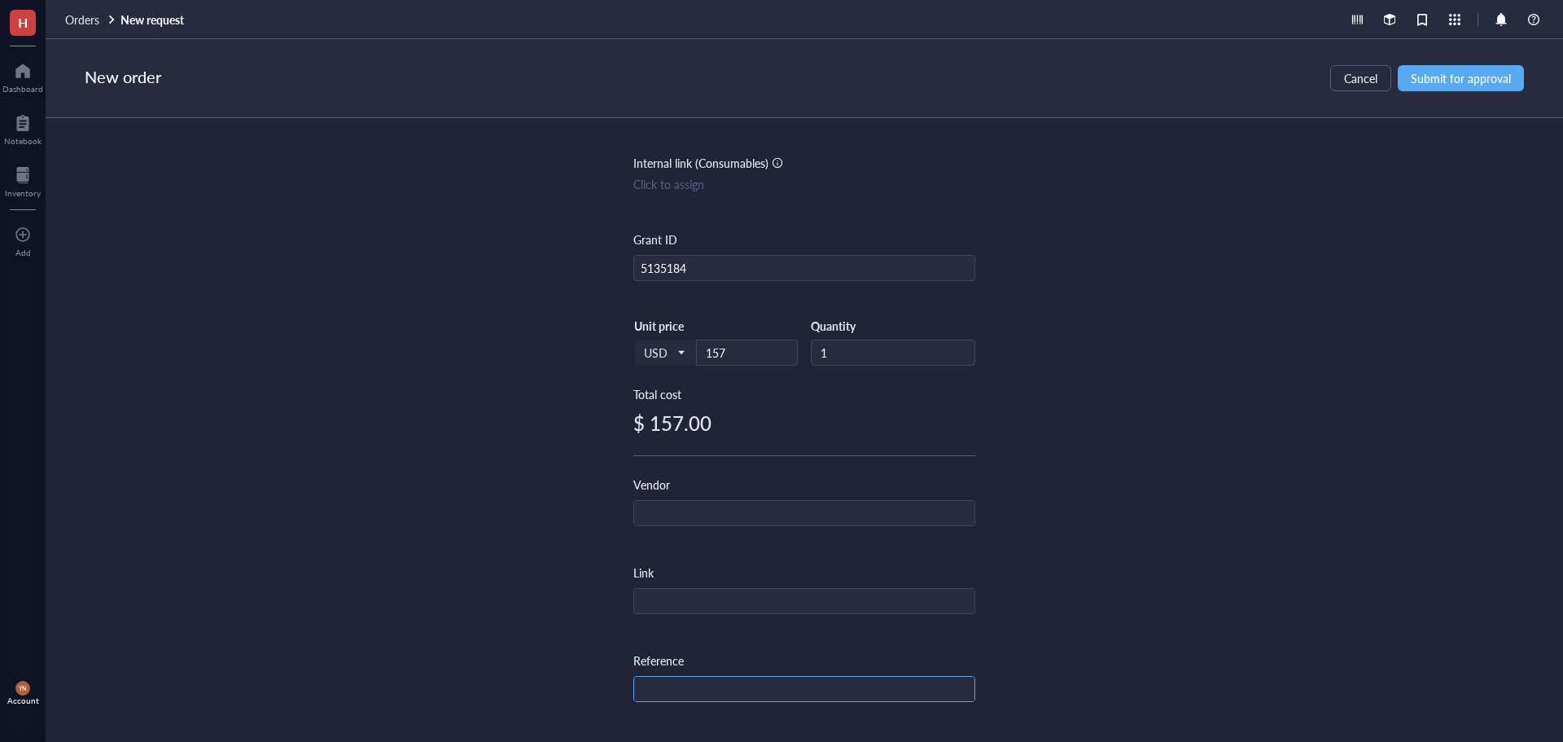
scroll to position [326, 0]
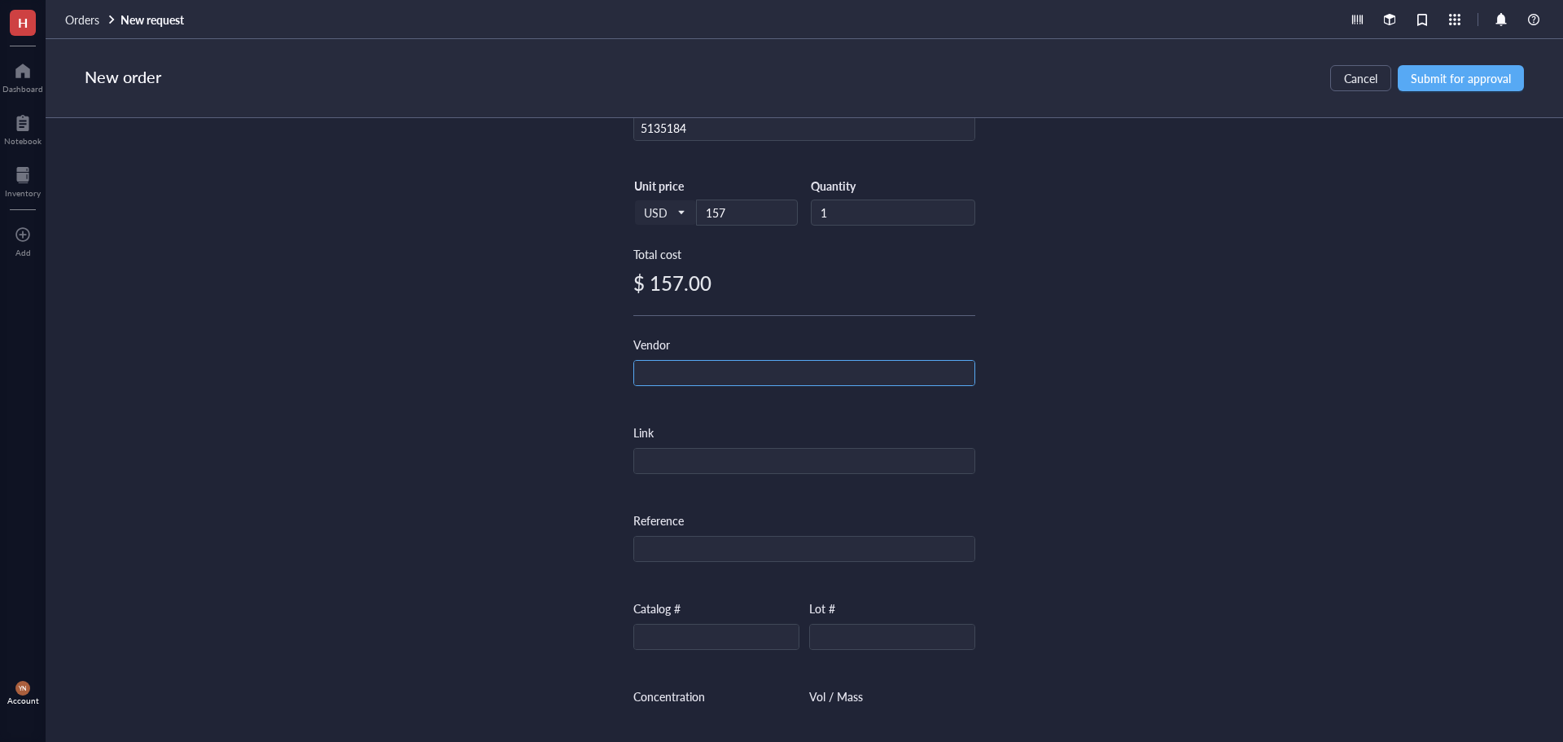
click at [662, 361] on input "text" at bounding box center [804, 374] width 340 height 26
click at [672, 384] on input "F" at bounding box center [804, 374] width 340 height 26
drag, startPoint x: 497, startPoint y: 327, endPoint x: 265, endPoint y: 144, distance: 295.7
click at [493, 327] on div "Item name * Blade Statcut High Profile 50/PK Internal link (Freezer) Click to a…" at bounding box center [805, 412] width 1518 height 589
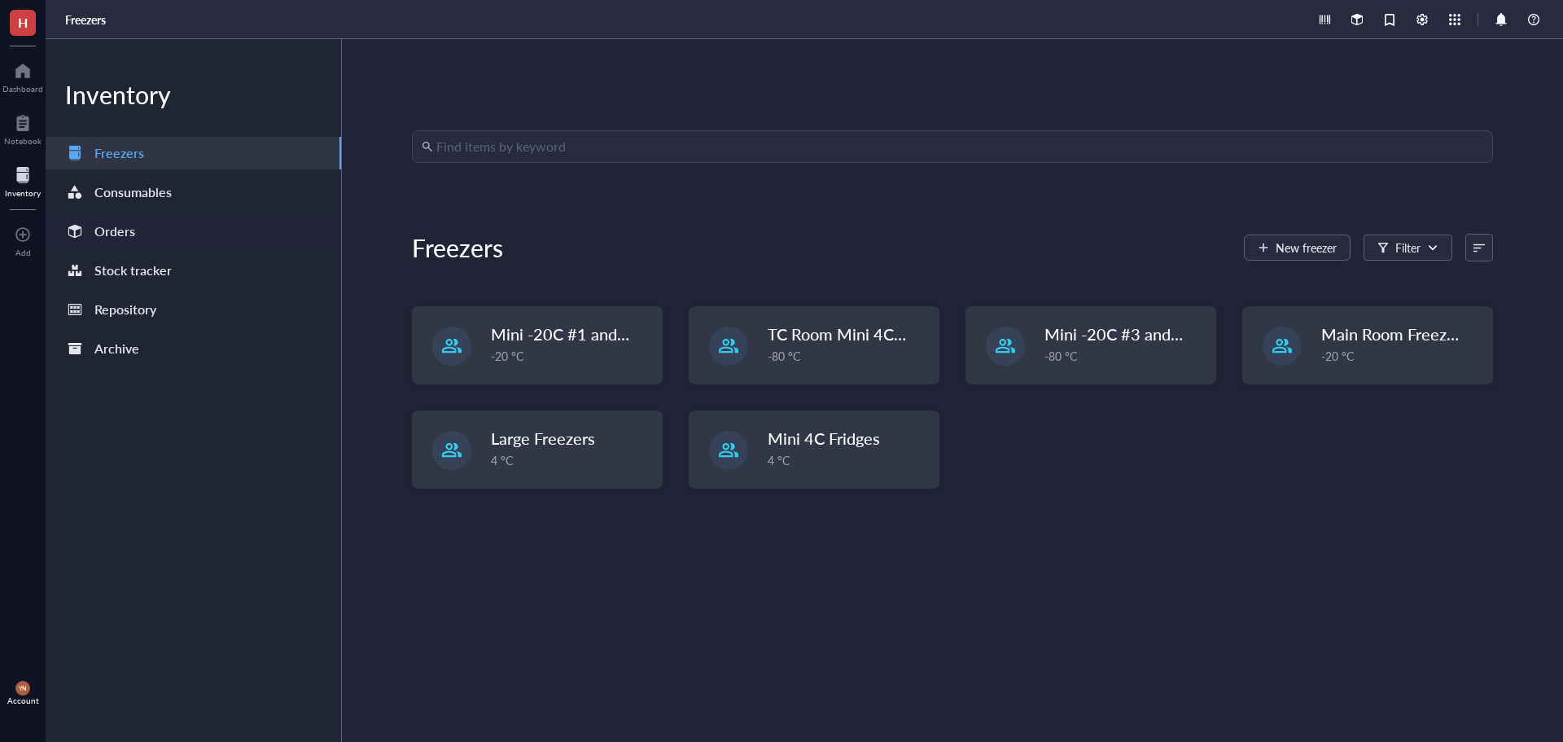
drag, startPoint x: 119, startPoint y: 222, endPoint x: 145, endPoint y: 222, distance: 26.1
click at [119, 222] on div "Orders" at bounding box center [114, 231] width 41 height 23
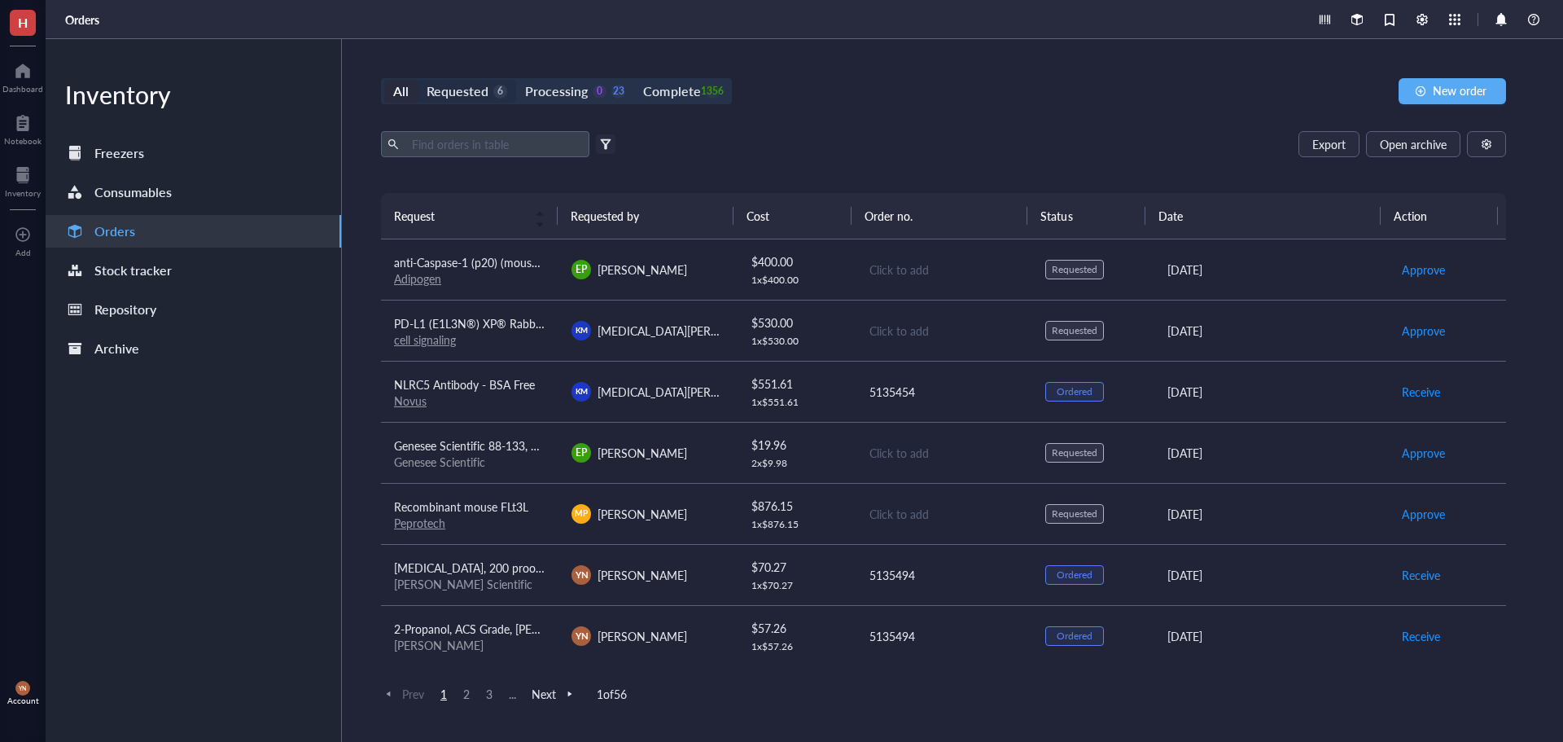
click at [482, 93] on div "Requested" at bounding box center [458, 91] width 62 height 23
click at [418, 80] on input "Requested 6" at bounding box center [418, 80] width 0 height 0
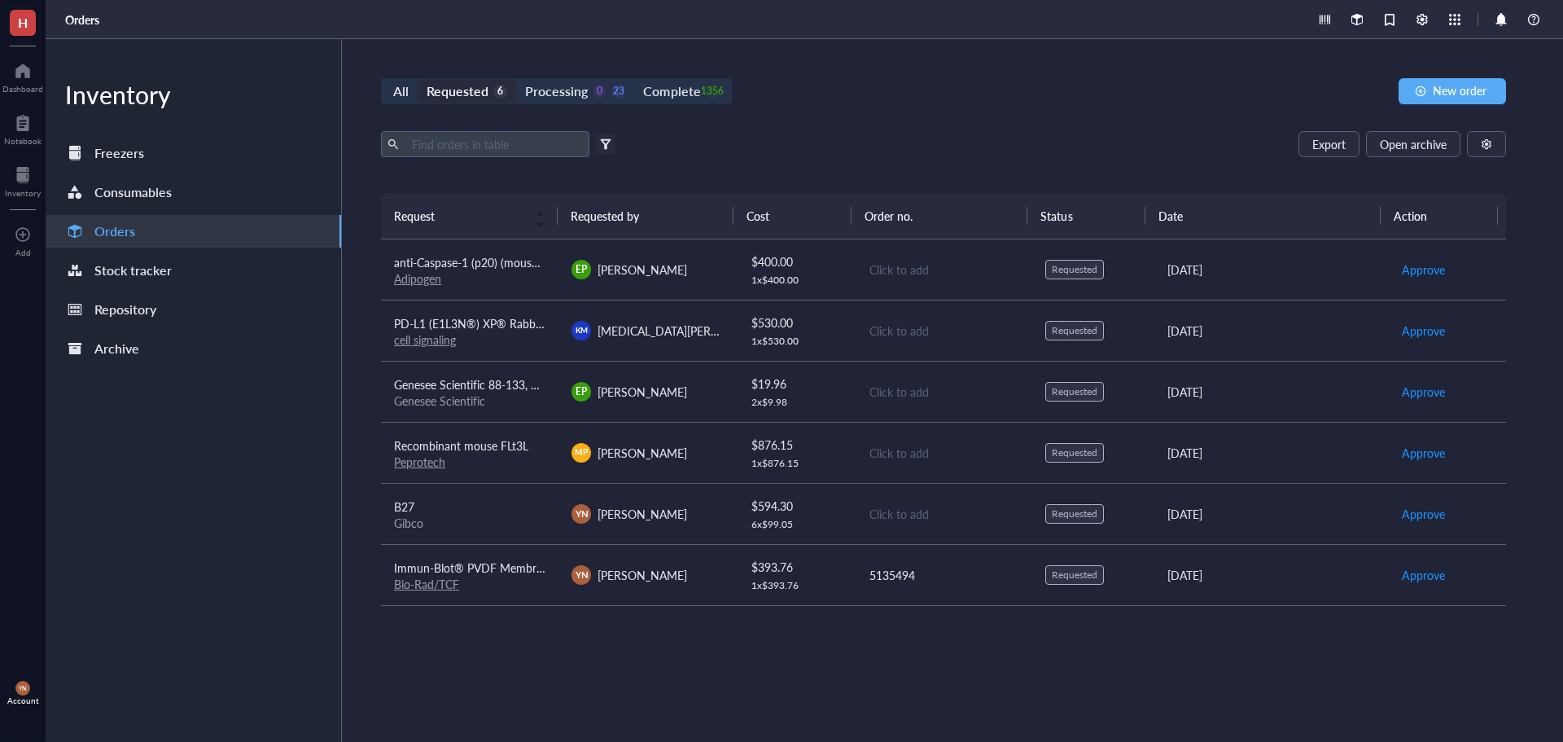
click at [933, 126] on div "All Requested 6 Processing 0 23 Complete 1356 New order Export Open archive Fil…" at bounding box center [943, 390] width 1203 height 703
click at [1447, 89] on span "New order" at bounding box center [1460, 90] width 54 height 13
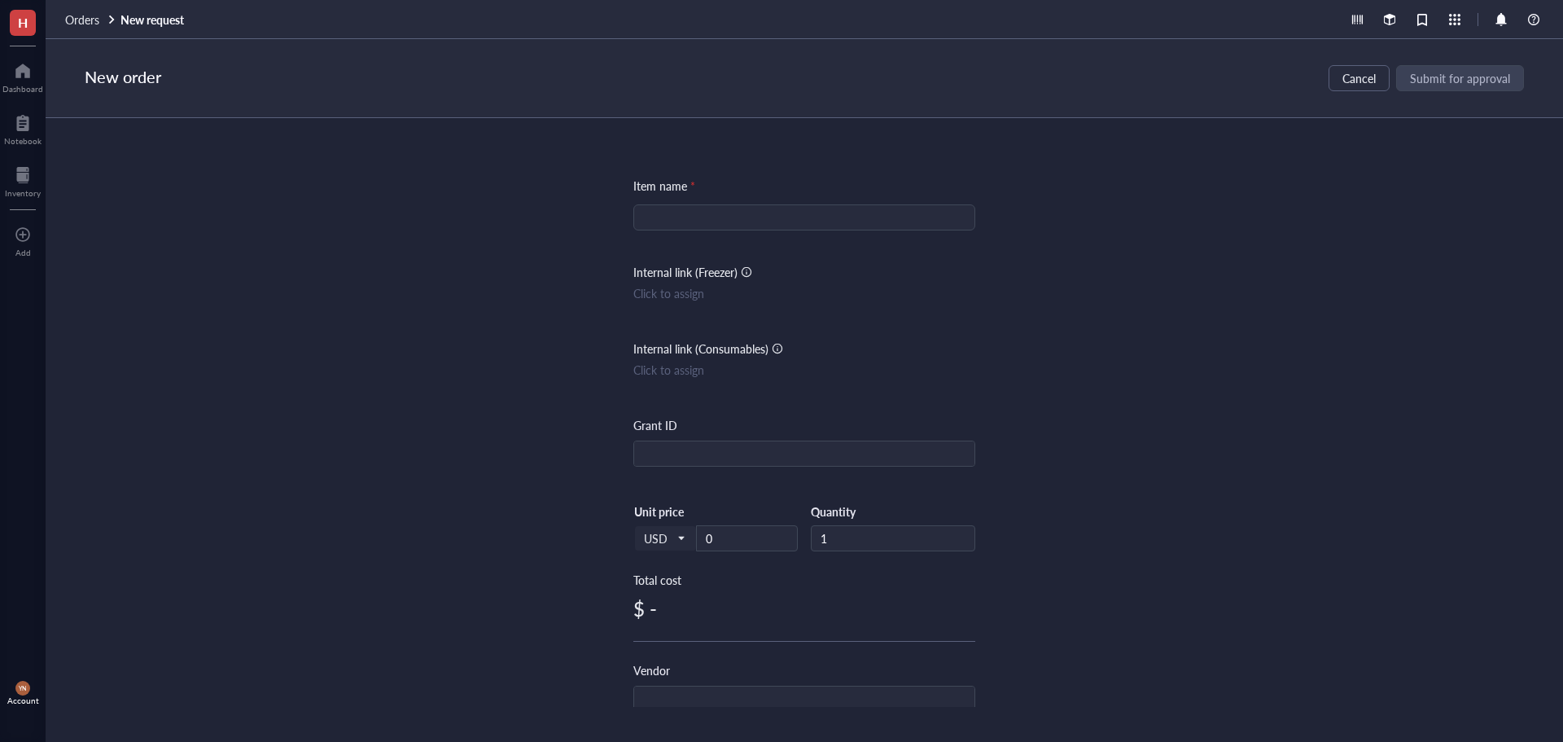
click at [741, 208] on input "search" at bounding box center [804, 217] width 322 height 24
type input "Blade Statcut High Prof 50/PK"
click at [714, 440] on div "Grant ID" at bounding box center [804, 441] width 342 height 50
click at [704, 446] on input "text" at bounding box center [804, 454] width 340 height 26
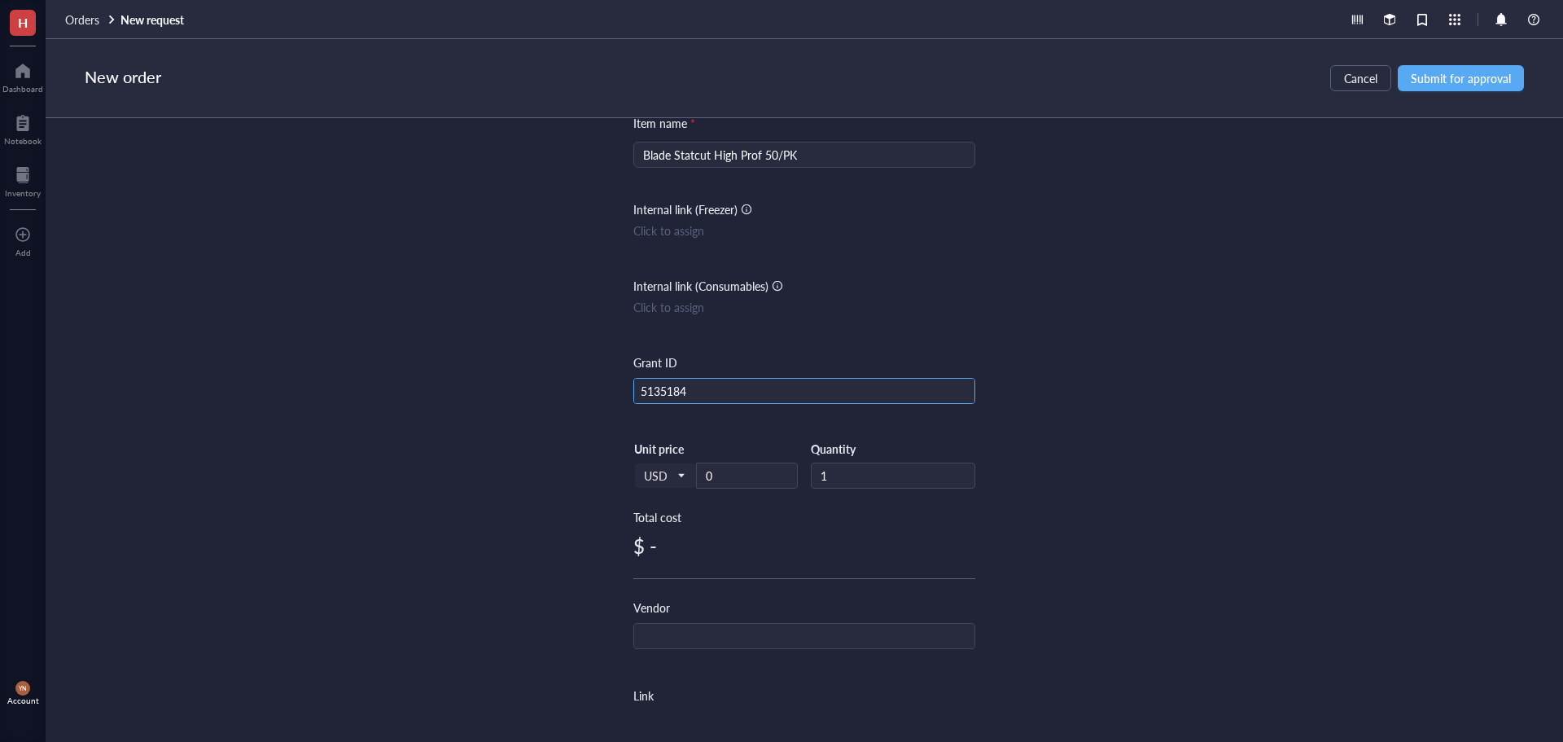
scroll to position [163, 0]
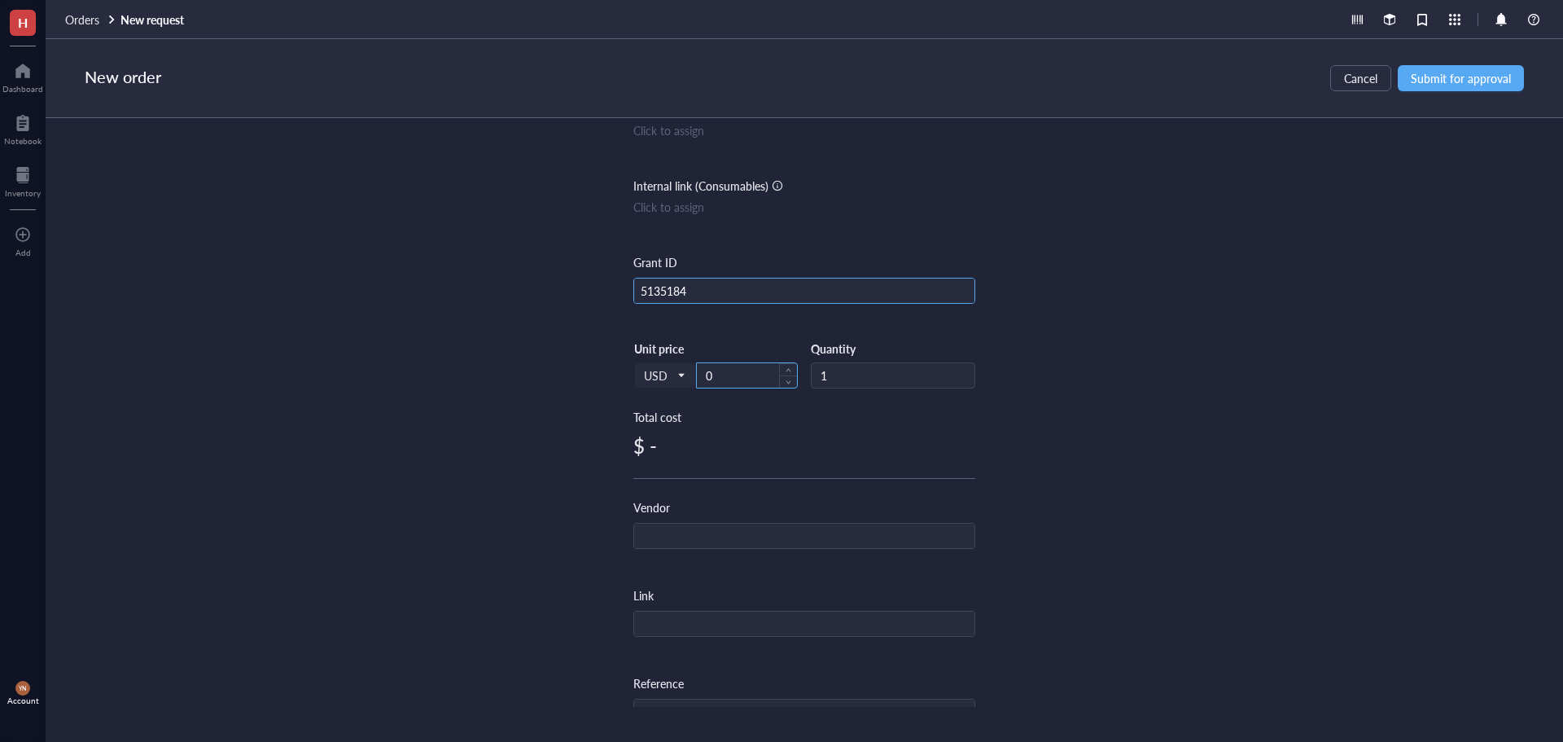
type input "5135184"
click at [734, 368] on input "0" at bounding box center [747, 375] width 100 height 24
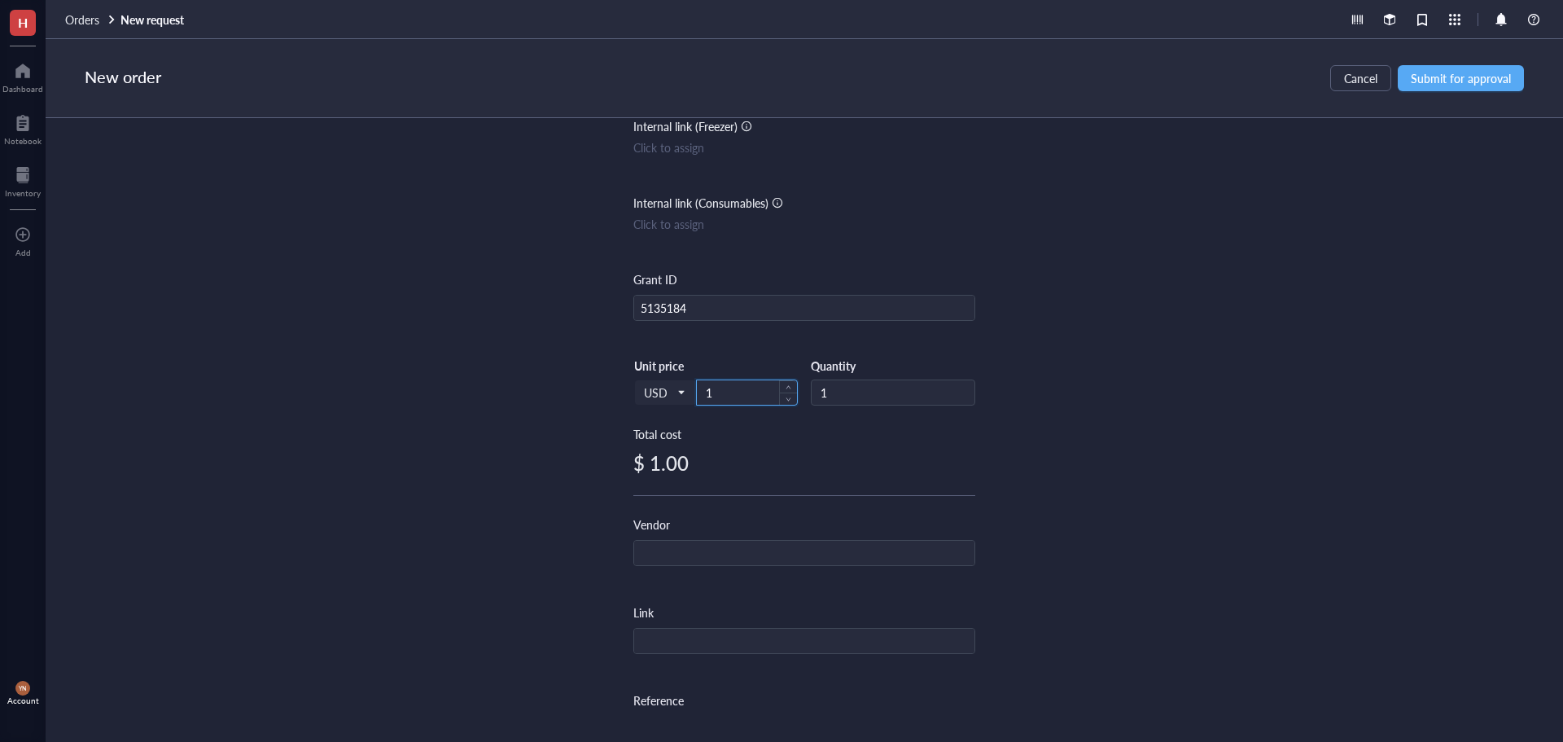
click at [734, 400] on input "1" at bounding box center [747, 392] width 100 height 24
click at [734, 400] on input "15" at bounding box center [747, 392] width 100 height 24
click at [695, 549] on input "text" at bounding box center [804, 554] width 340 height 26
drag, startPoint x: 1184, startPoint y: 392, endPoint x: 1222, endPoint y: 350, distance: 56.5
click at [1186, 391] on div "Item name * Blade Statcut High Prof 50/PK Internal link (Freezer) Click to assi…" at bounding box center [805, 412] width 1518 height 589
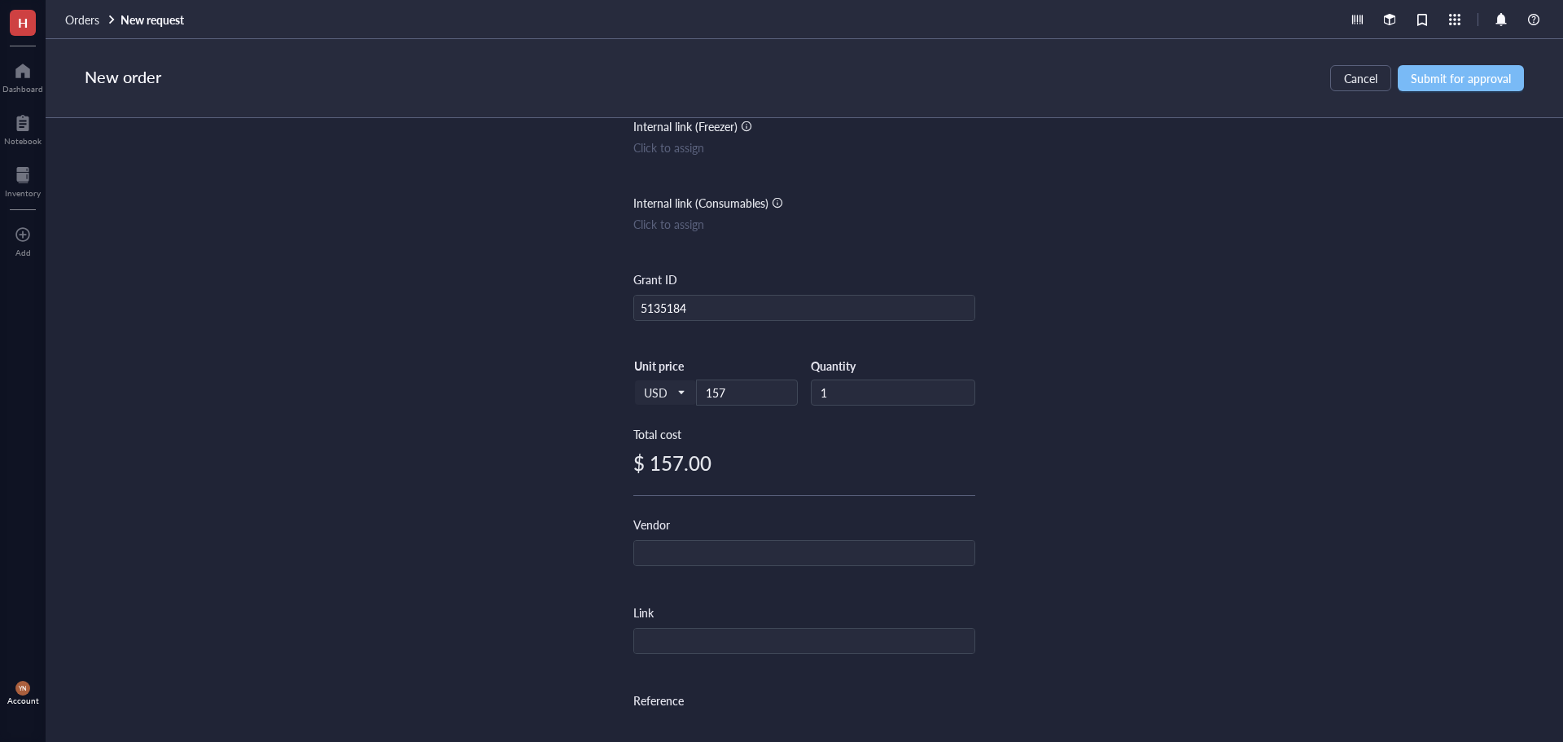
click at [1466, 72] on span "Submit for approval" at bounding box center [1461, 78] width 100 height 13
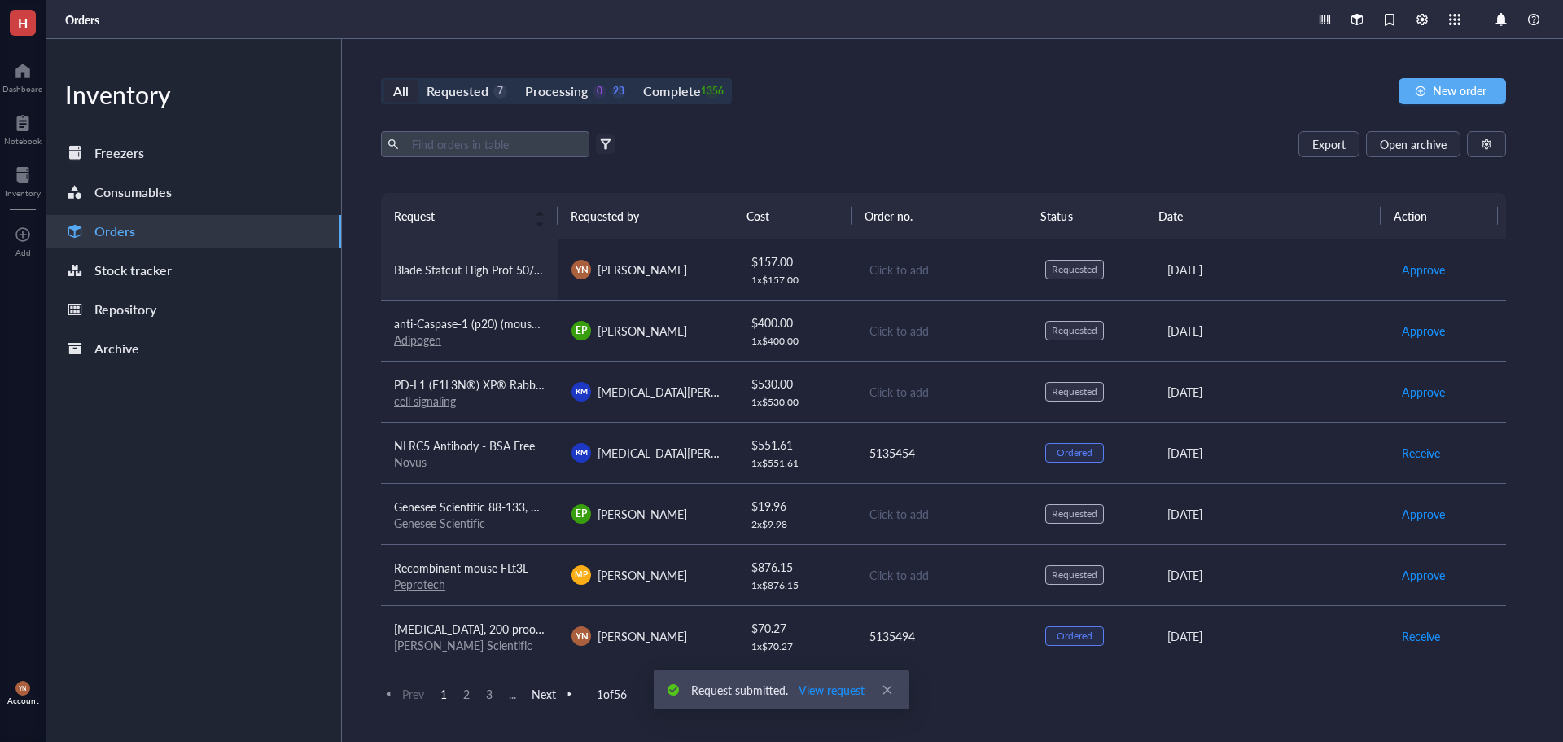
click at [476, 268] on span "Blade Statcut High Prof 50/PK" at bounding box center [471, 269] width 154 height 16
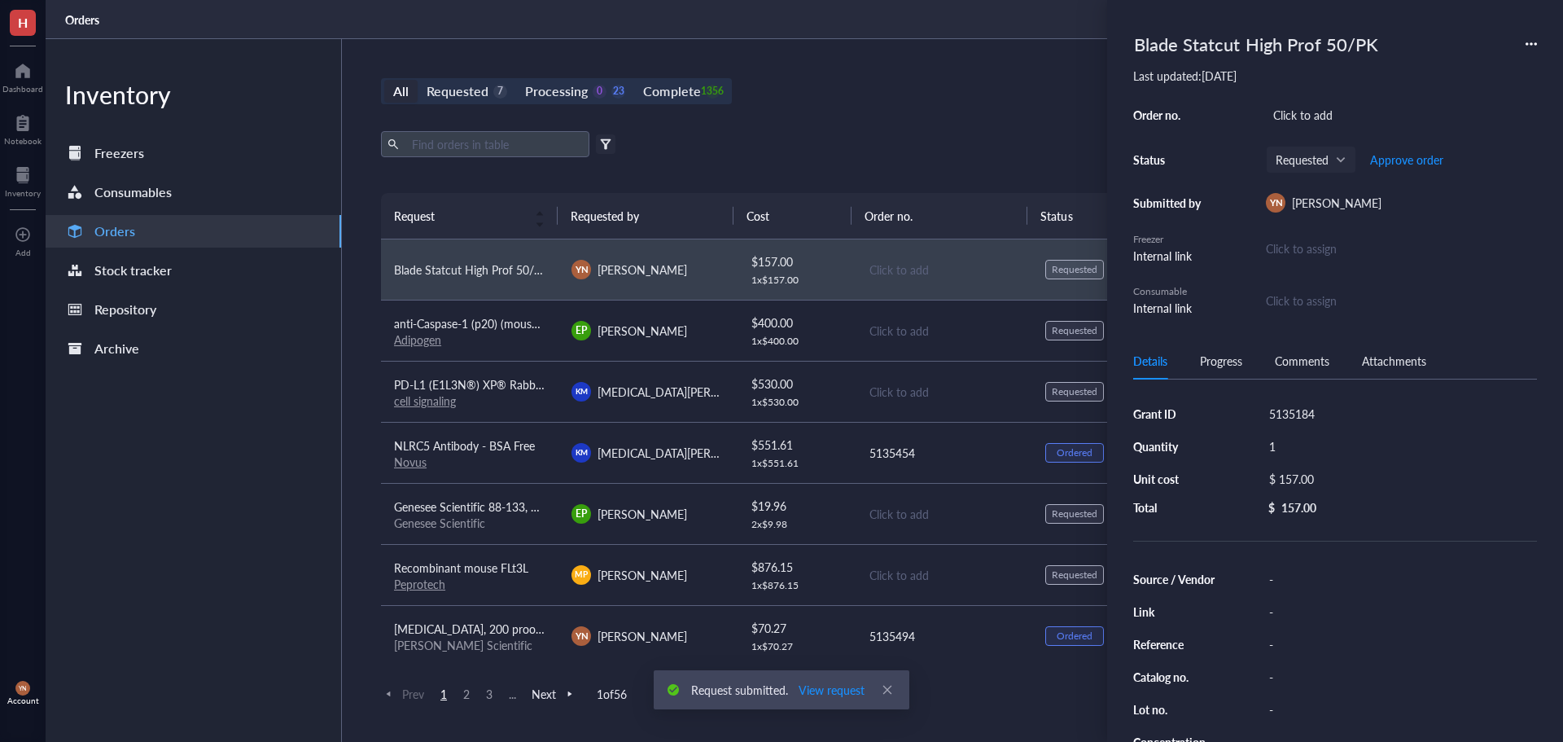
click at [1290, 578] on div "-" at bounding box center [1399, 579] width 275 height 23
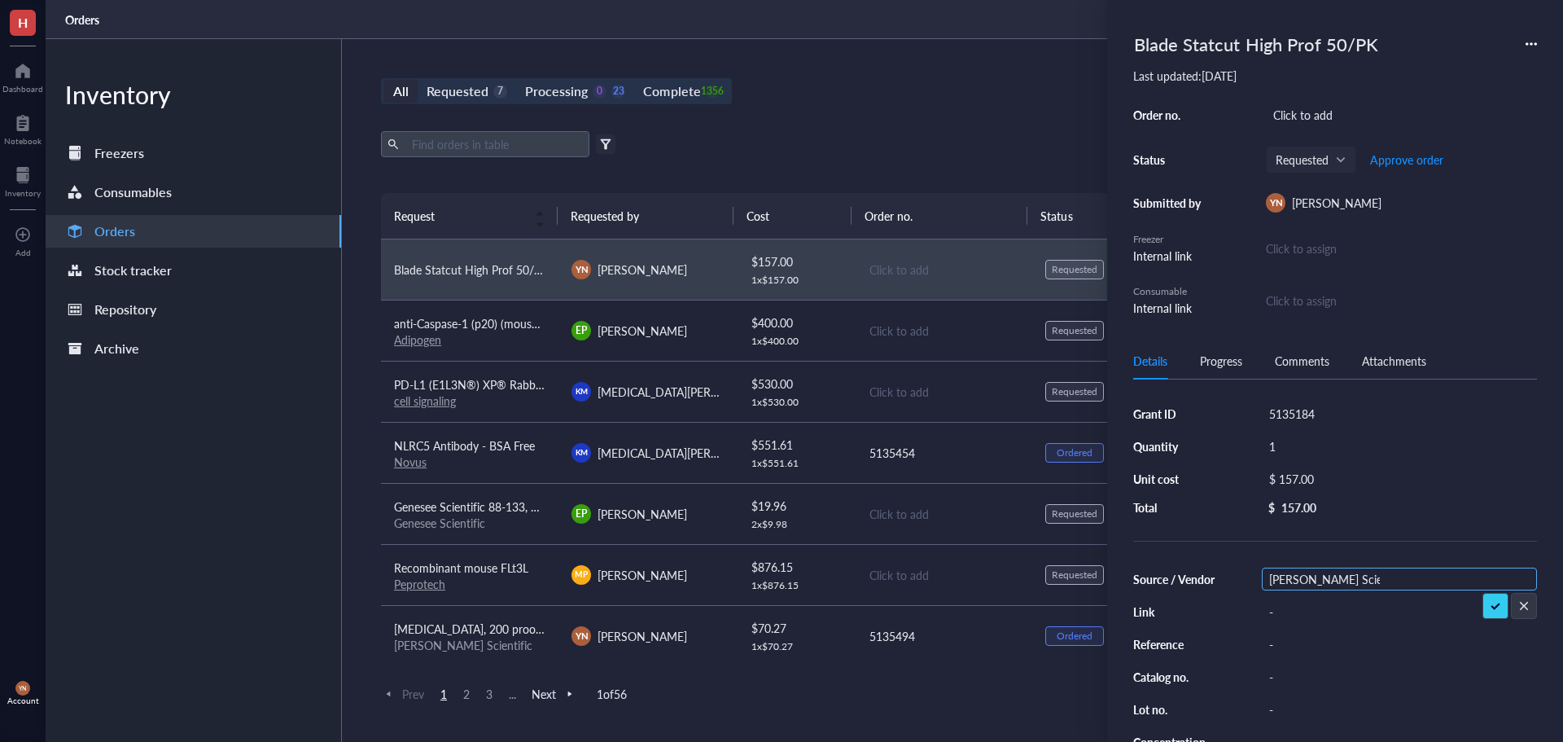
type input "[PERSON_NAME] Scientific"
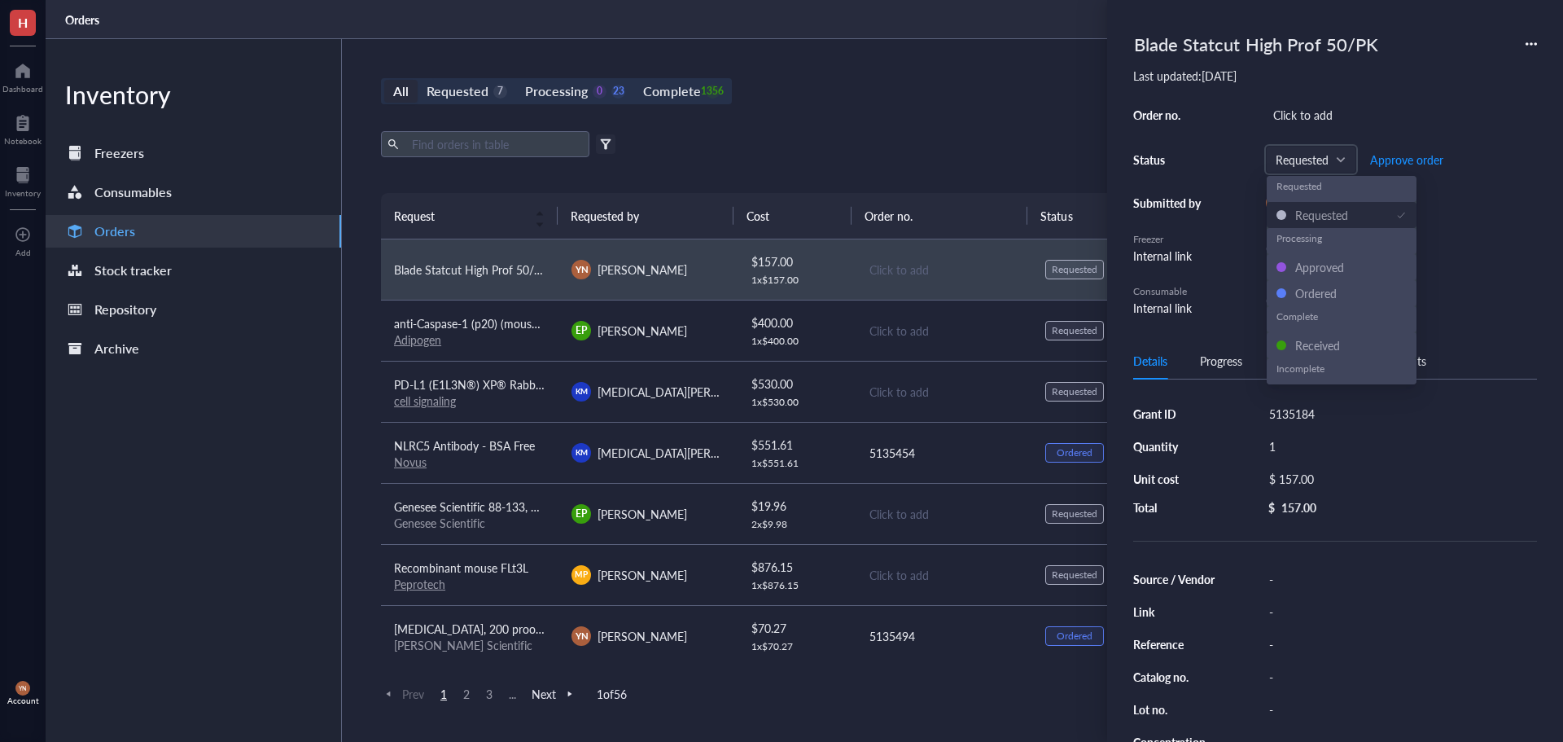
click at [1297, 674] on div "-" at bounding box center [1399, 676] width 275 height 23
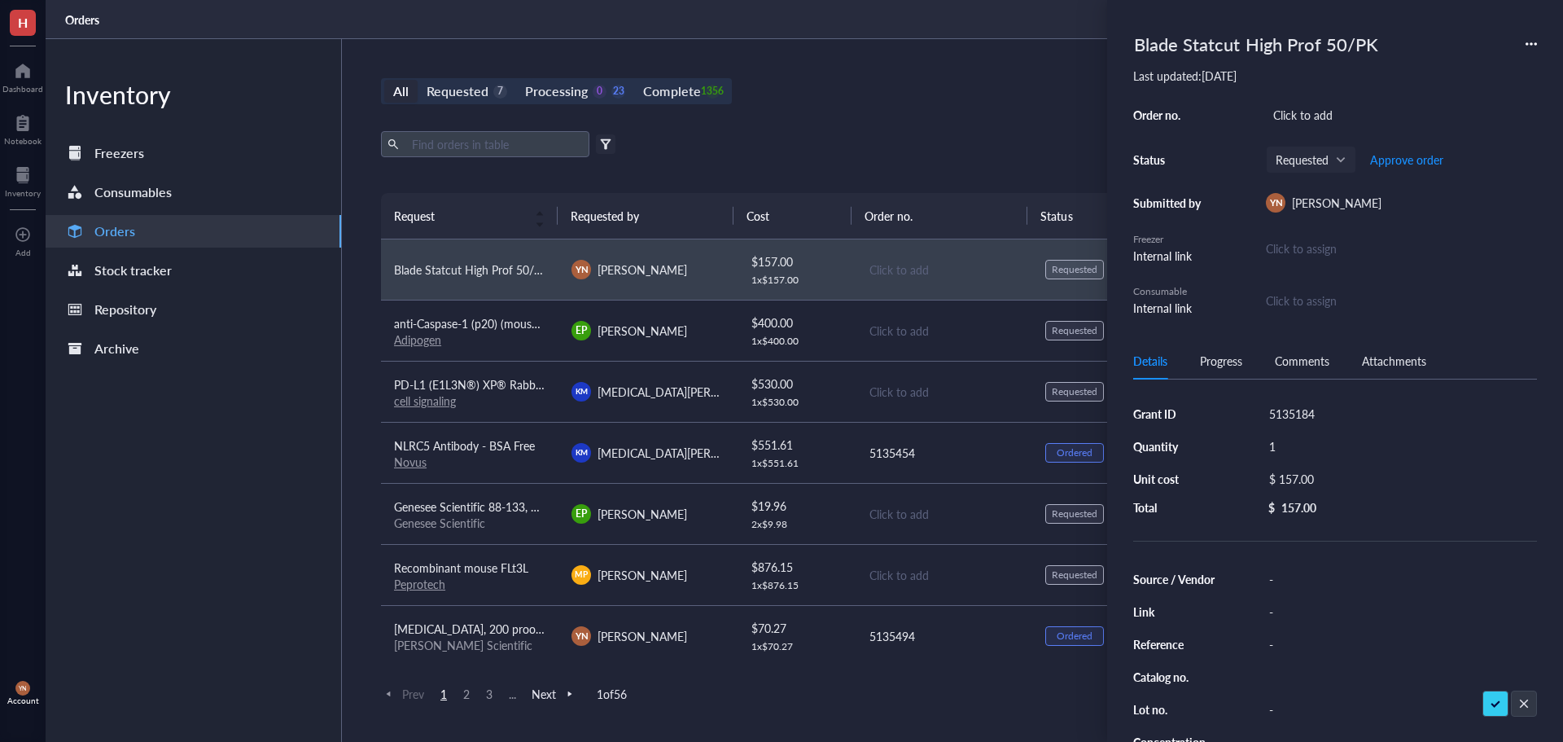
click at [1317, 574] on div "-" at bounding box center [1399, 579] width 275 height 23
type input "[PERSON_NAME] Scientific"
click at [1223, 42] on div "Blade Statcut High Prof 50/PK" at bounding box center [1256, 44] width 259 height 36
click at [1223, 42] on input "Blade Statcut High Prof 50/PK" at bounding box center [1292, 44] width 328 height 34
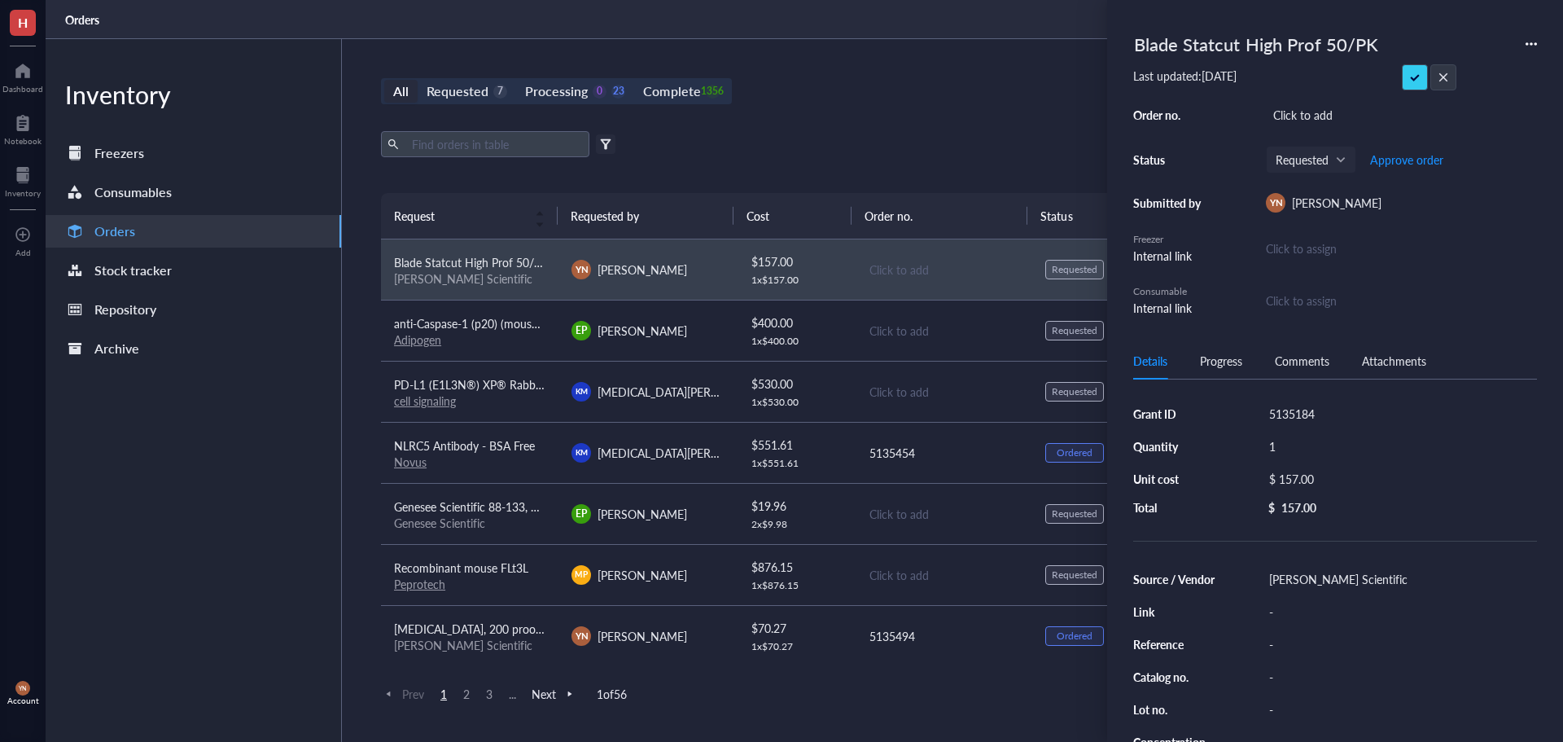
click at [1223, 42] on input "Blade Statcut High Prof 50/PK" at bounding box center [1292, 44] width 328 height 34
click at [1276, 676] on div "-" at bounding box center [1399, 676] width 275 height 23
click at [1276, 676] on input "text" at bounding box center [1287, 676] width 49 height 21
type input "STLCUT7950"
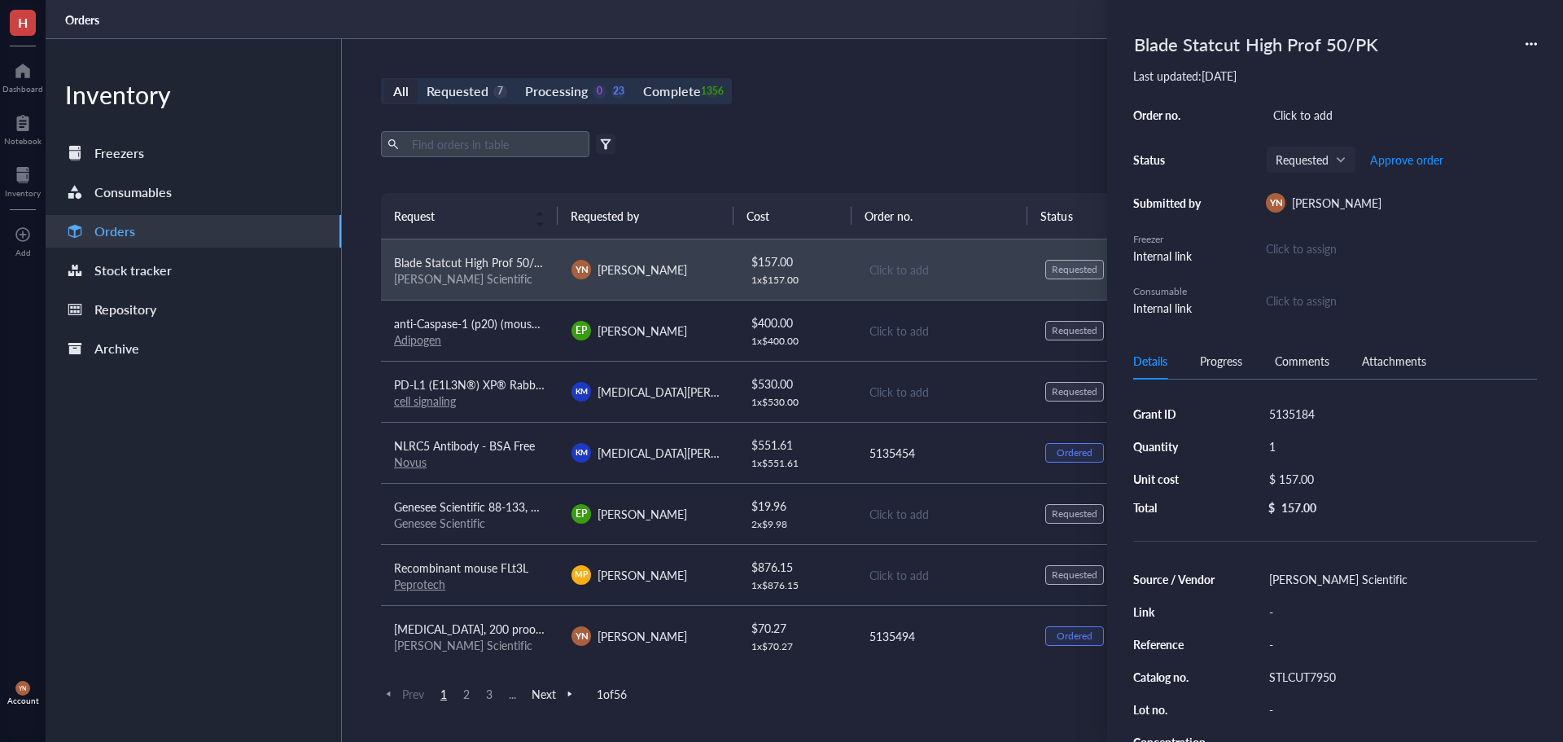
click at [1326, 116] on div "Click to add" at bounding box center [1401, 114] width 271 height 23
type input "5135184"
click at [1331, 408] on div "5135184" at bounding box center [1399, 413] width 275 height 23
click at [1322, 408] on div "5135184" at bounding box center [1399, 413] width 275 height 23
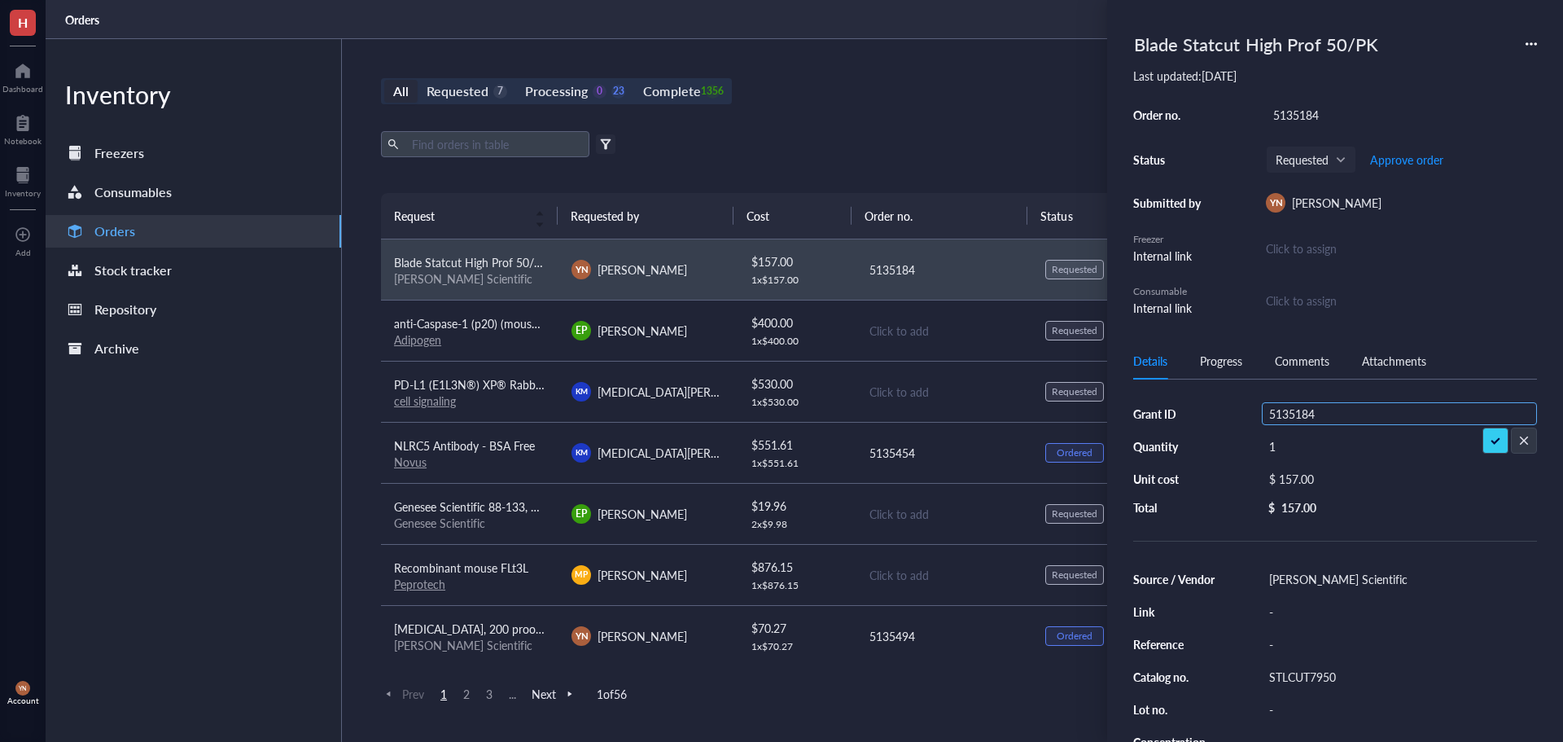
click at [1309, 411] on input "5135184" at bounding box center [1292, 413] width 59 height 21
type input "RO1"
click at [1404, 155] on span "Approve order" at bounding box center [1406, 159] width 73 height 13
click at [1404, 155] on span "Place order" at bounding box center [1394, 159] width 56 height 13
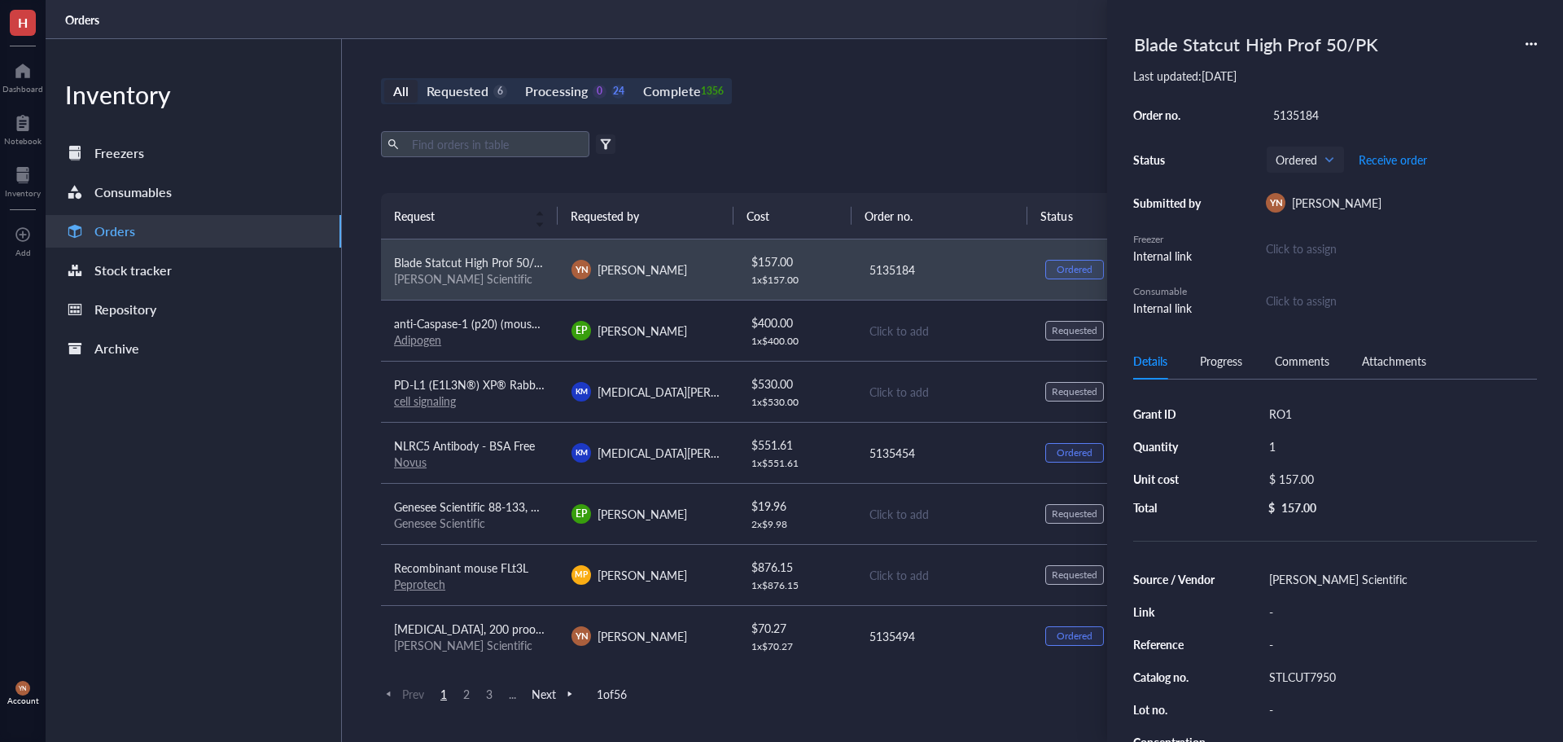
click at [999, 142] on div "Export Open archive" at bounding box center [943, 144] width 1125 height 26
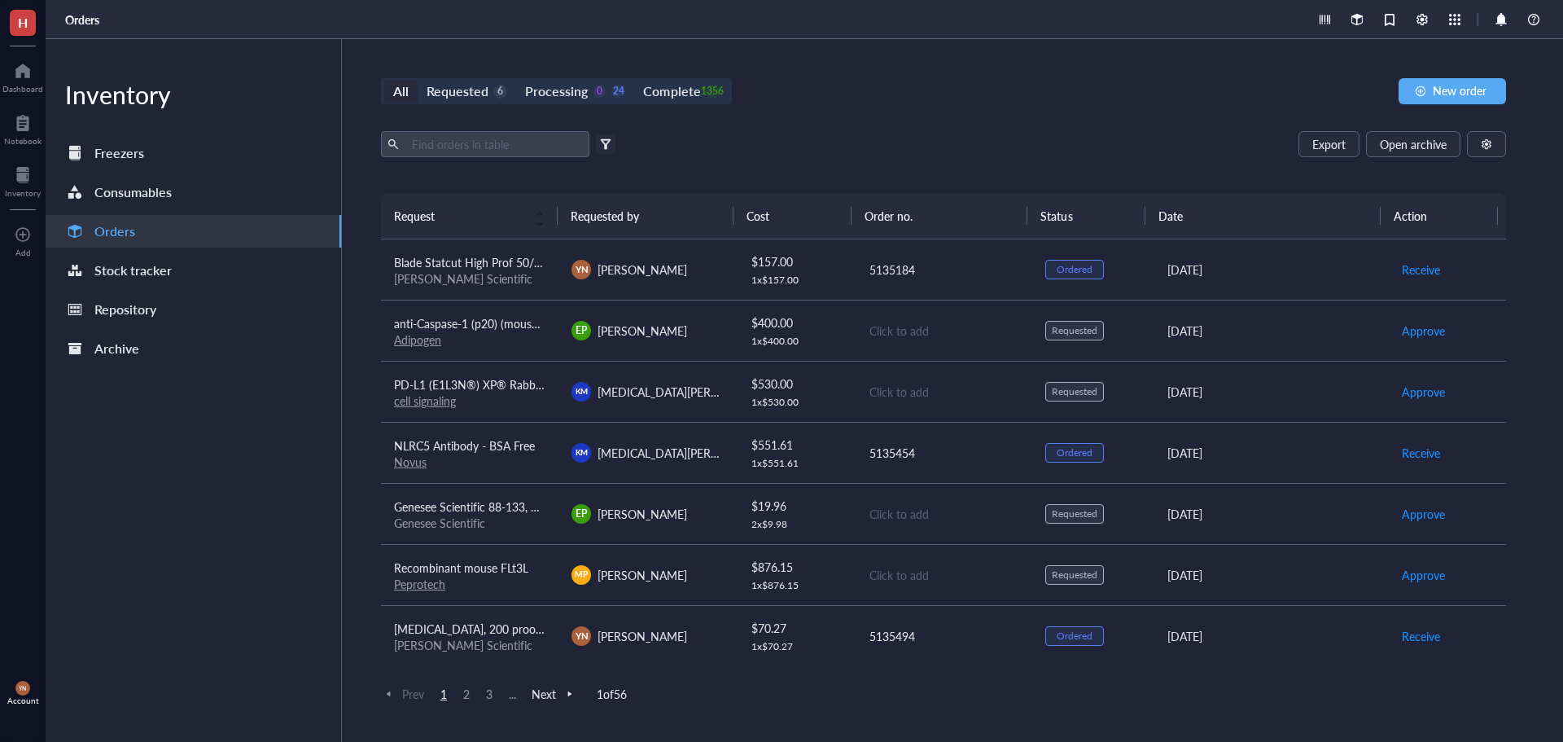
click at [451, 78] on div "All Requested 6 Processing 0 24 Complete 1356" at bounding box center [556, 91] width 351 height 26
click at [450, 93] on div "Requested" at bounding box center [458, 91] width 62 height 23
click at [418, 80] on input "Requested 6" at bounding box center [418, 80] width 0 height 0
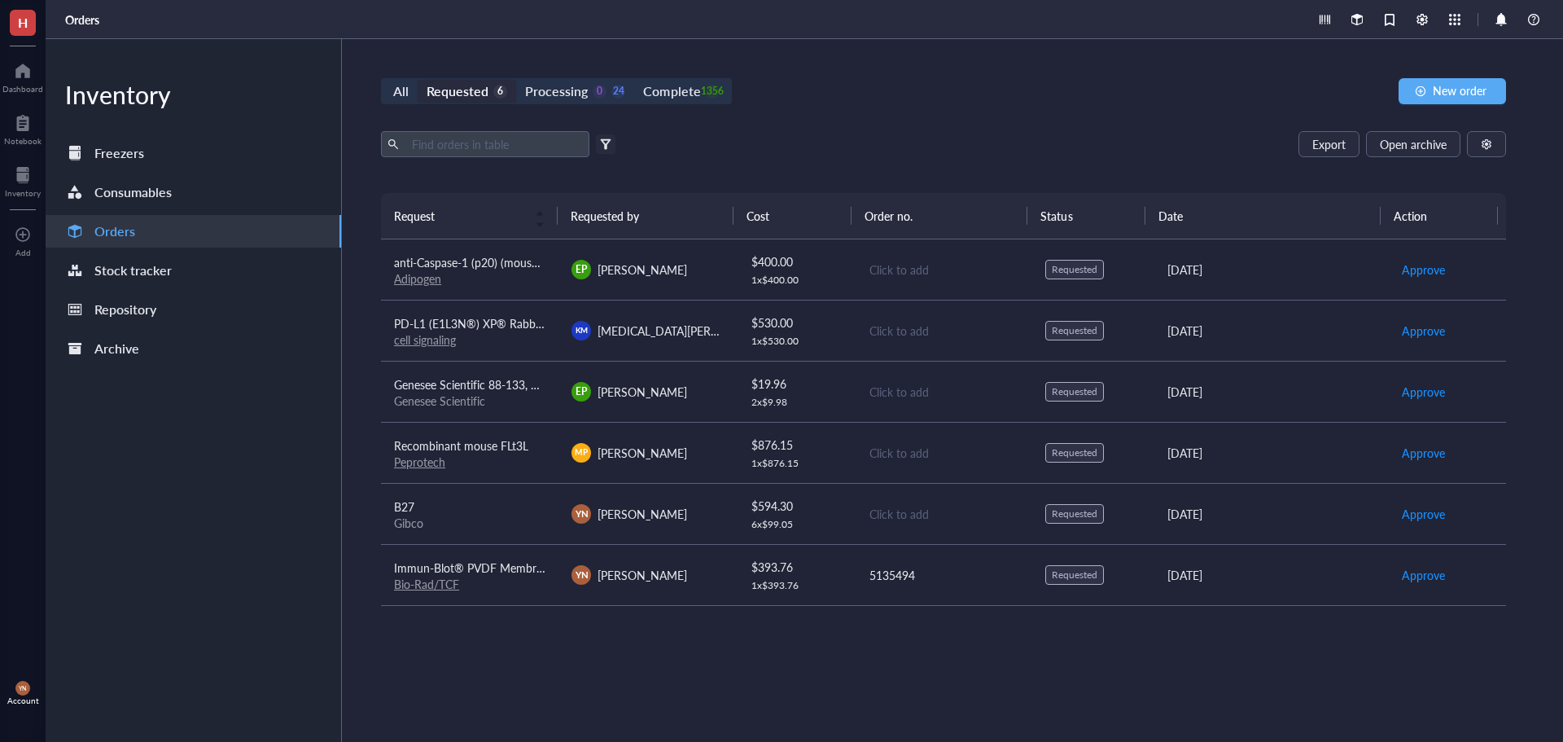
drag, startPoint x: 1073, startPoint y: 106, endPoint x: 1222, endPoint y: 106, distance: 149.0
click at [1078, 106] on div "All Requested 6 Processing 0 24 Complete 1356 New order Export Open archive Fil…" at bounding box center [943, 390] width 1203 height 703
click at [1476, 68] on div "All Requested 6 Processing 0 24 Complete 1356 New order Export Open archive Fil…" at bounding box center [943, 390] width 1203 height 703
click at [1465, 81] on button "New order" at bounding box center [1452, 91] width 107 height 26
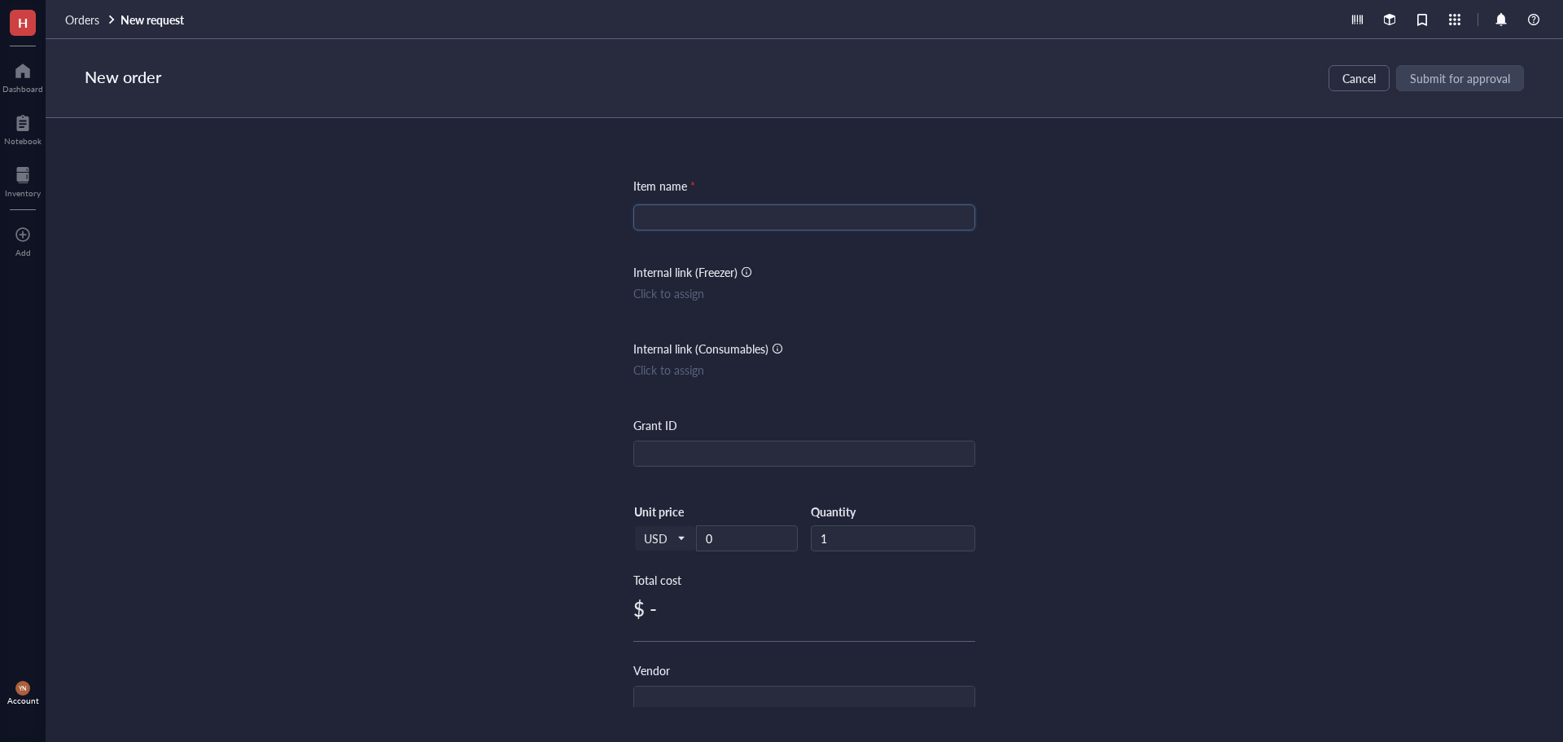
click at [668, 216] on input "search" at bounding box center [804, 217] width 322 height 24
paste input "DNase I, Bovine Pancreas (Lysate Tested), >2000 Kunitz U/mg"
click at [1201, 316] on div "Item name * DNase I, Bovine Pancreas (Lysate Tested), >2000 Kunitz U/mg DNase I…" at bounding box center [805, 412] width 1518 height 589
click at [646, 217] on input "DNase I, Bovine Pancreas (Lysate Tested), >2000 Kunitz U/mg" at bounding box center [804, 217] width 322 height 24
type input "DNase I, Bovine Pancreas (Lysate Tested), >2000 Kunitz U/mg"
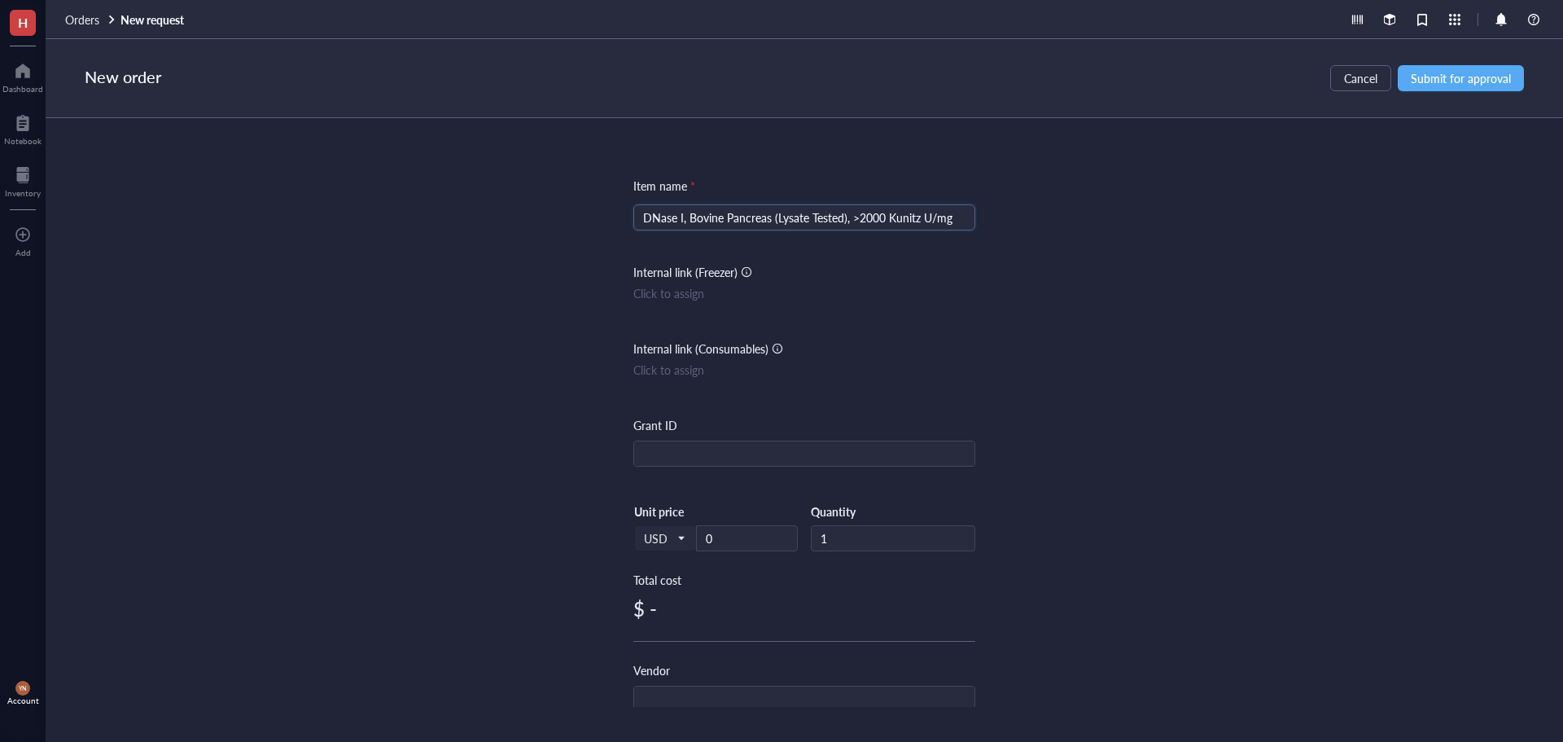
click at [1032, 294] on div "Item name * DNase I, Bovine Pancreas (Lysate Tested), >2000 Kunitz U/mg DNase I…" at bounding box center [805, 412] width 1518 height 589
click at [721, 458] on input "text" at bounding box center [804, 454] width 340 height 26
type input "5135565"
click at [728, 538] on input "0" at bounding box center [747, 538] width 100 height 24
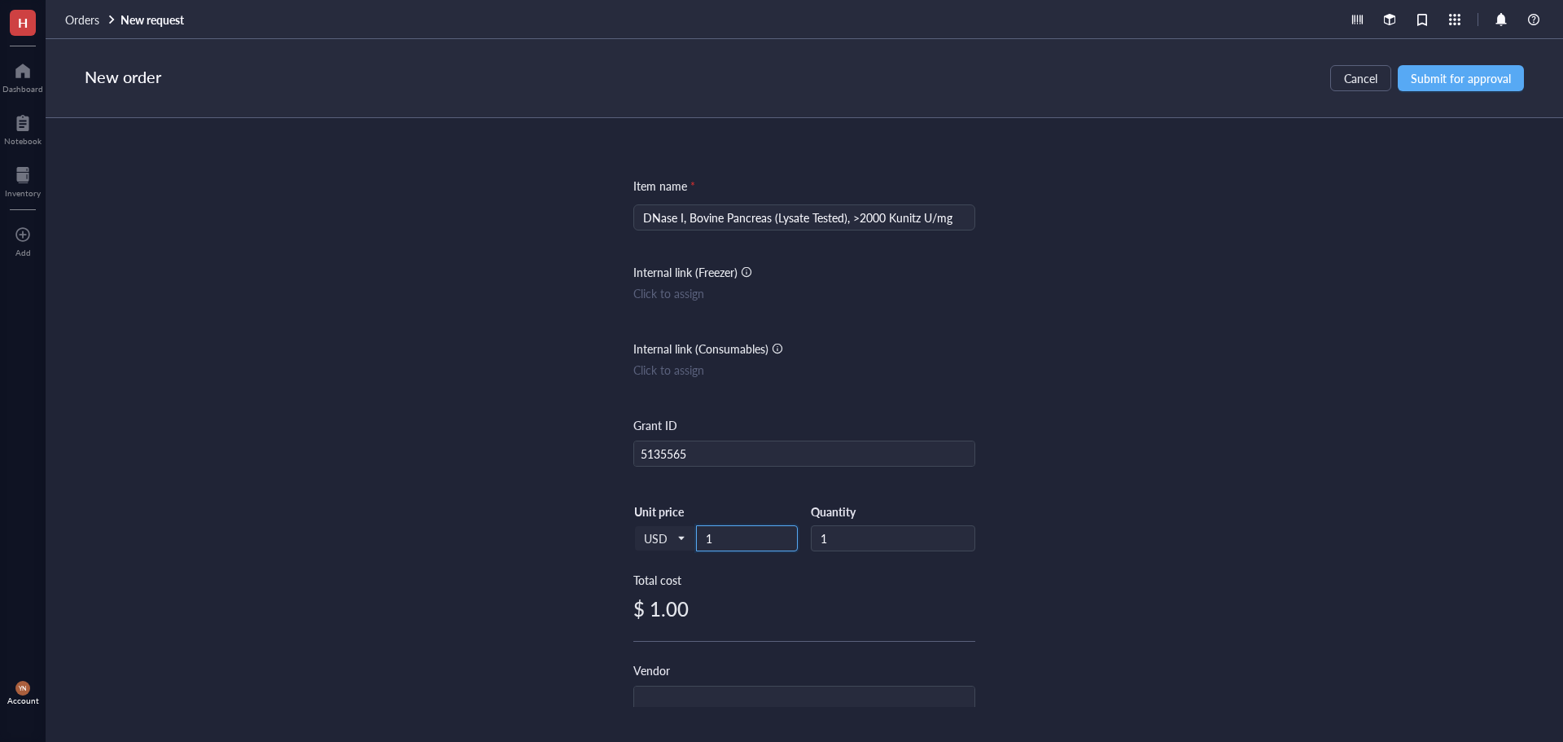
click at [727, 537] on input "1" at bounding box center [747, 538] width 100 height 24
click at [726, 537] on input "12" at bounding box center [747, 538] width 100 height 24
click at [344, 518] on div "Item name * DNase I, Bovine Pancreas (Lysate Tested), >2000 Kunitz U/mg Interna…" at bounding box center [805, 412] width 1518 height 589
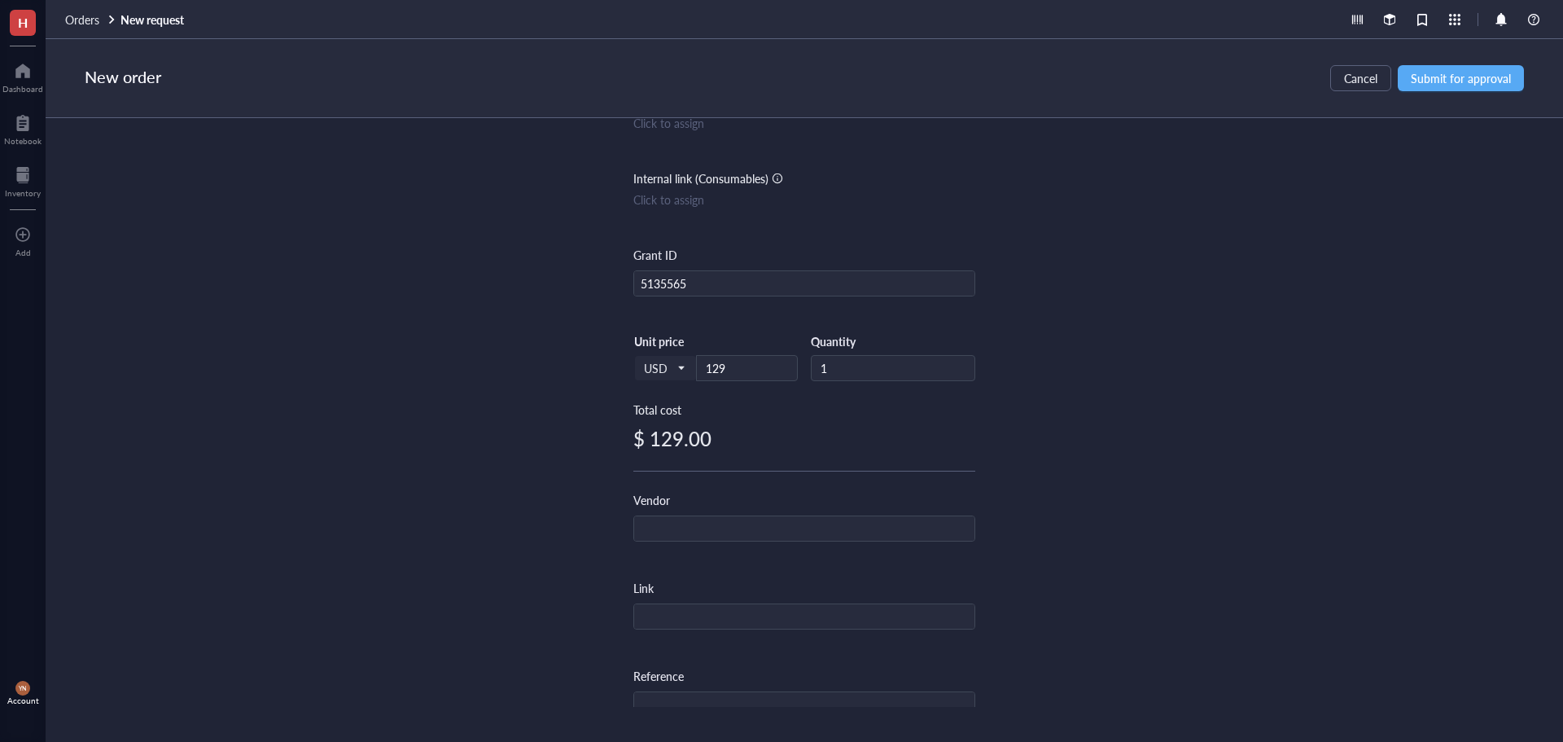
scroll to position [326, 0]
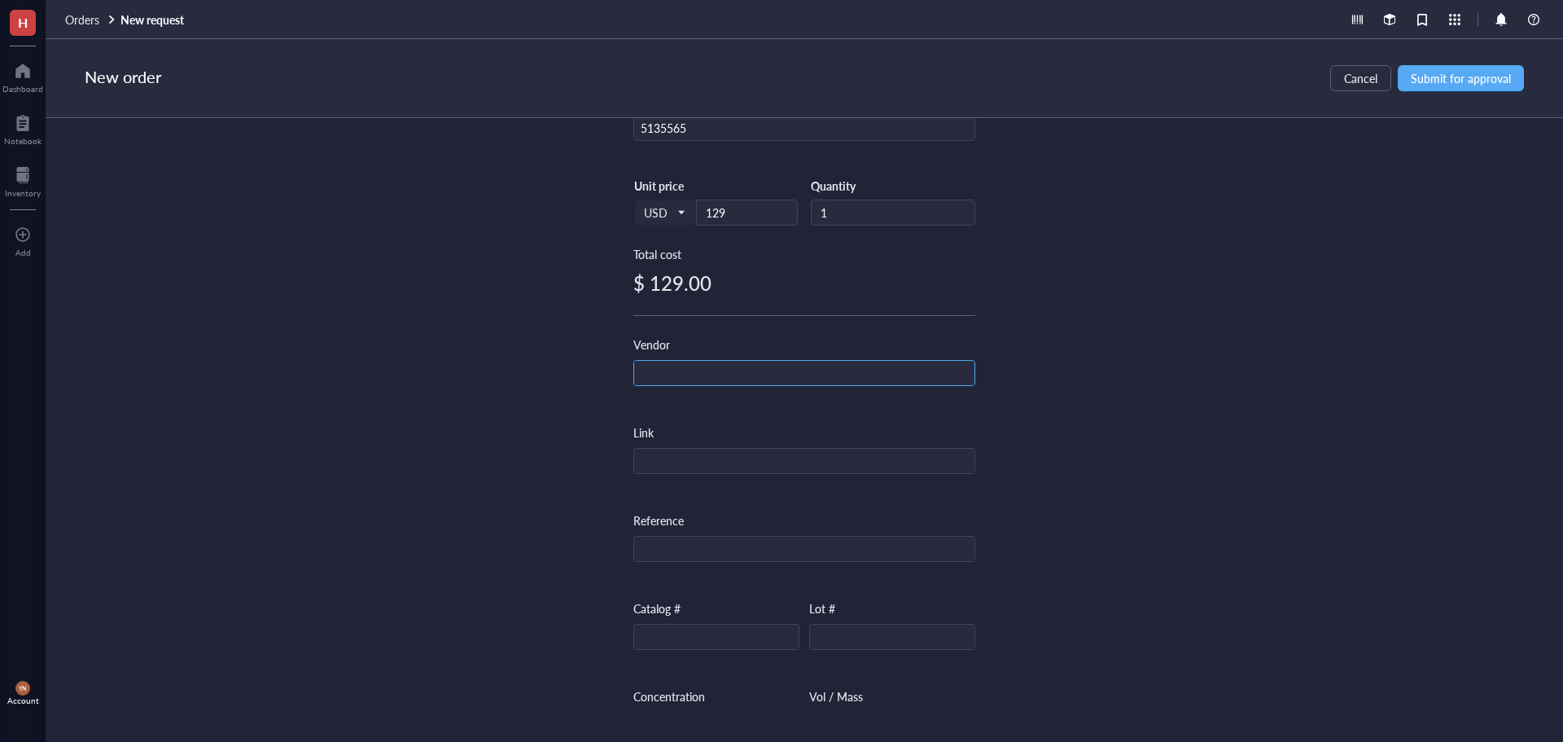
click at [668, 366] on input "text" at bounding box center [804, 374] width 340 height 26
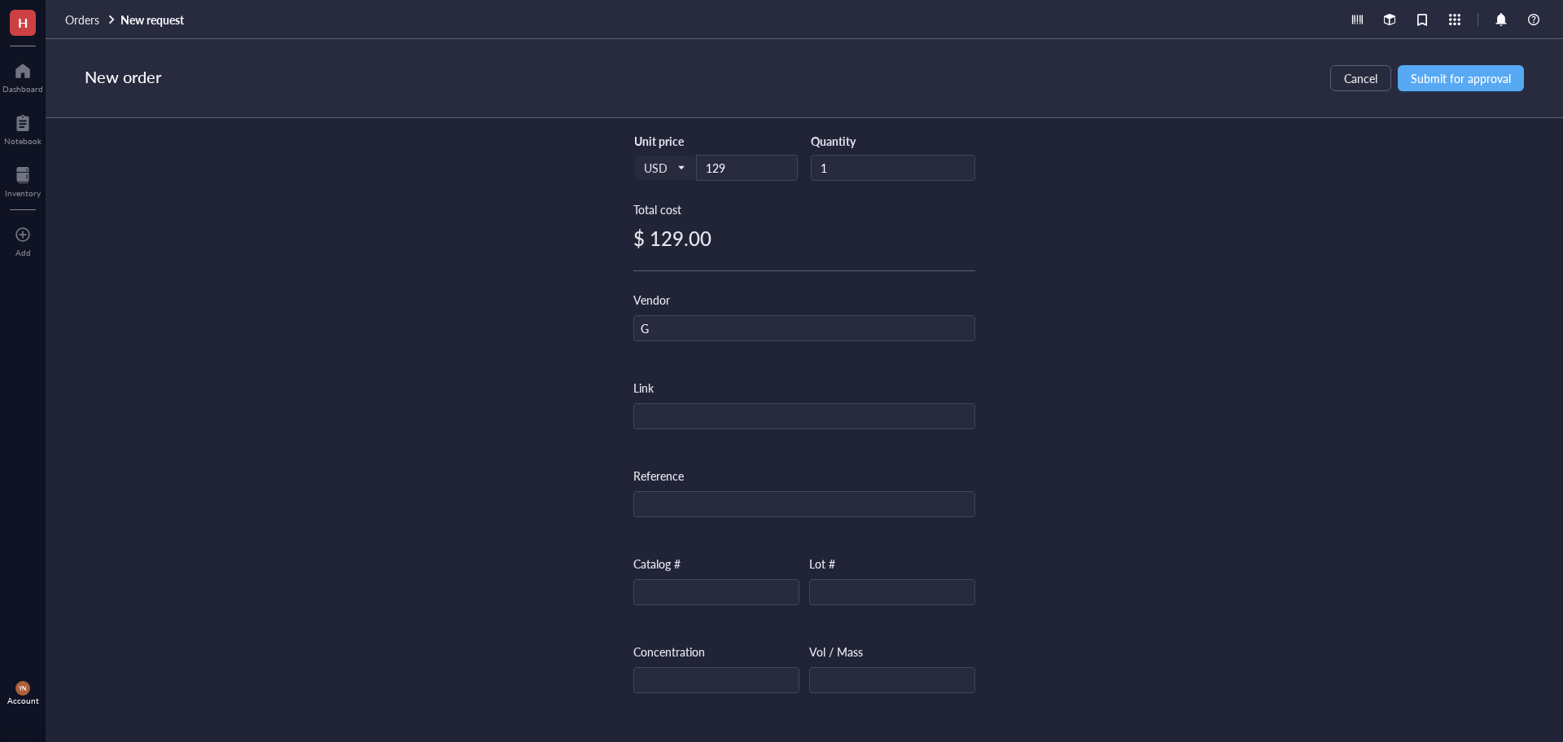
scroll to position [407, 0]
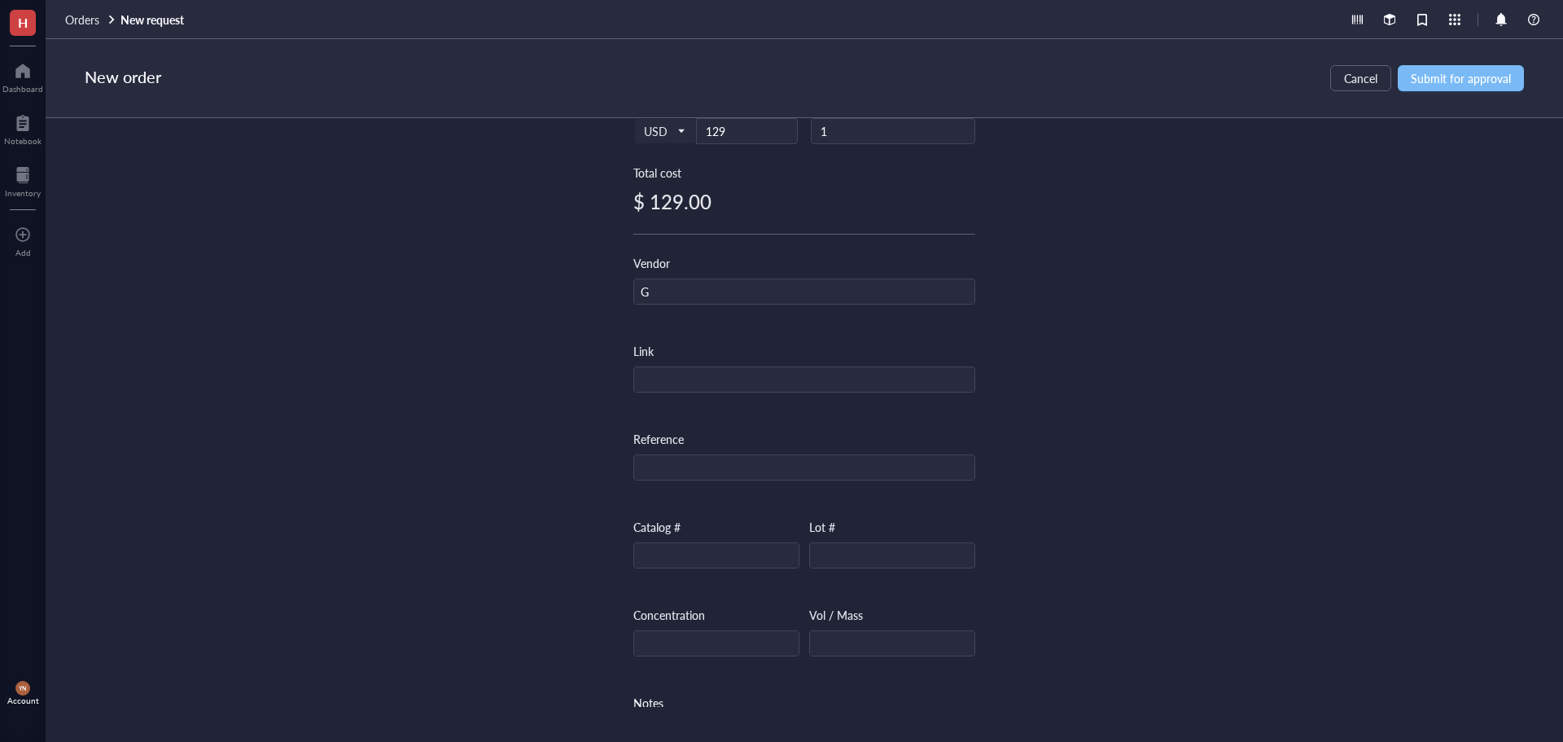
click at [1441, 75] on span "Submit for approval" at bounding box center [1461, 78] width 100 height 13
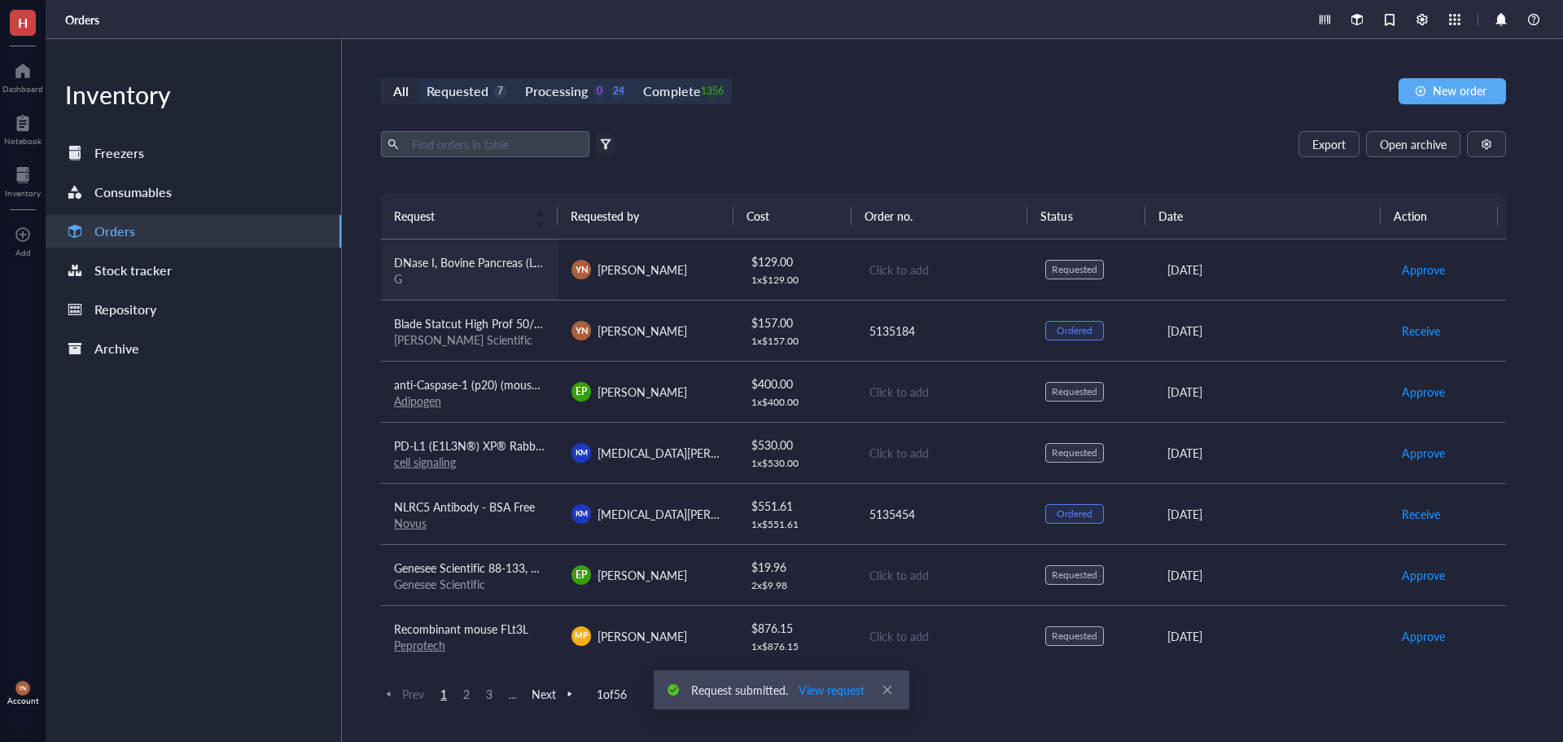
click at [443, 274] on div "G" at bounding box center [469, 278] width 151 height 15
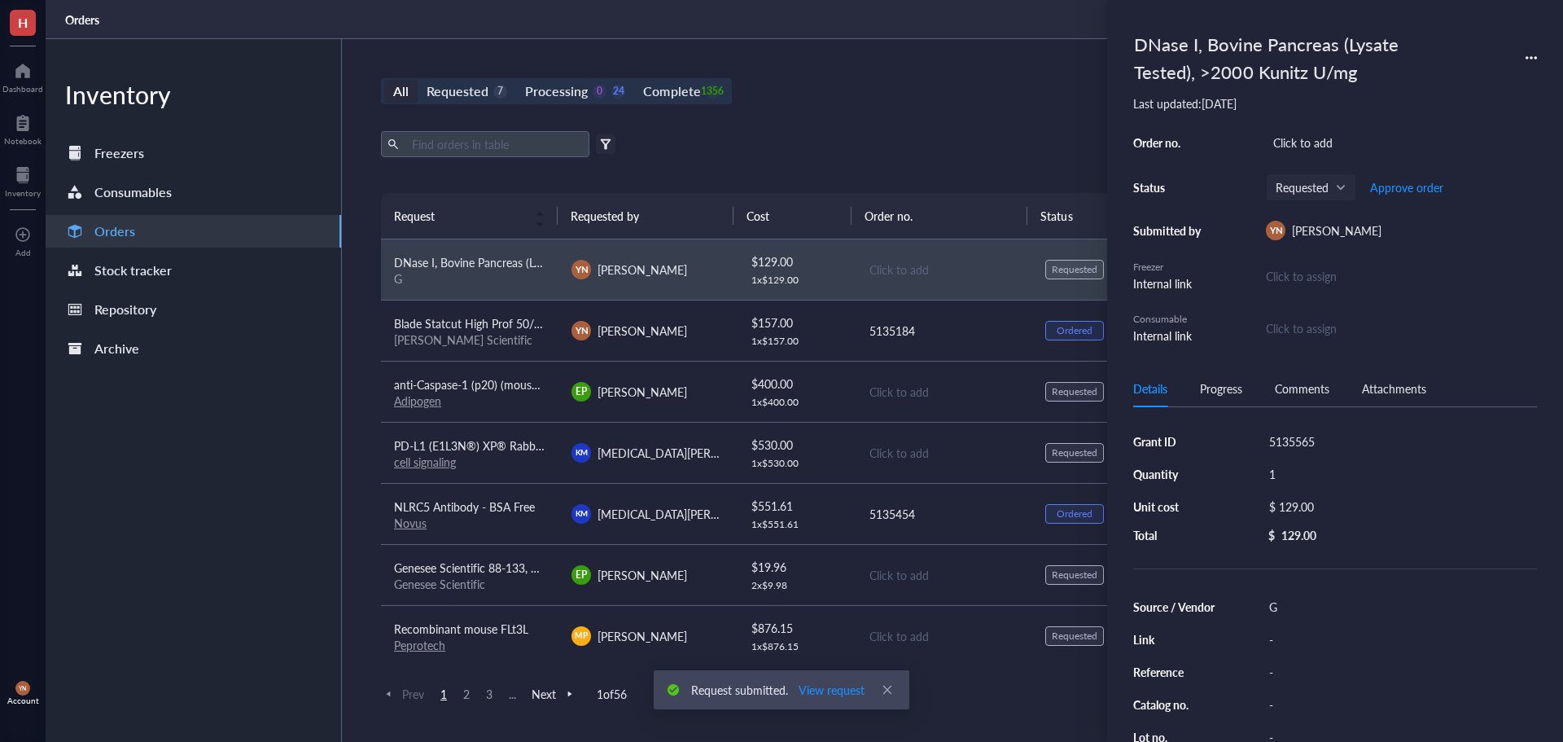
click at [1288, 607] on div "G" at bounding box center [1399, 606] width 275 height 23
type input "Goldbio"
click at [1262, 706] on div "-" at bounding box center [1399, 704] width 275 height 23
type input "D-301-100 (100 mg)"
click at [1328, 145] on div "Click to add" at bounding box center [1401, 142] width 271 height 23
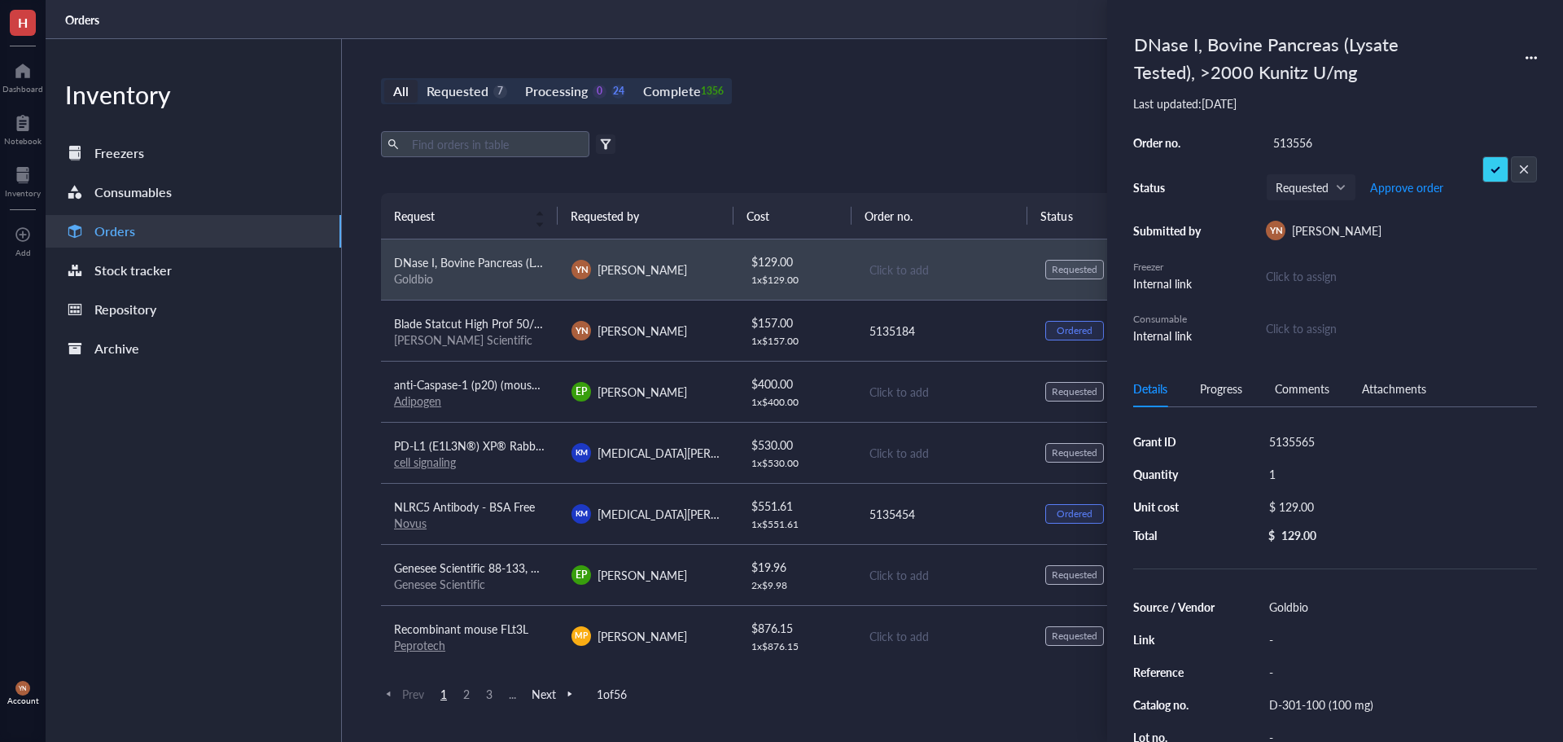
type input "5135565"
click at [874, 143] on div "Export Open archive" at bounding box center [943, 144] width 1125 height 26
click at [1421, 188] on span "Approve order" at bounding box center [1406, 187] width 73 height 13
click at [1420, 188] on span "Place order" at bounding box center [1394, 187] width 56 height 13
drag, startPoint x: 970, startPoint y: 149, endPoint x: 623, endPoint y: 116, distance: 348.5
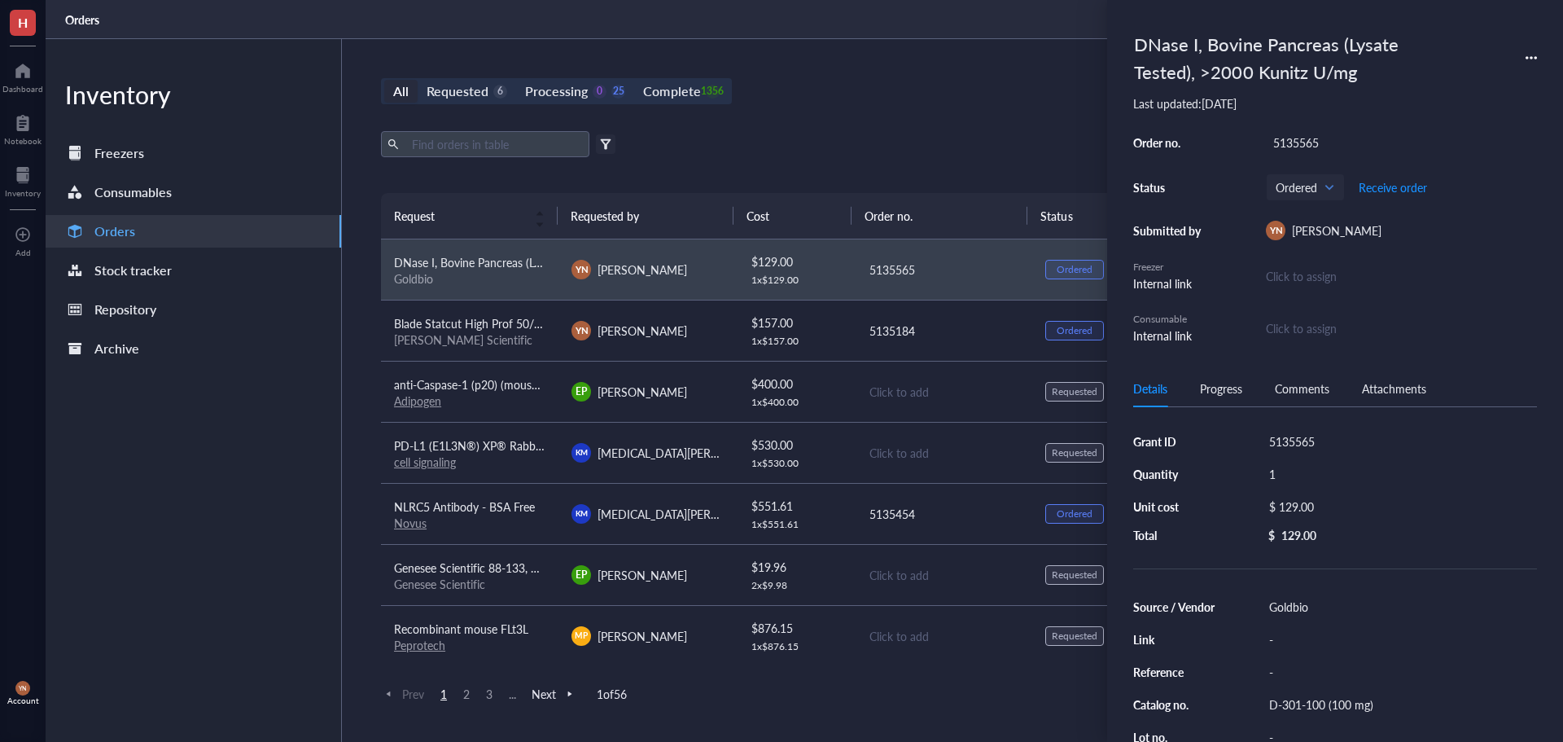
click at [962, 147] on div "Export Open archive" at bounding box center [943, 144] width 1125 height 26
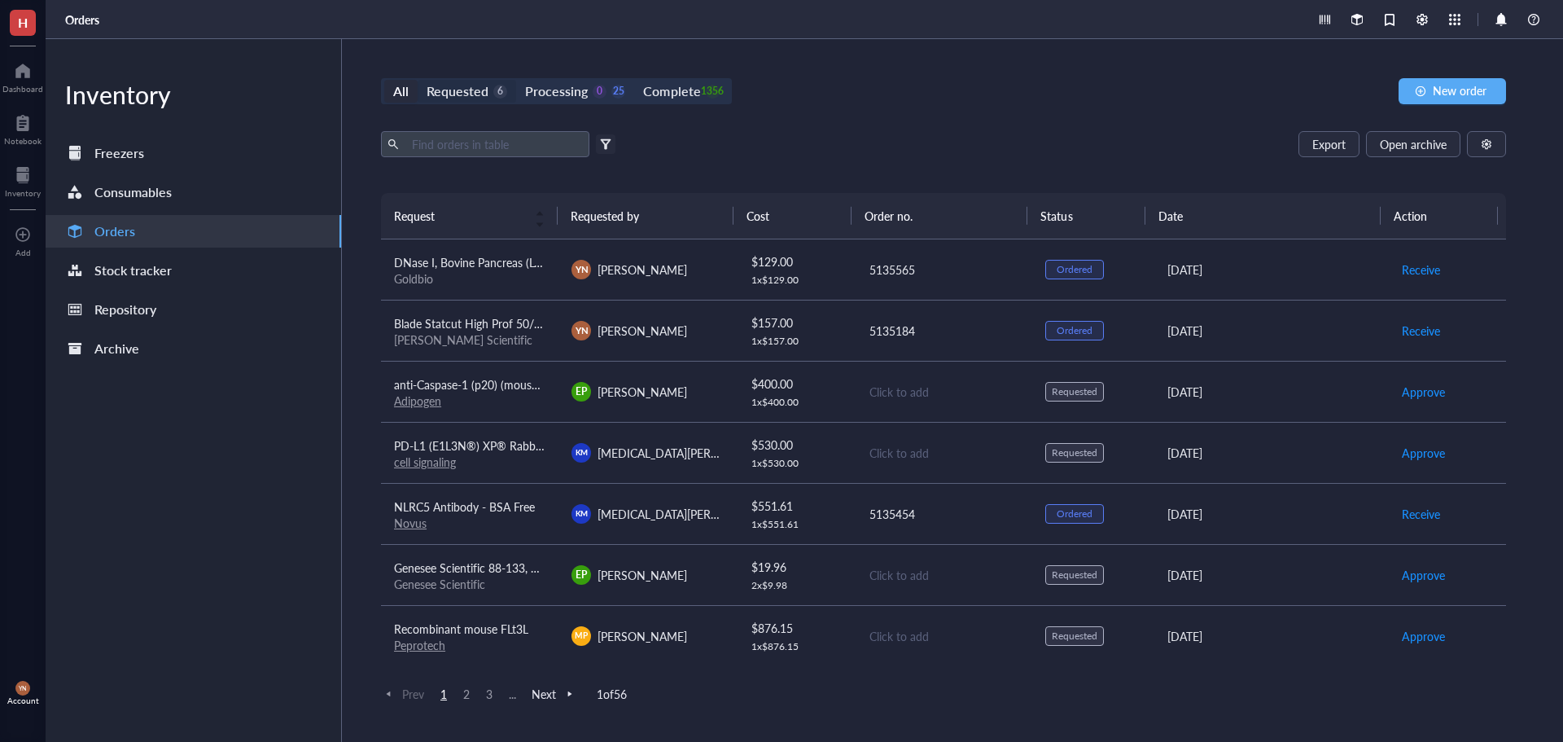
click at [473, 81] on div "Requested" at bounding box center [458, 91] width 62 height 23
click at [418, 80] on input "Requested 6" at bounding box center [418, 80] width 0 height 0
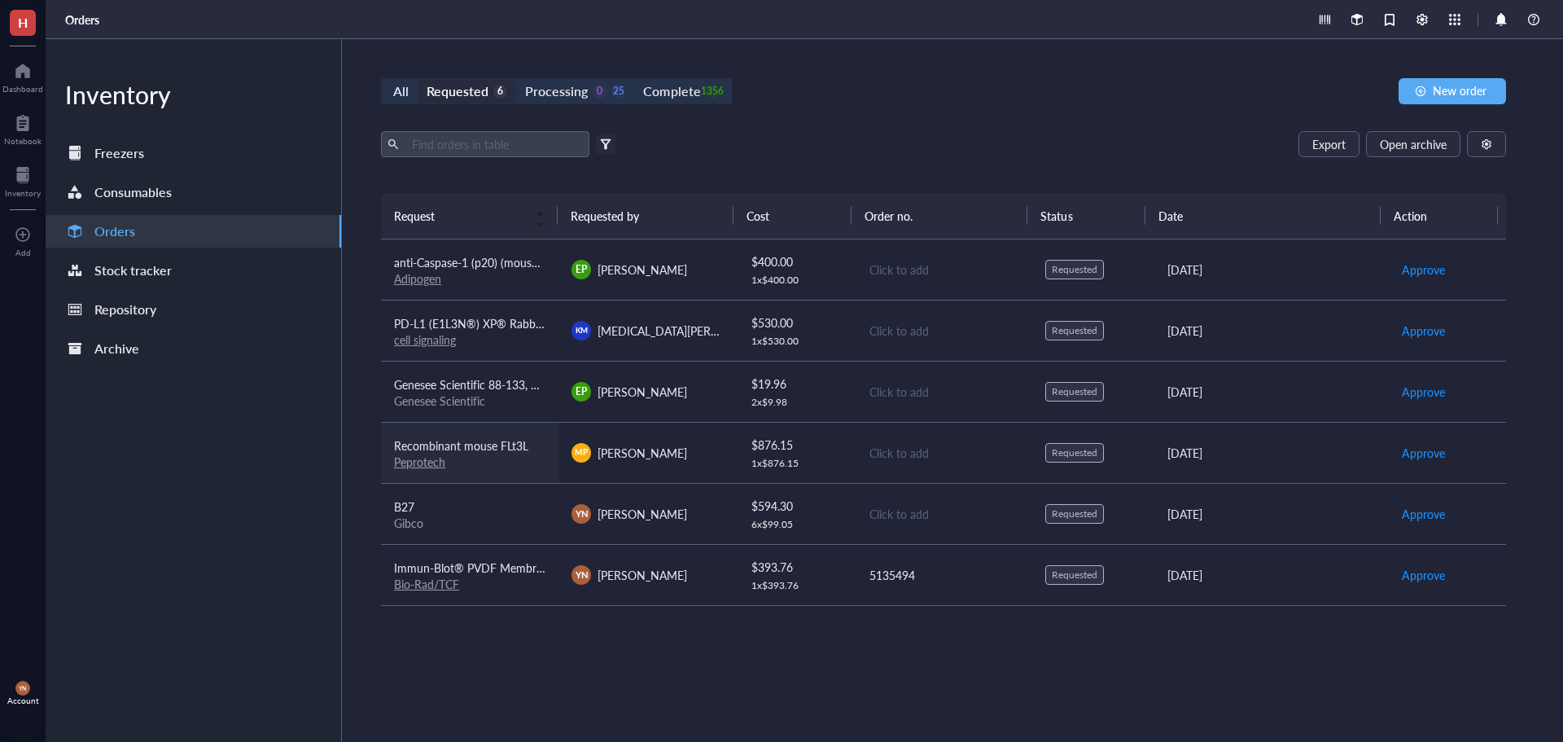
click at [521, 465] on div "Peprotech" at bounding box center [469, 461] width 151 height 15
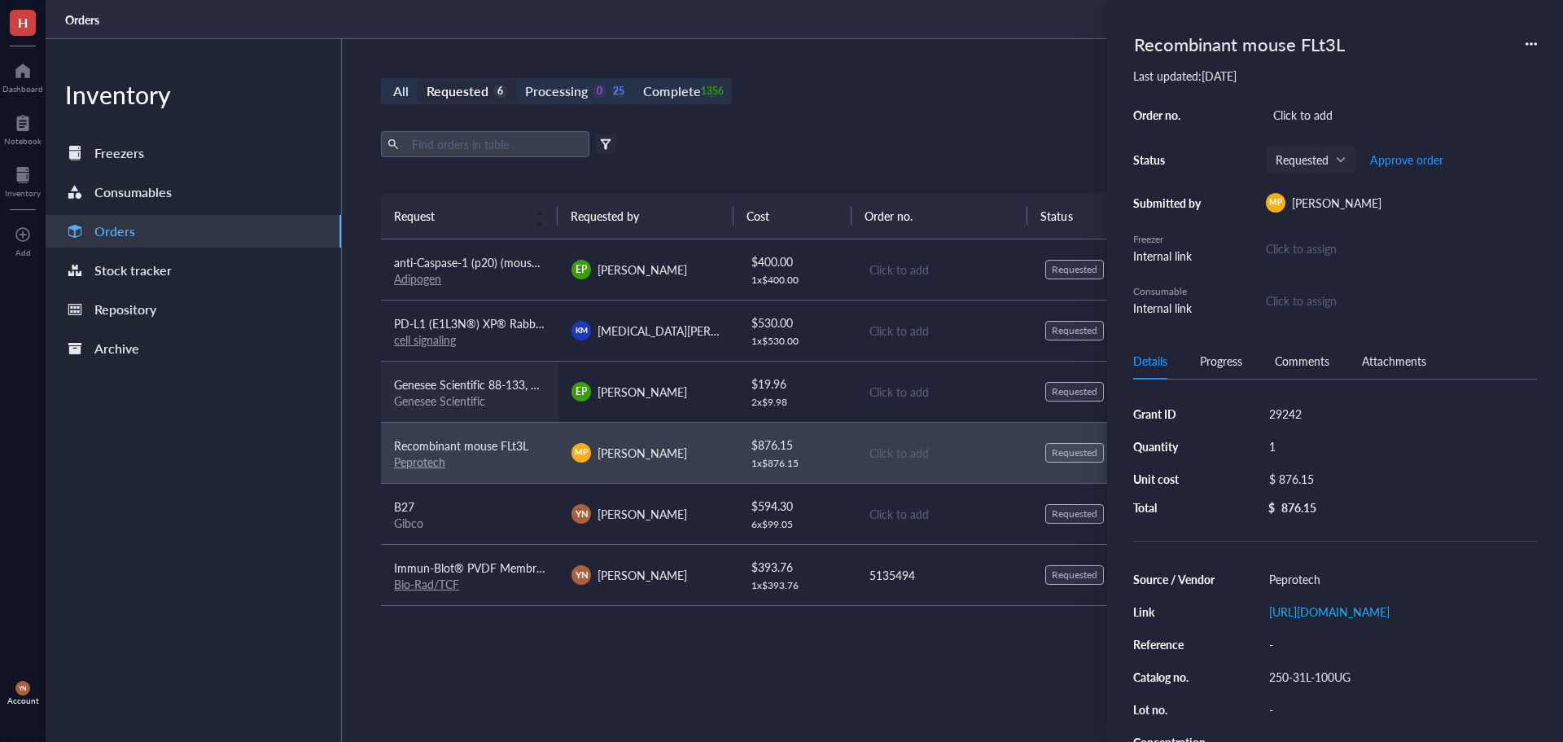
click at [511, 392] on span "Genesee Scientific 88-133, Liquid Bleach Germicidal Ultra Bleach, 1 Gallon/Unit" at bounding box center [593, 384] width 398 height 16
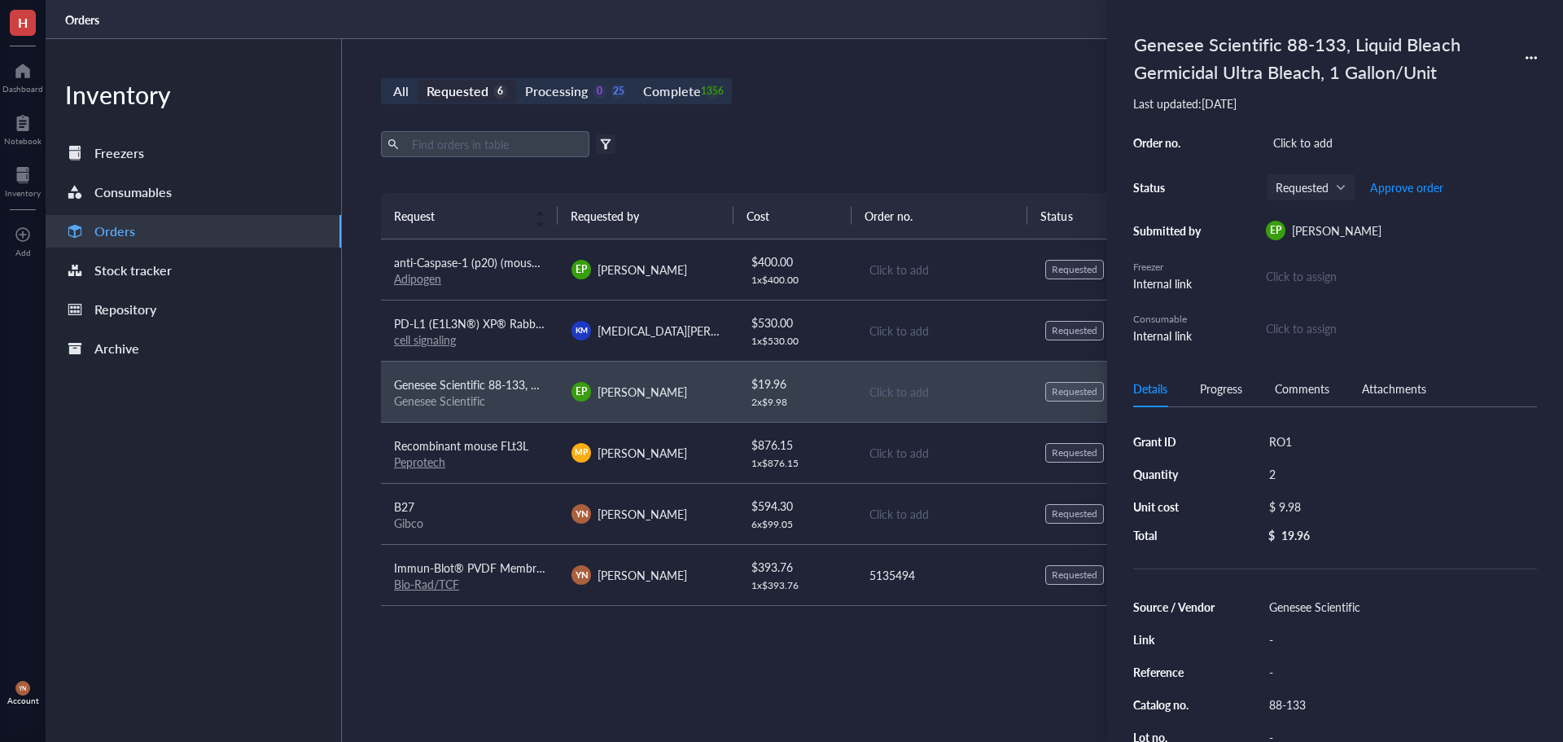
click at [559, 664] on div "Request Requested by Cost Order no. Status Date Action anti-Caspase-1 (p20) (mo…" at bounding box center [943, 428] width 1125 height 471
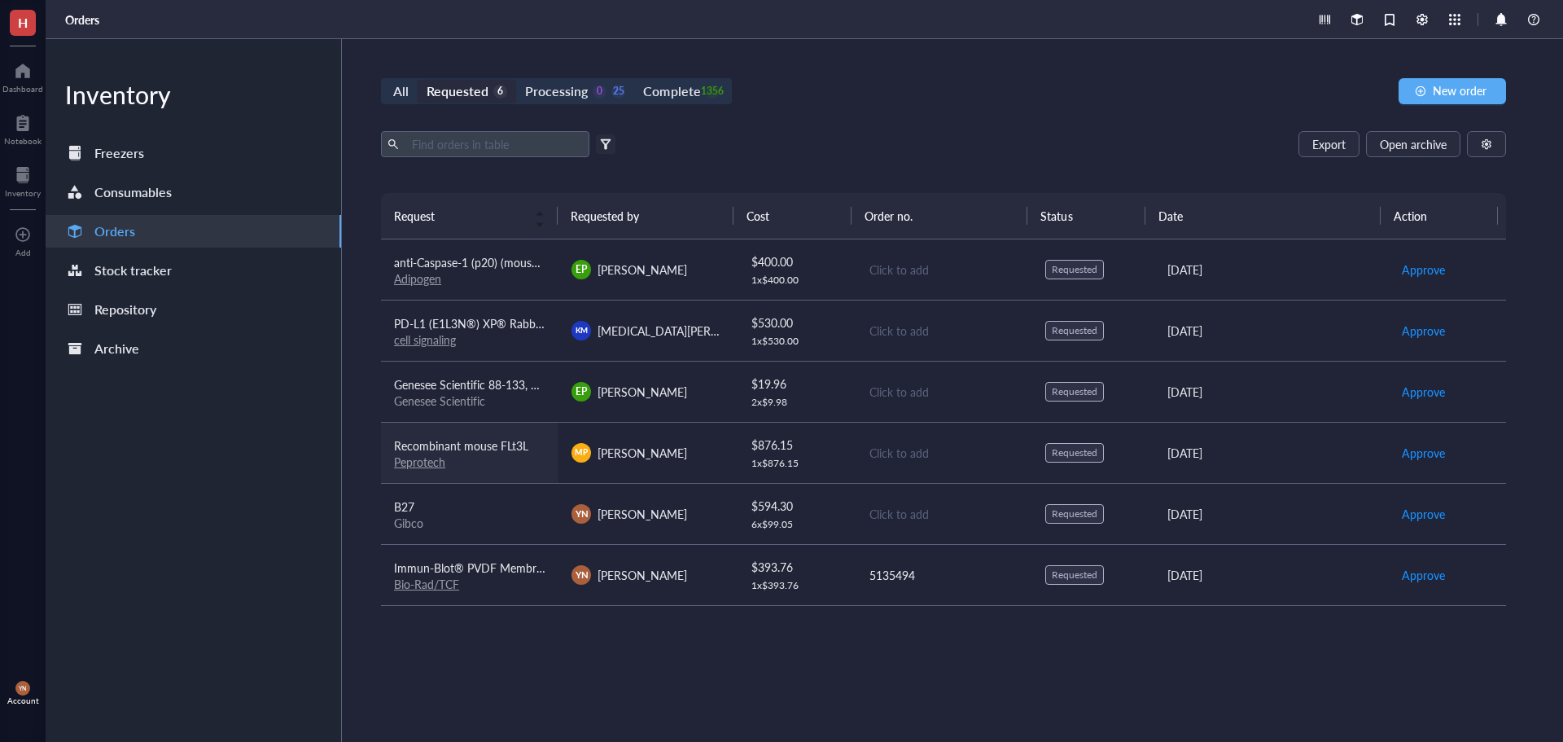
click at [492, 447] on span "Recombinant mouse FLt3L" at bounding box center [461, 445] width 134 height 16
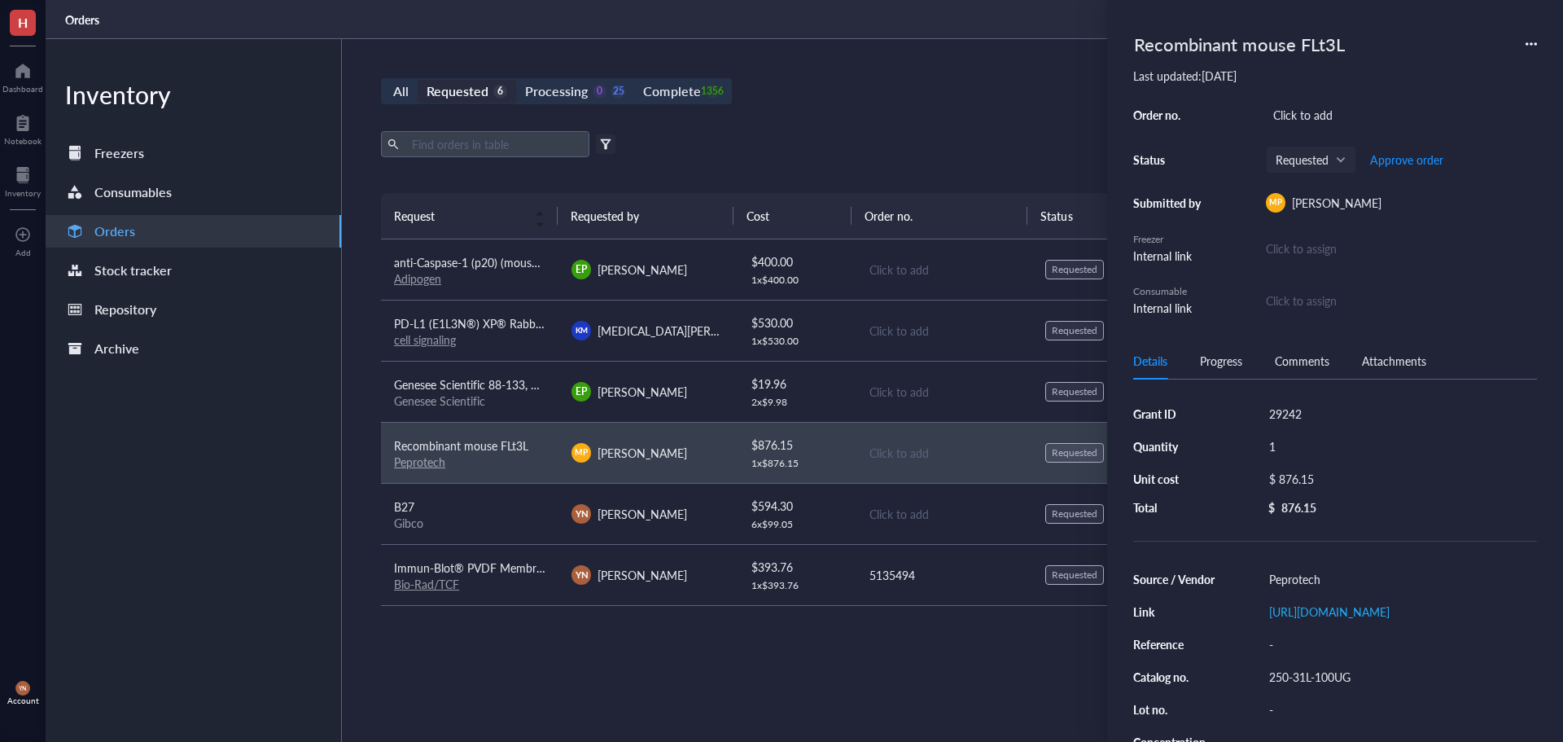
drag, startPoint x: 1334, startPoint y: 634, endPoint x: 1329, endPoint y: 625, distance: 10.2
click at [1334, 623] on div "https://www.peprotech.com/en/recombinant-murine-flt3-ligand-2" at bounding box center [1399, 611] width 275 height 23
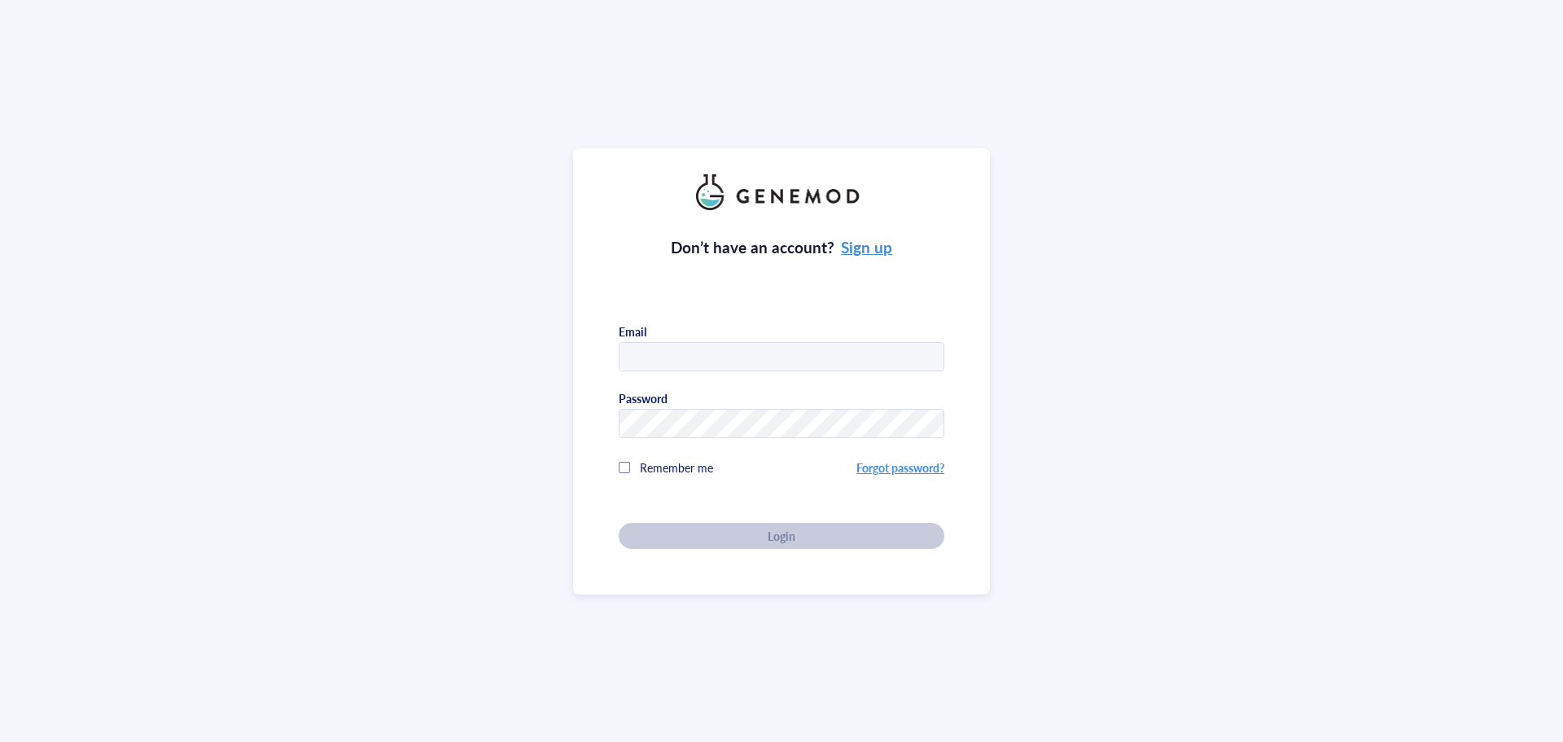
type input "[EMAIL_ADDRESS][DOMAIN_NAME]"
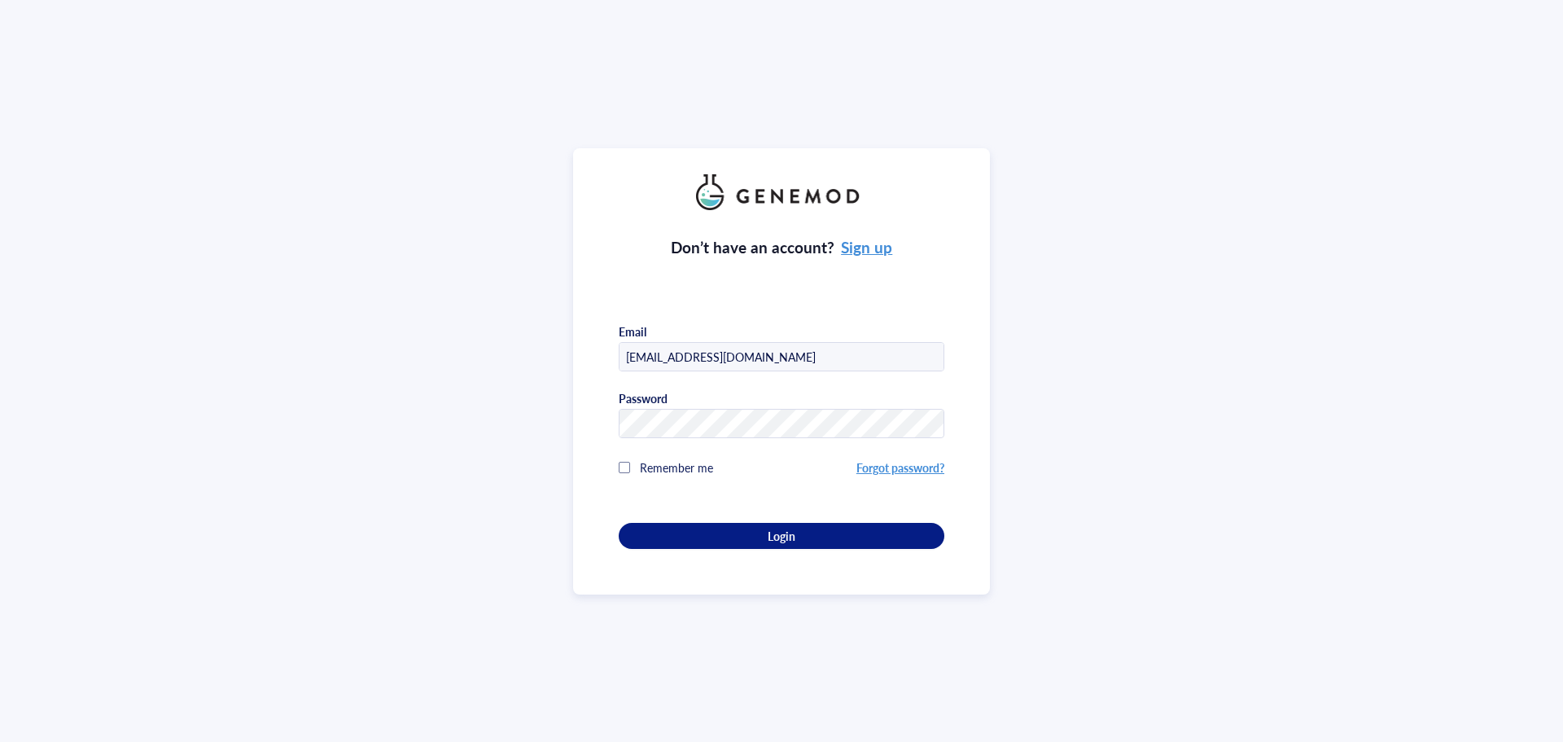
click at [782, 511] on div "Don’t have an account? Sign up Email [EMAIL_ADDRESS][DOMAIN_NAME] Password Reme…" at bounding box center [782, 379] width 326 height 339
click at [775, 528] on span "Login" at bounding box center [782, 535] width 28 height 15
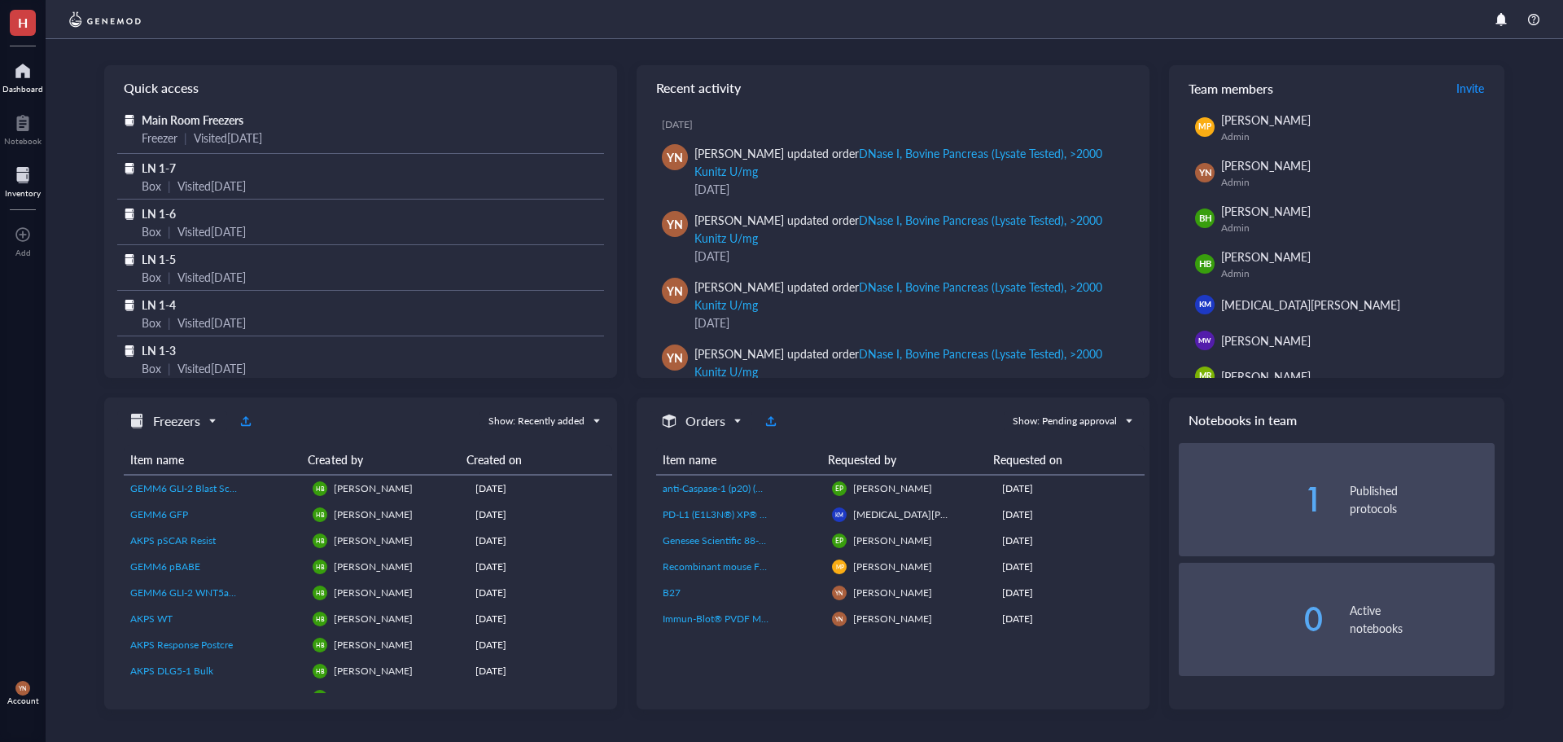
click at [25, 173] on div at bounding box center [23, 175] width 36 height 26
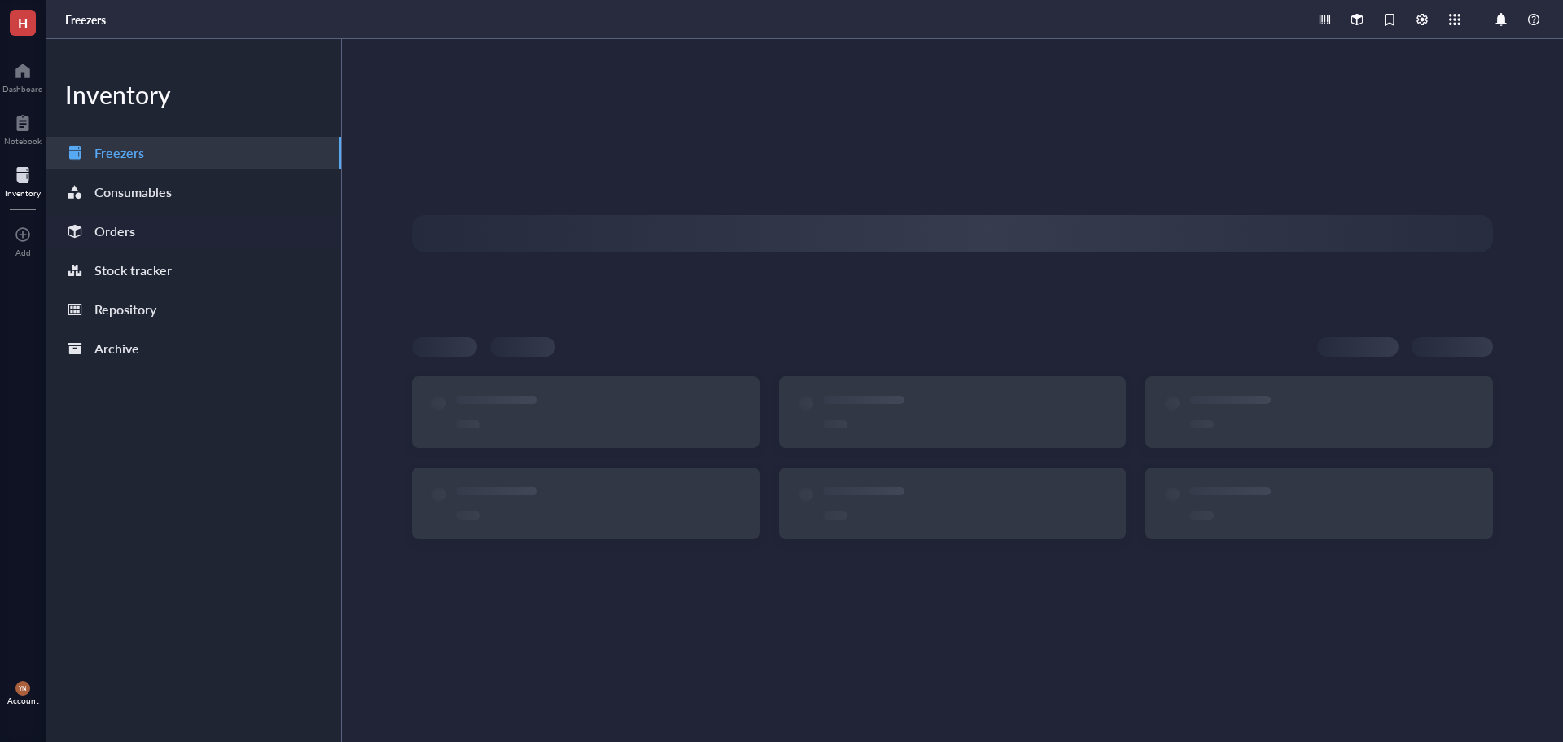
click at [177, 232] on div "Orders" at bounding box center [194, 231] width 296 height 33
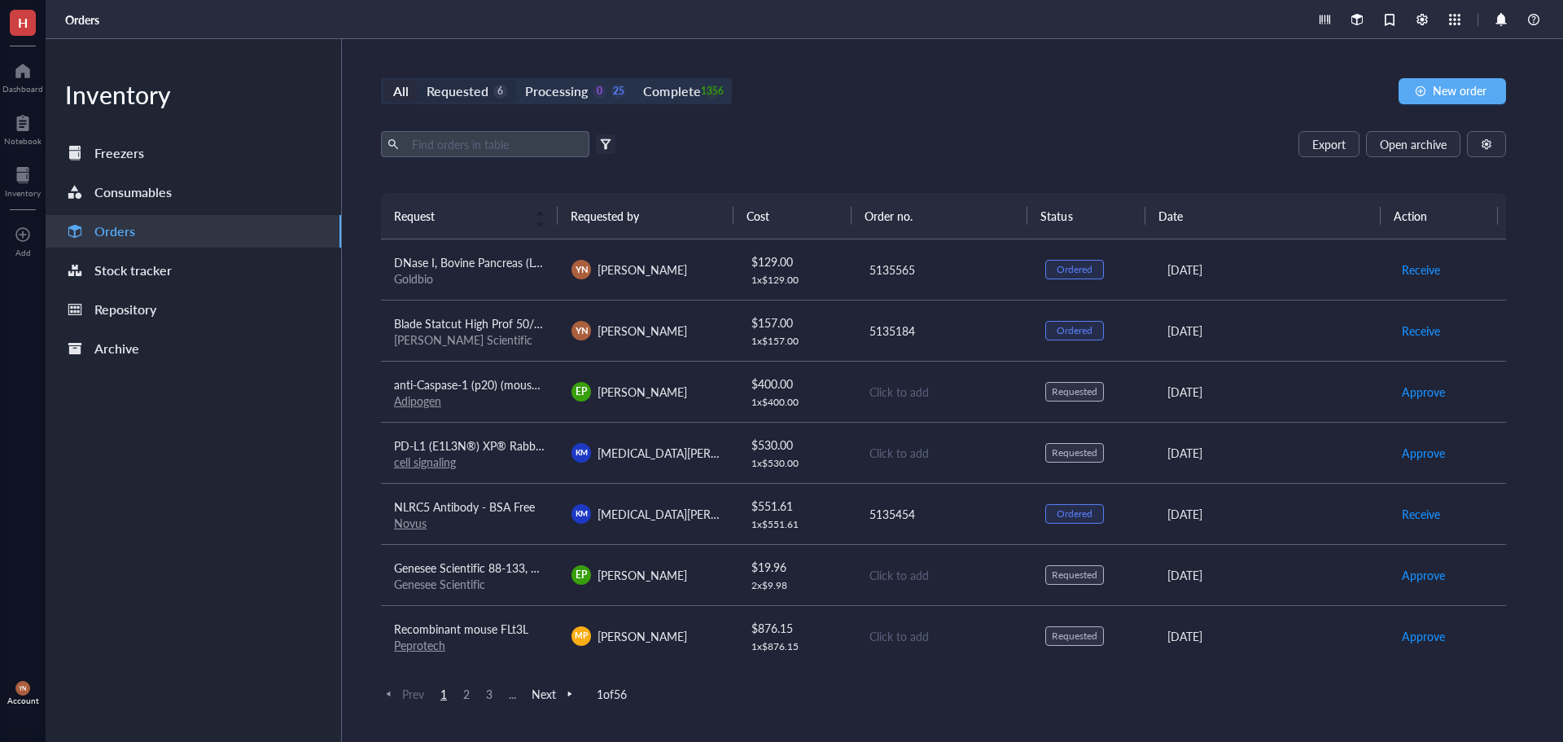
click at [473, 100] on div "Requested" at bounding box center [458, 91] width 62 height 23
click at [418, 80] on input "Requested 6" at bounding box center [418, 80] width 0 height 0
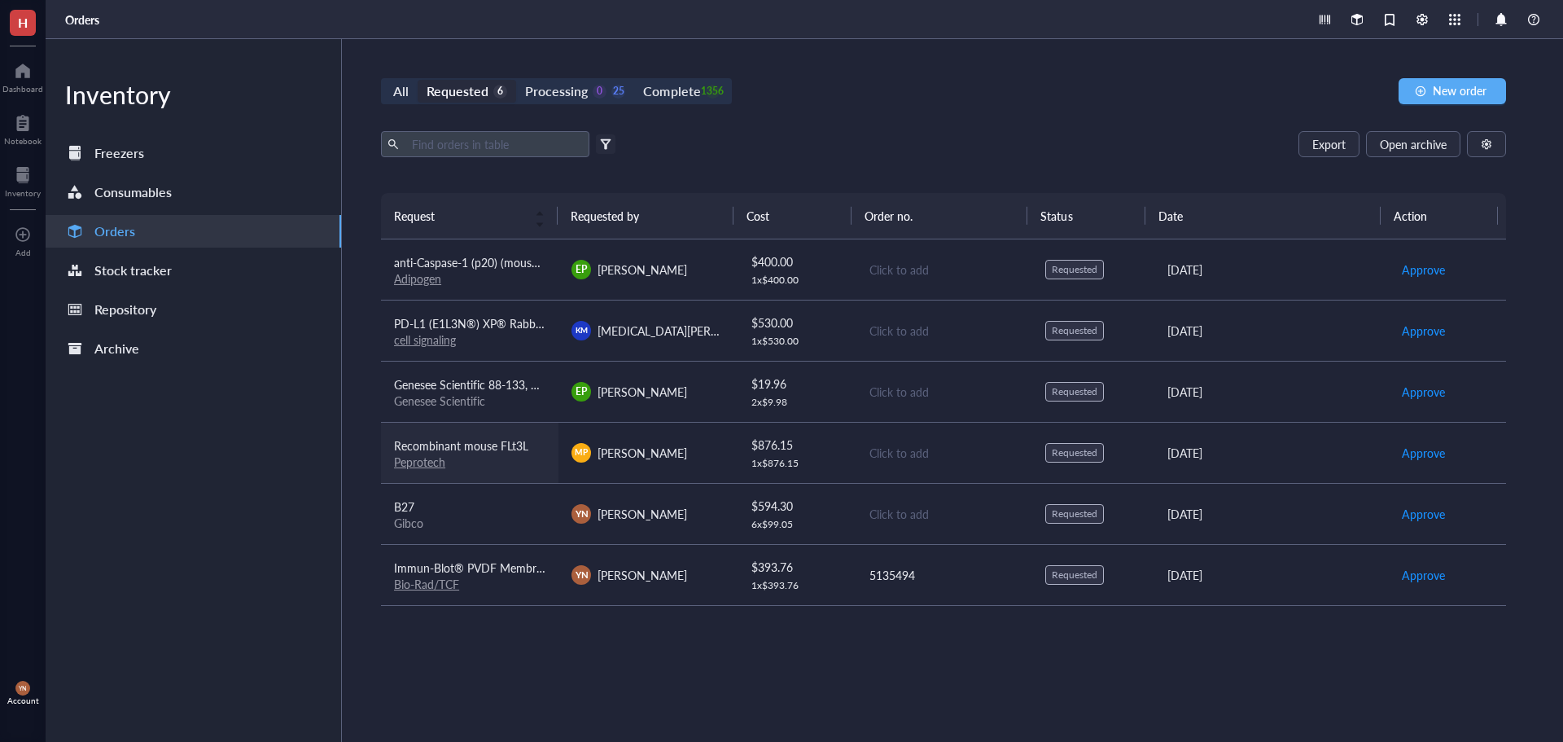
click at [478, 427] on td "Recombinant mouse FLt3L Peprotech" at bounding box center [469, 452] width 177 height 61
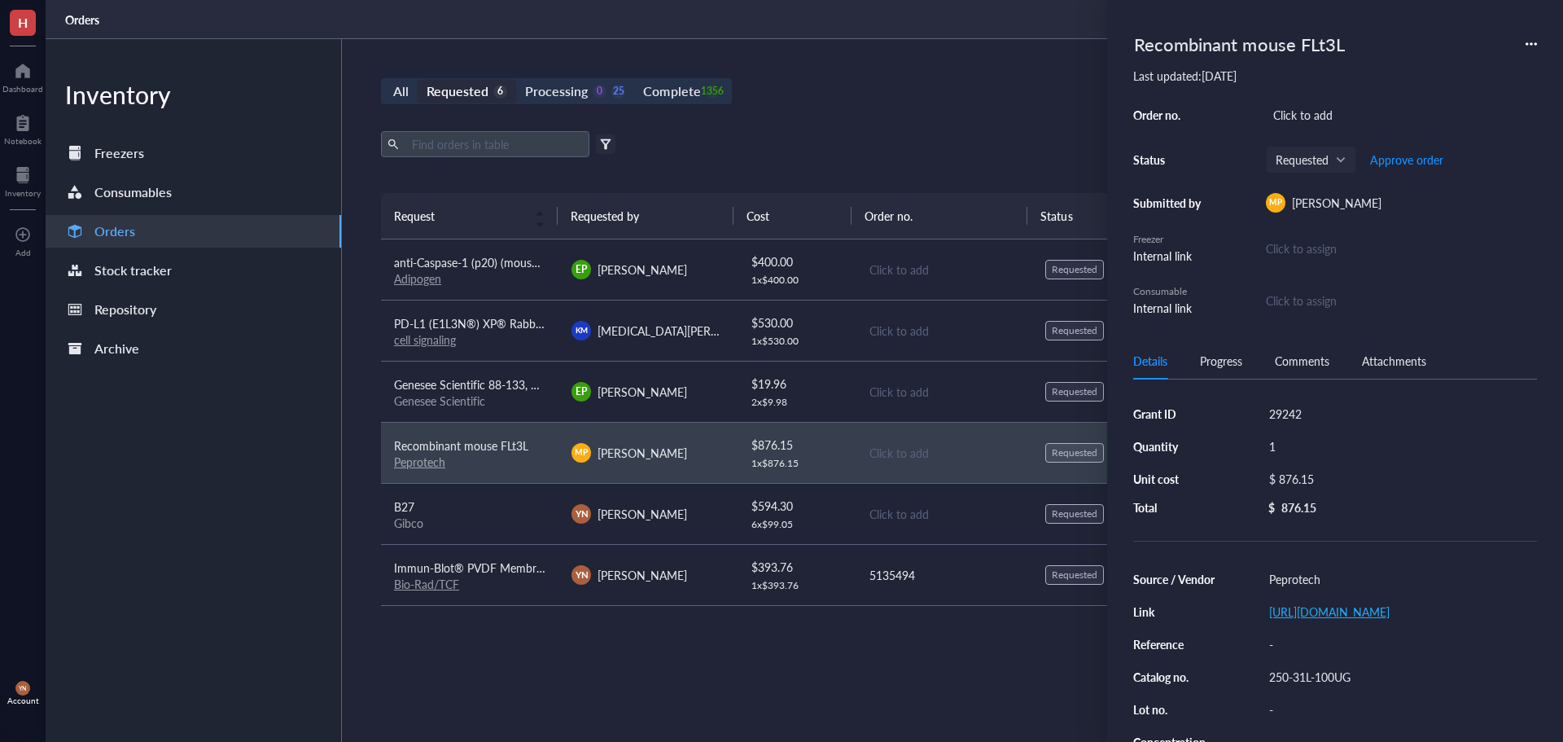
click at [1350, 609] on link "https://www.peprotech.com/en/recombinant-murine-flt3-ligand-2" at bounding box center [1329, 611] width 121 height 16
click at [881, 87] on div "All Requested 6 Processing 0 25 Complete 1356 New order" at bounding box center [943, 91] width 1125 height 26
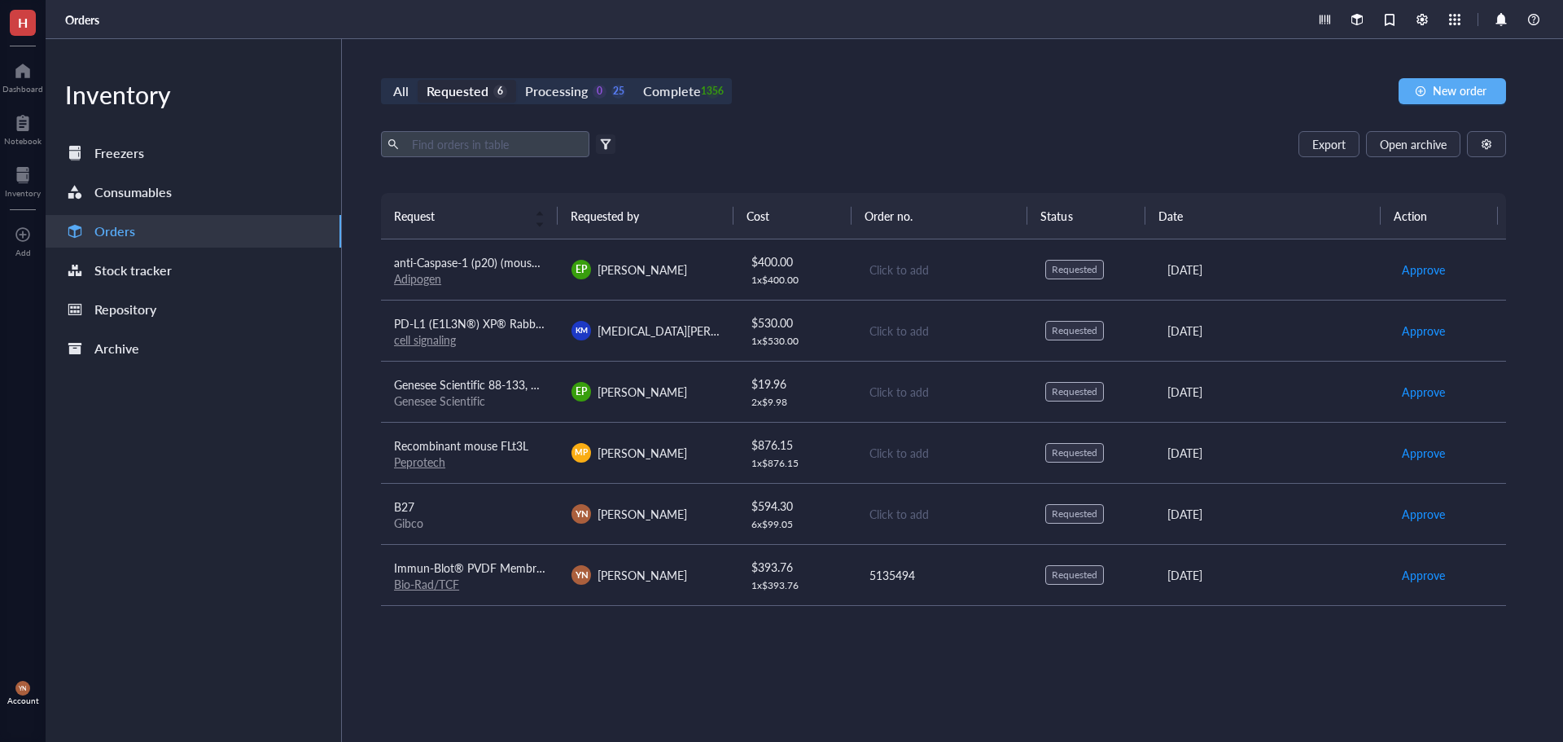
drag, startPoint x: 1039, startPoint y: 151, endPoint x: 1032, endPoint y: 156, distance: 8.7
click at [1040, 151] on div "Export Open archive" at bounding box center [943, 144] width 1125 height 26
click at [526, 328] on span "PD-L1 (E1L3N®) XP® Rabbit mAb #13684" at bounding box center [502, 323] width 217 height 16
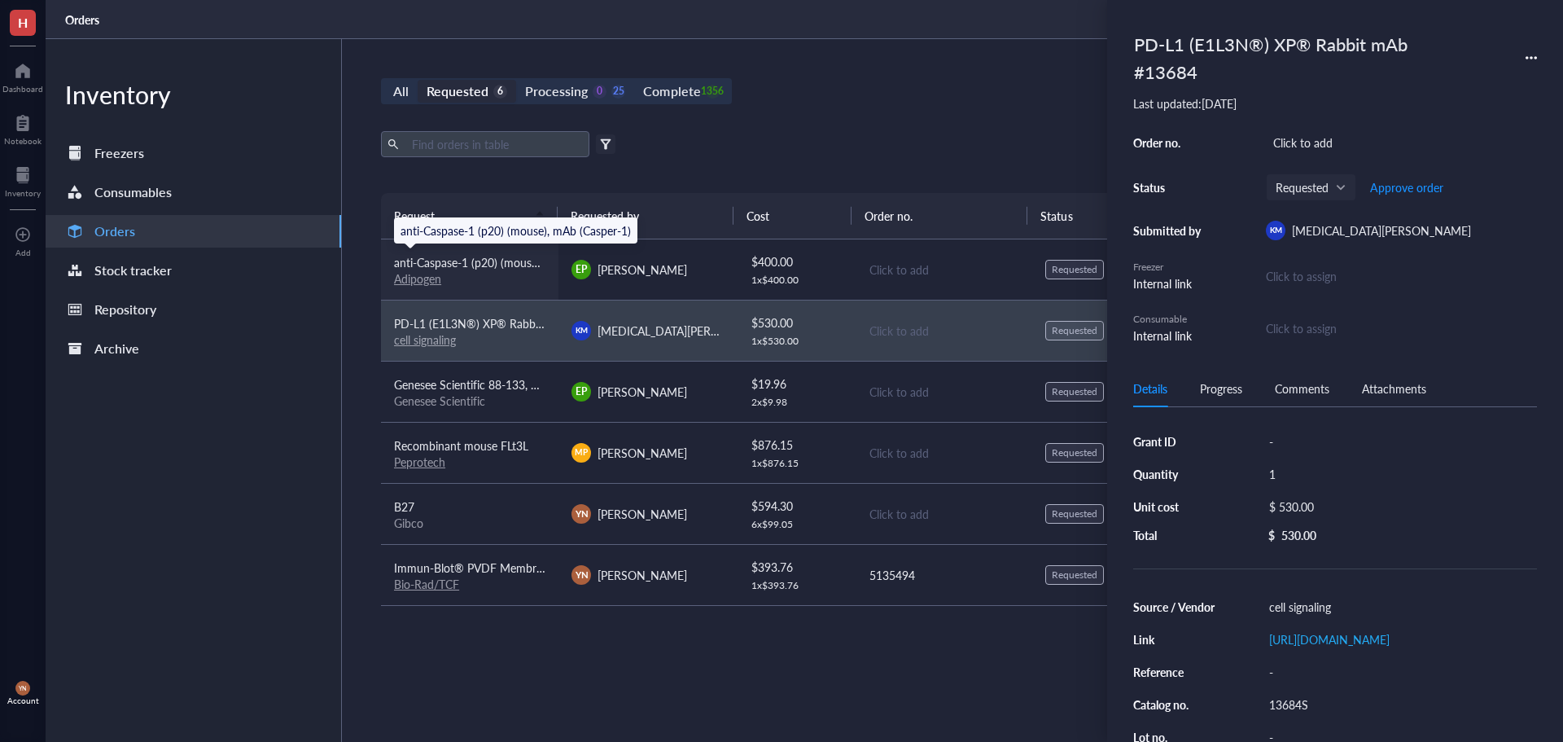
click at [506, 255] on span "anti-Caspase-1 (p20) (mouse), mAb (Casper-1)" at bounding box center [509, 262] width 230 height 16
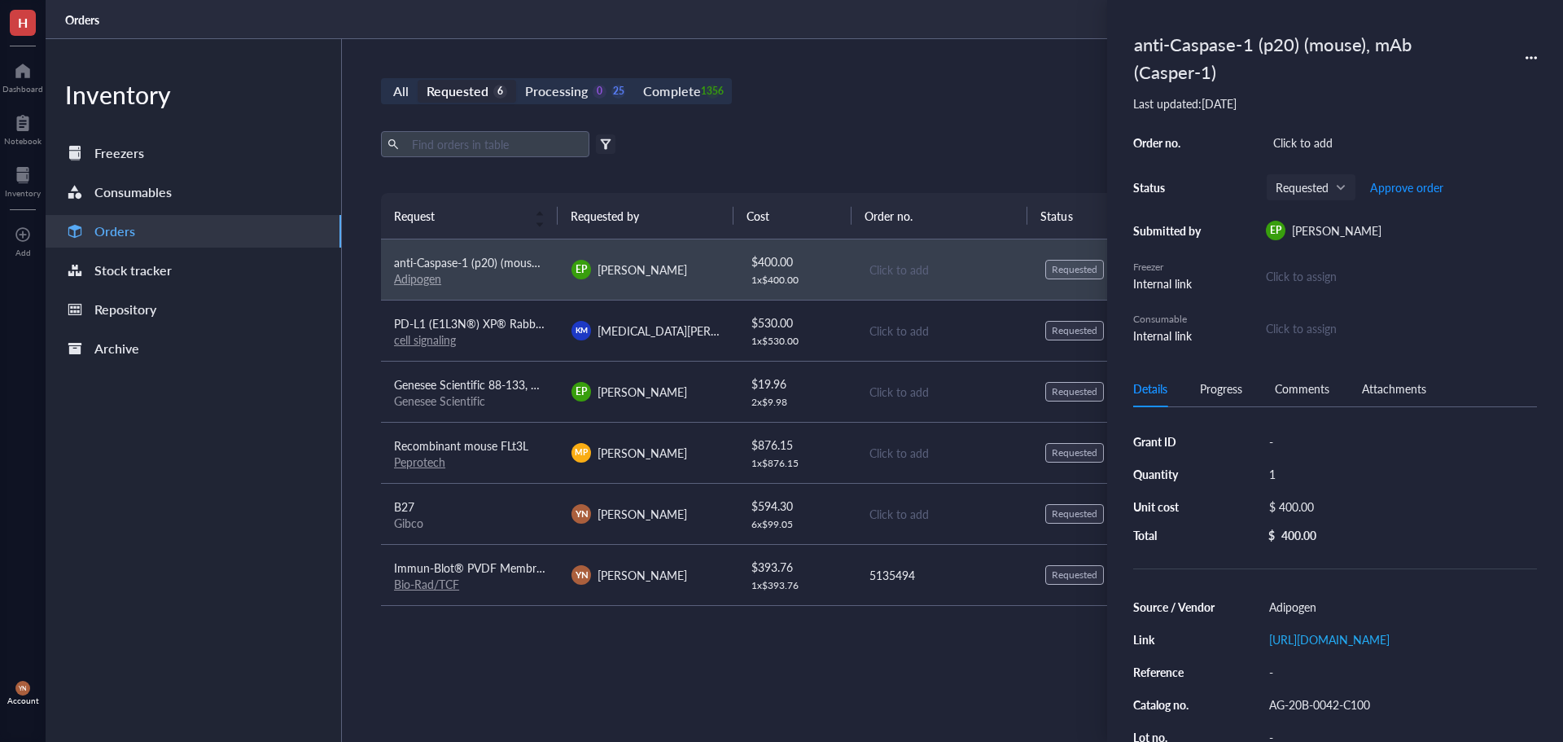
click at [949, 105] on div "All Requested 6 Processing 0 25 Complete 1356 New order Export Open archive Fil…" at bounding box center [943, 390] width 1203 height 703
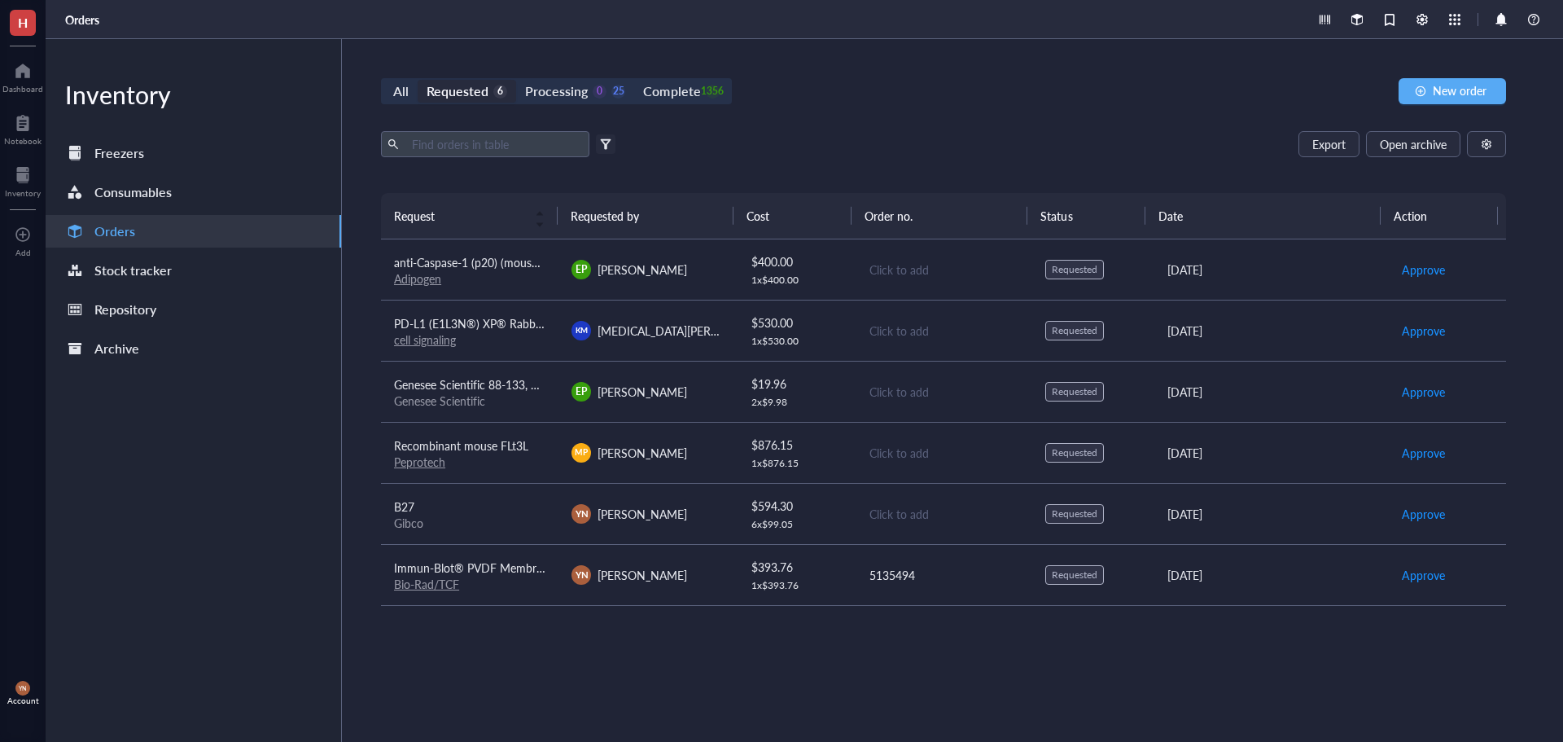
click at [885, 125] on div "All Requested 6 Processing 0 25 Complete 1356 New order Export Open archive Fil…" at bounding box center [943, 390] width 1203 height 703
click at [509, 454] on div "Recombinant mouse FLt3L" at bounding box center [469, 445] width 151 height 18
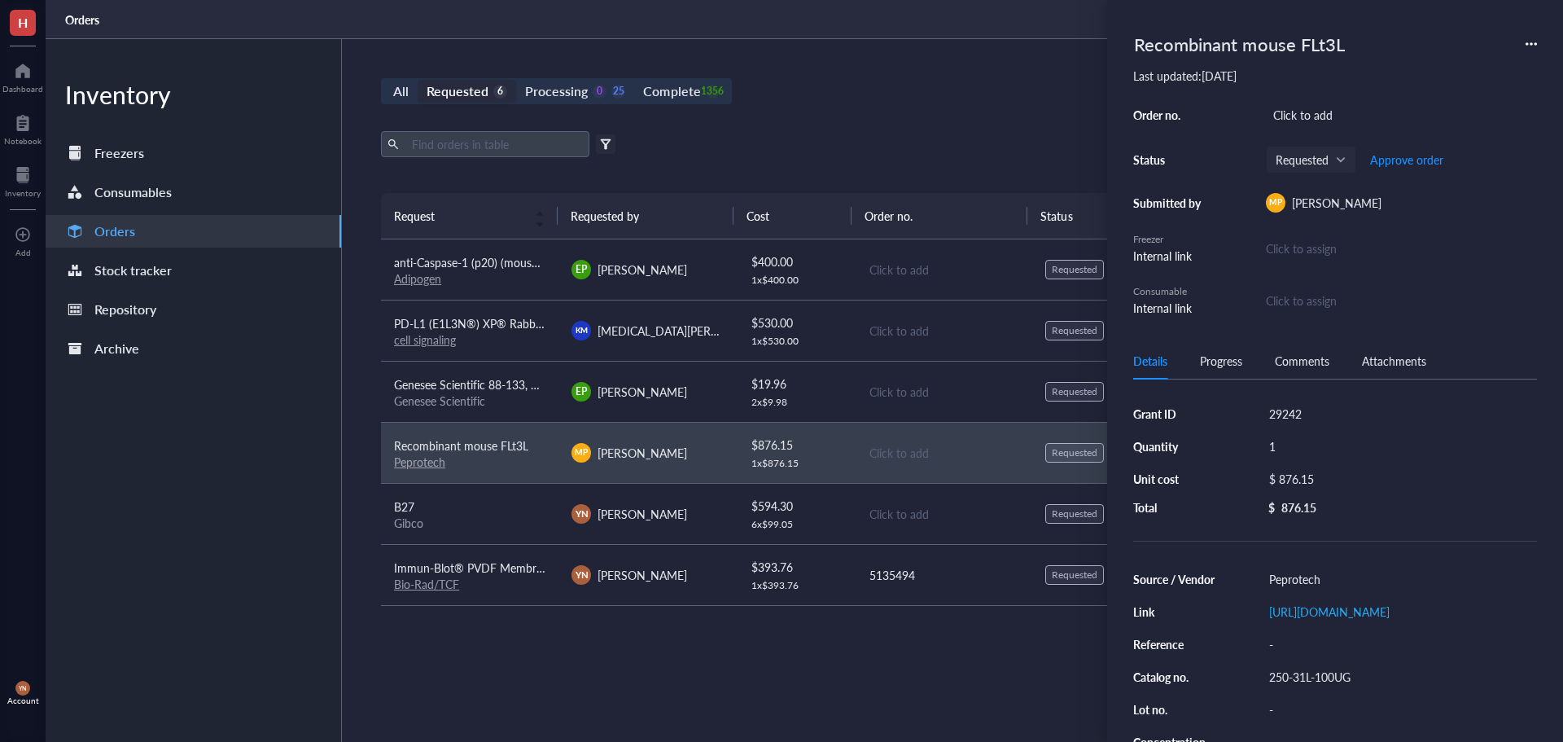
click at [1281, 449] on div "1" at bounding box center [1399, 446] width 275 height 23
click at [1281, 443] on input "1" at bounding box center [1287, 446] width 49 height 21
type input "2"
click at [1312, 482] on div "$ 876.15" at bounding box center [1396, 478] width 269 height 23
click at [1333, 482] on input "876.15" at bounding box center [1414, 481] width 230 height 26
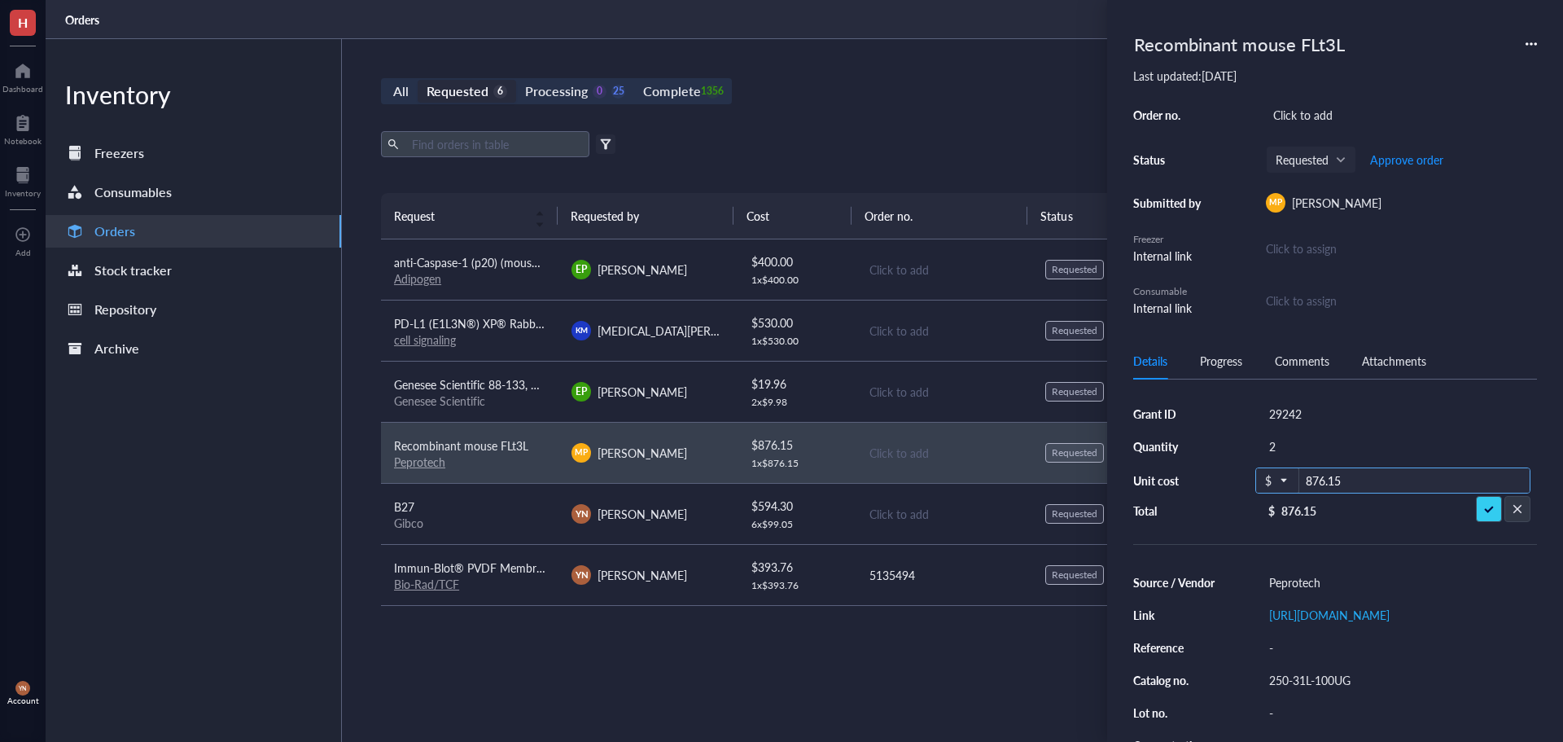
click at [1333, 482] on input "876.15" at bounding box center [1414, 481] width 230 height 26
type input "792.02"
click at [1309, 397] on div "Details Progress Comments Attachments Grant ID 29242 Quantity 2 Unit cost $ 792…" at bounding box center [1335, 542] width 404 height 399
click at [1310, 410] on div "29242" at bounding box center [1399, 413] width 275 height 23
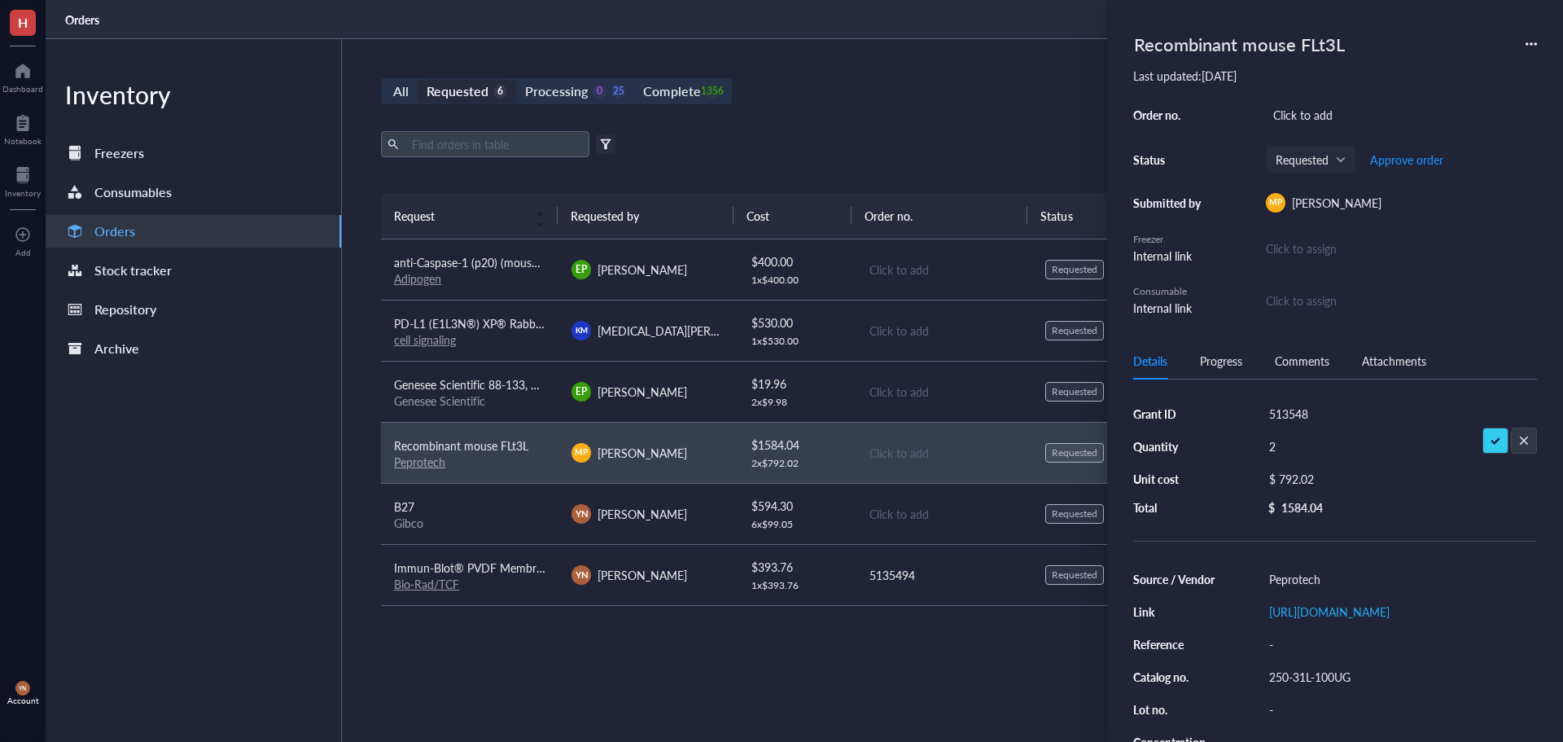
type input "5135488"
click at [1297, 108] on div "Click to add" at bounding box center [1401, 114] width 271 height 23
click at [1306, 414] on div "5135488" at bounding box center [1399, 413] width 275 height 23
click at [1306, 414] on input "5135488" at bounding box center [1292, 413] width 59 height 21
type input "V Foundation"
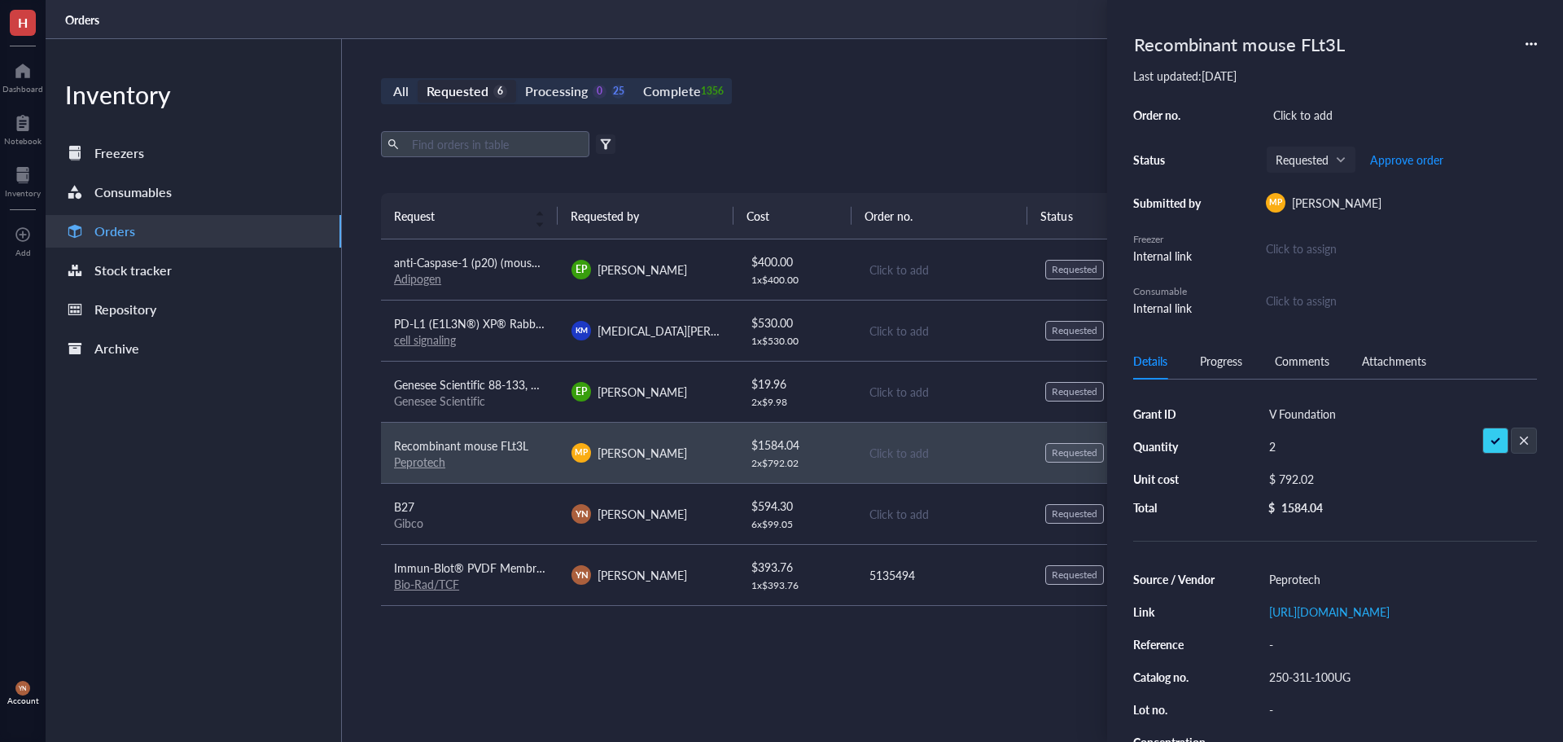
click at [1295, 111] on div "Click to add" at bounding box center [1401, 114] width 271 height 23
type input "5135488"
click at [895, 108] on div "All Requested 6 Processing 0 25 Complete 1356 New order Export Open archive Fil…" at bounding box center [943, 390] width 1203 height 703
click at [1407, 160] on span "Approve order" at bounding box center [1406, 159] width 73 height 13
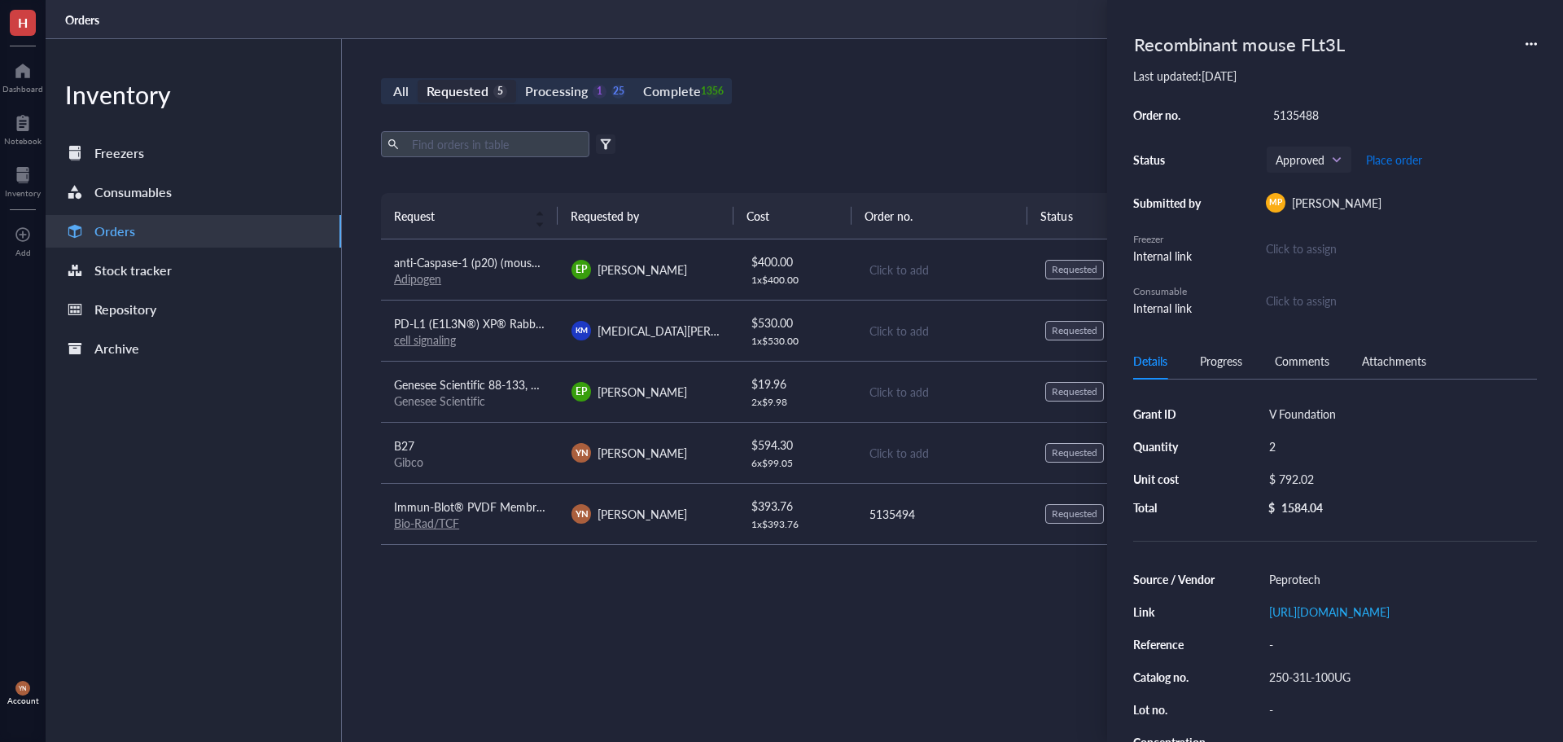
click at [1402, 158] on span "Place order" at bounding box center [1394, 159] width 56 height 13
click at [887, 121] on div "All Requested 5 Processing 0 26 Complete 1356 New order Export Open archive Fil…" at bounding box center [943, 390] width 1203 height 703
